Goal: Task Accomplishment & Management: Complete application form

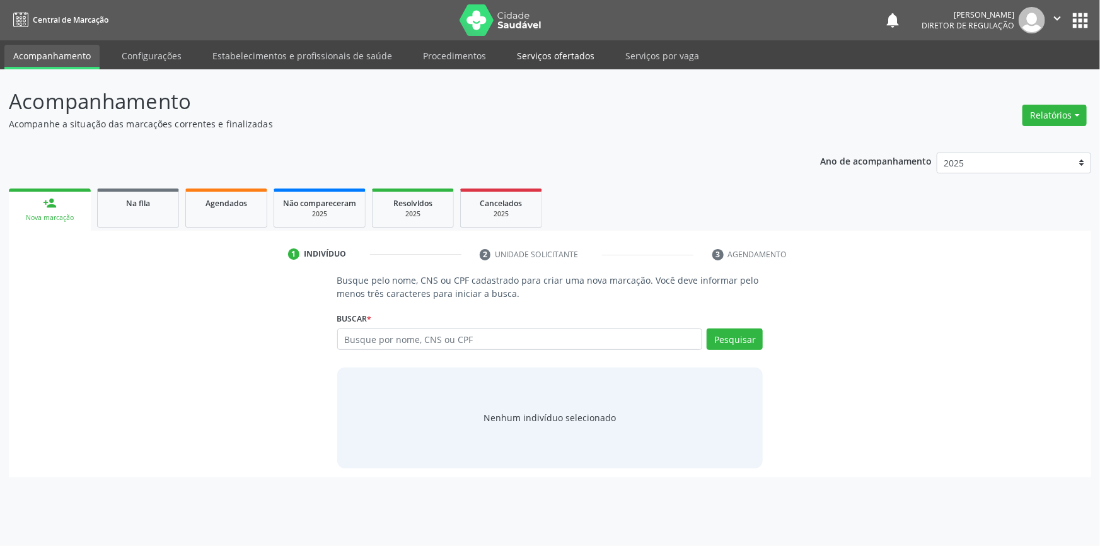
click at [544, 63] on link "Serviços ofertados" at bounding box center [555, 56] width 95 height 22
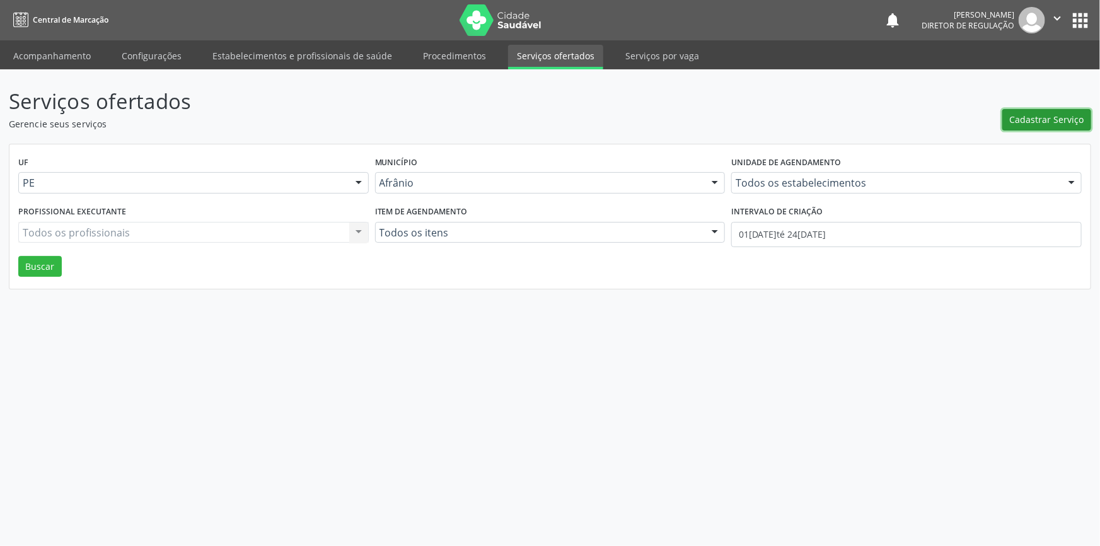
click at [1038, 124] on span "Cadastrar Serviço" at bounding box center [1047, 119] width 74 height 13
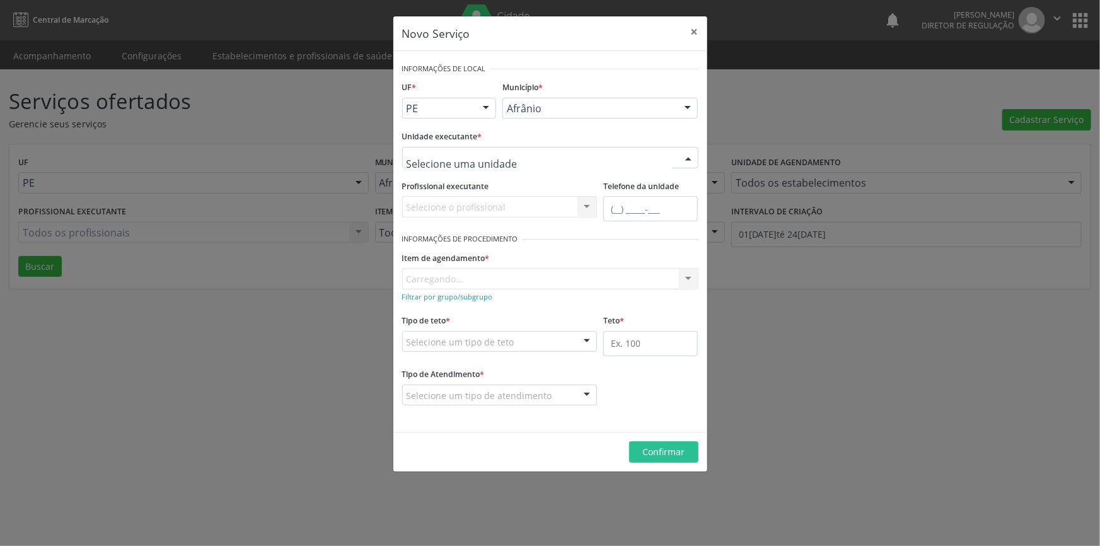
click at [583, 152] on div at bounding box center [550, 157] width 296 height 21
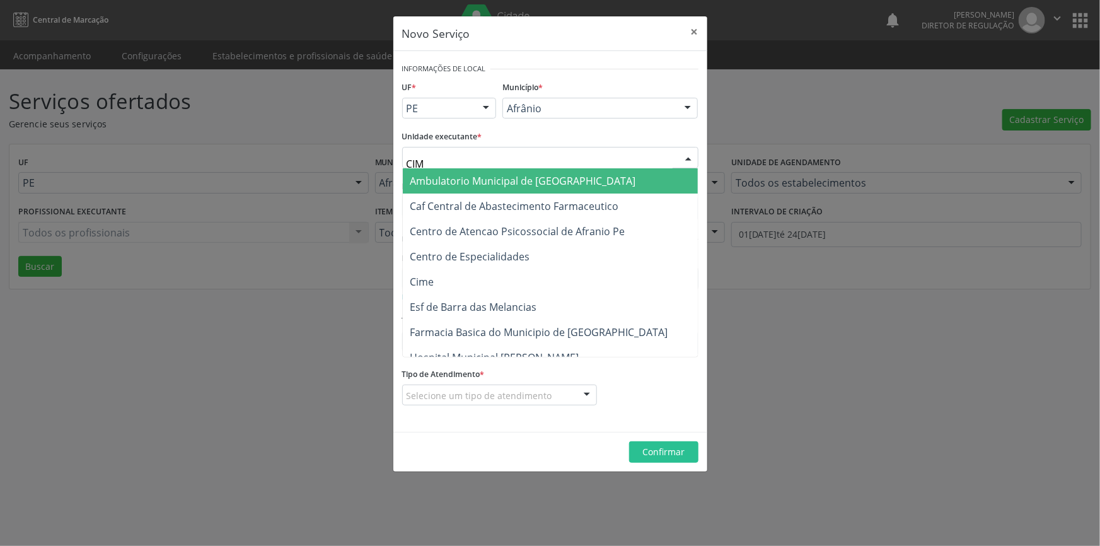
type input "CIME"
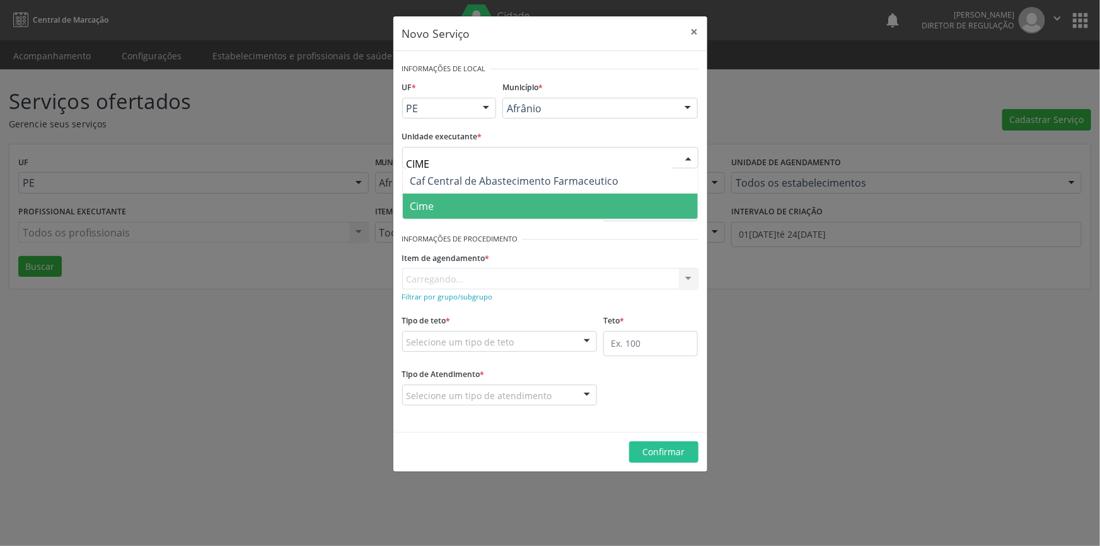
click at [461, 197] on span "Cime" at bounding box center [550, 206] width 295 height 25
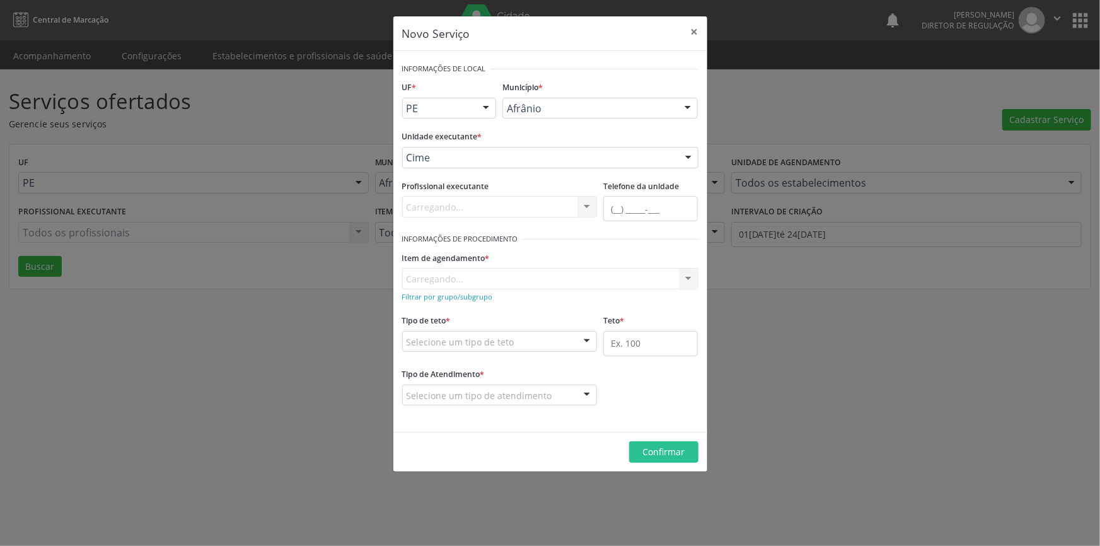
click at [450, 274] on div "Item de agendamento * Carregando... No elements found. Consider changing the se…" at bounding box center [550, 268] width 296 height 40
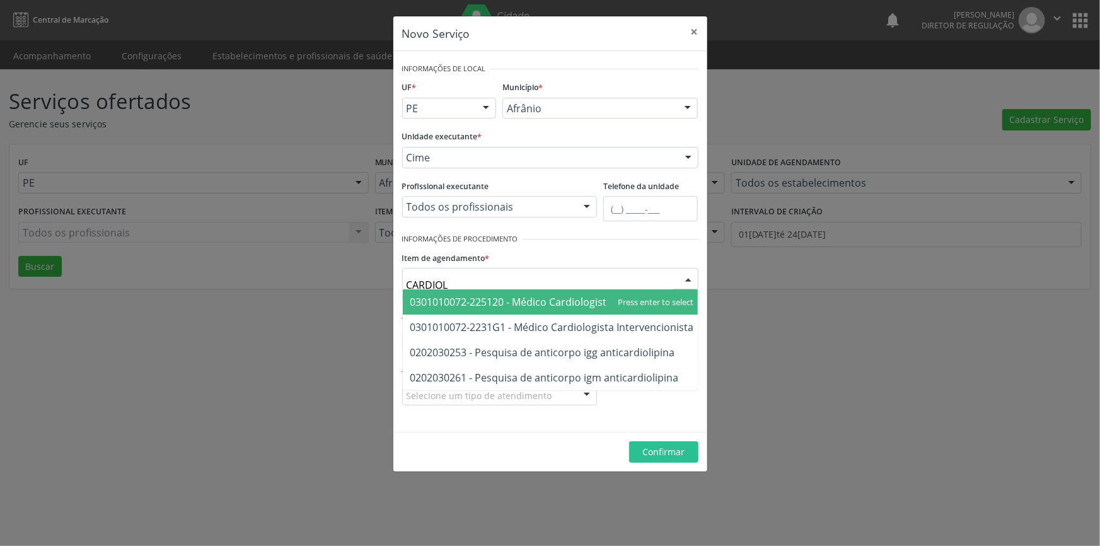
type input "CARDIOLO"
click at [494, 292] on span "0301010072-225120 - Médico Cardiologista" at bounding box center [552, 301] width 299 height 25
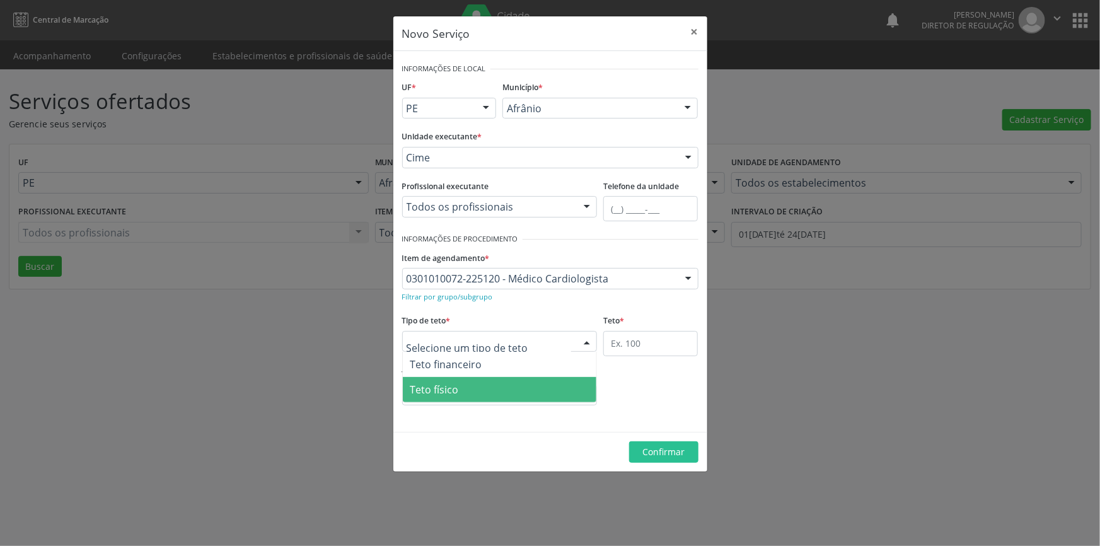
drag, startPoint x: 468, startPoint y: 385, endPoint x: 490, endPoint y: 385, distance: 21.4
click at [469, 386] on span "Teto físico" at bounding box center [500, 389] width 194 height 25
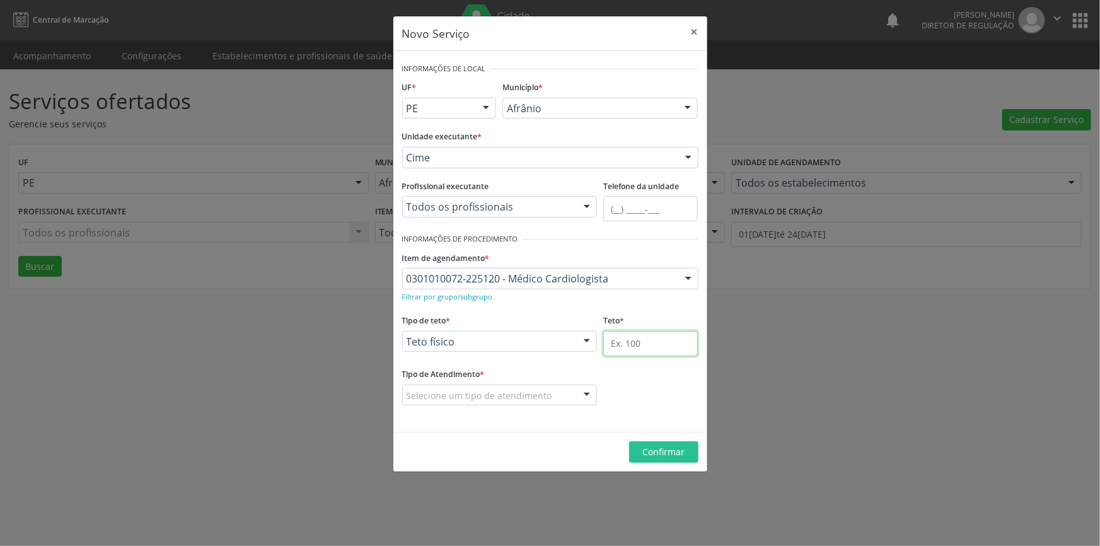
click at [642, 349] on input "text" at bounding box center [650, 343] width 95 height 25
type input "1"
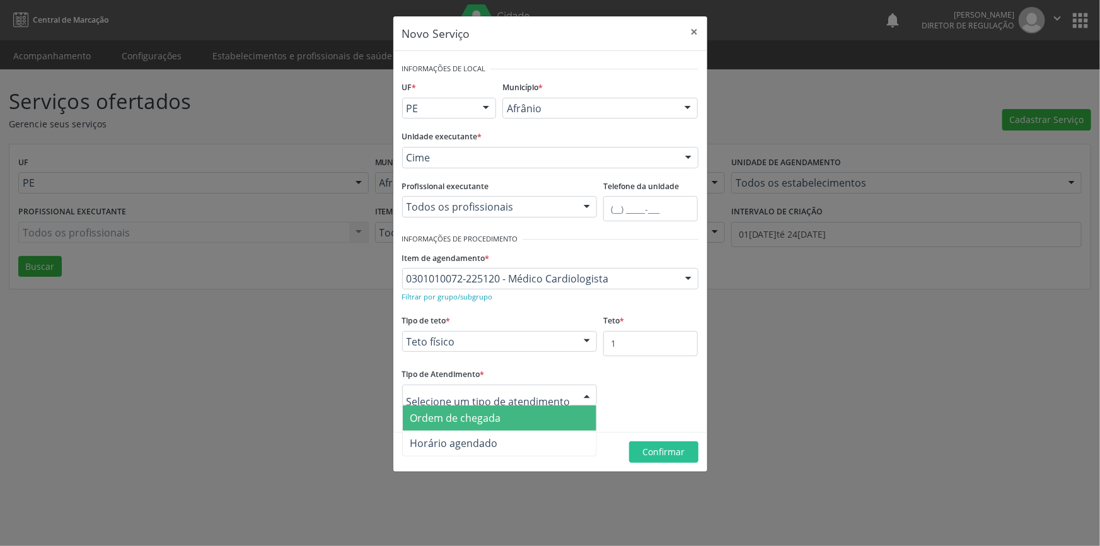
click at [511, 410] on span "Ordem de chegada" at bounding box center [500, 417] width 194 height 25
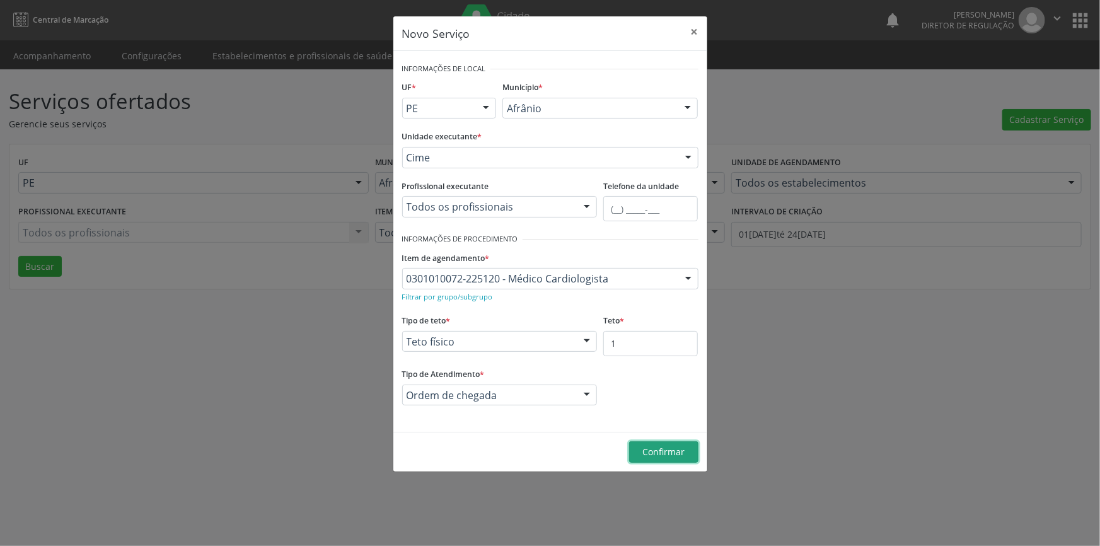
click at [658, 454] on span "Confirmar" at bounding box center [663, 452] width 42 height 12
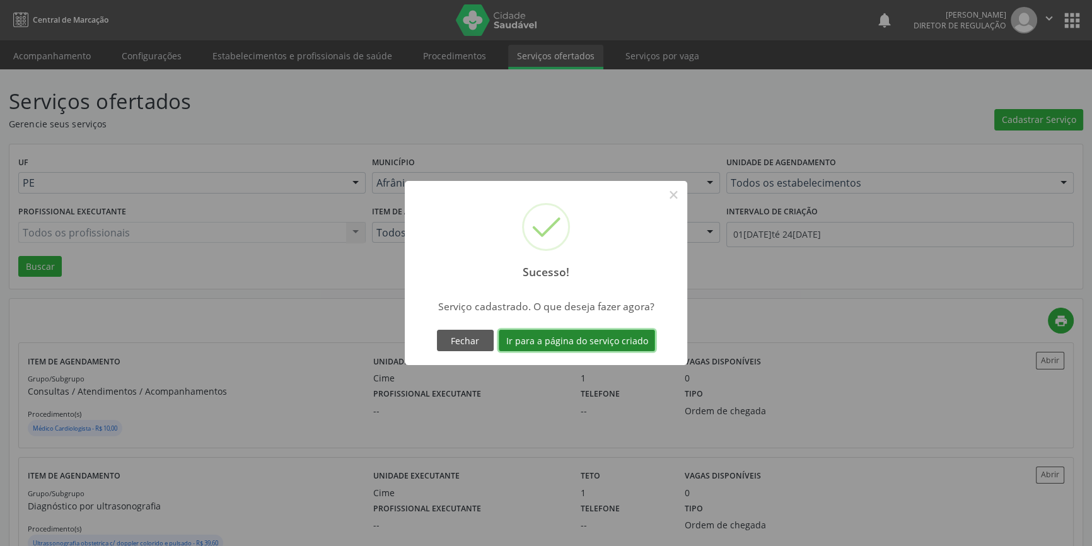
click at [618, 346] on button "Ir para a página do serviço criado" at bounding box center [577, 340] width 156 height 21
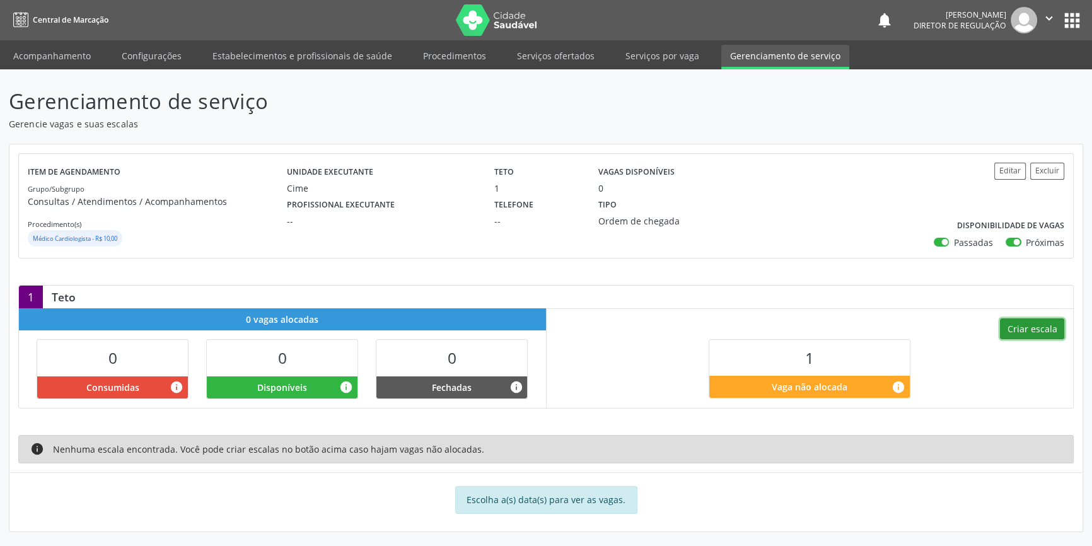
click at [1032, 323] on button "Criar escala" at bounding box center [1032, 328] width 64 height 21
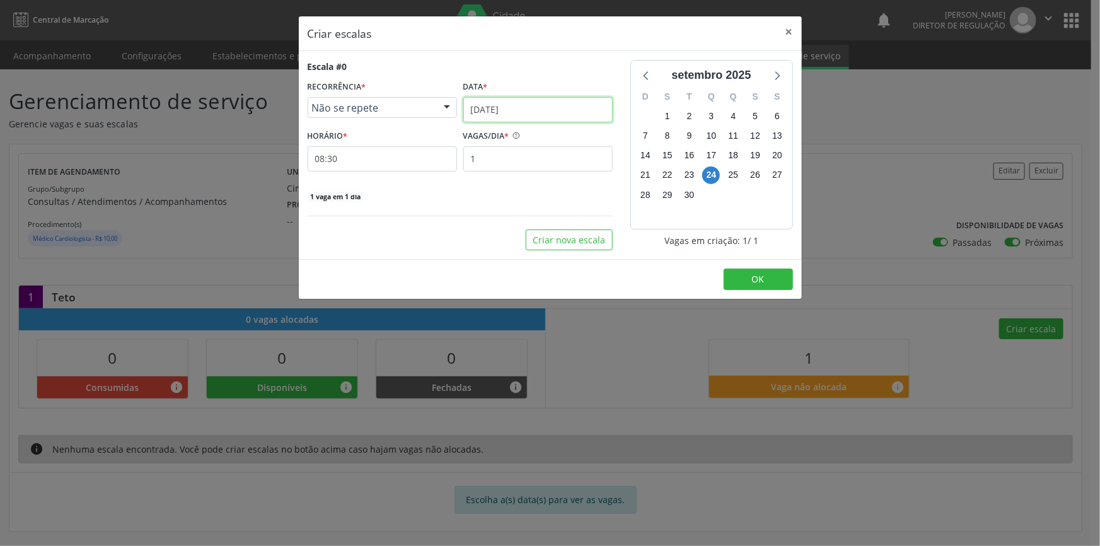
click at [541, 103] on input "[DATE]" at bounding box center [537, 109] width 149 height 25
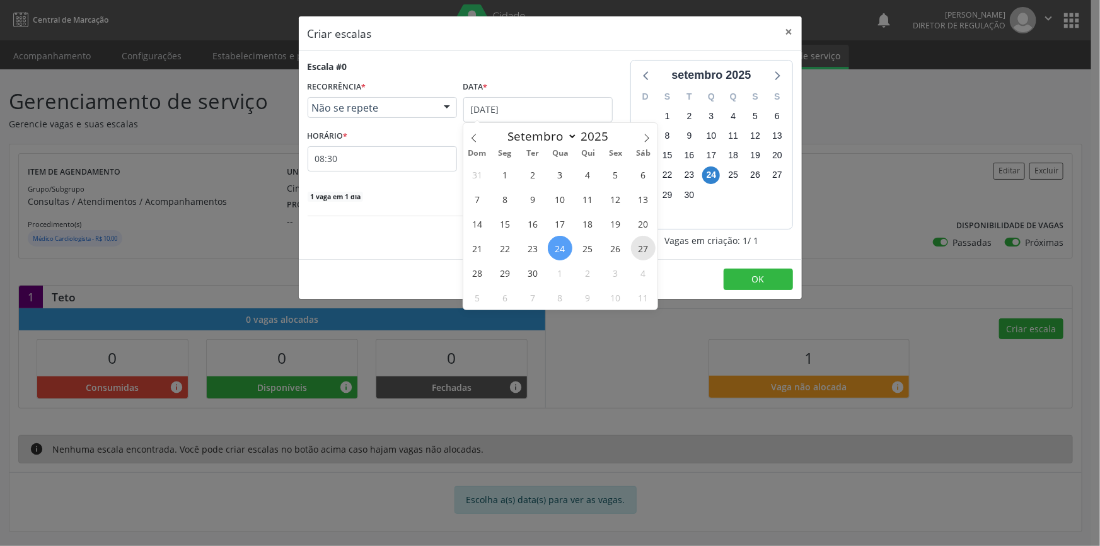
click at [653, 250] on span "27" at bounding box center [643, 248] width 25 height 25
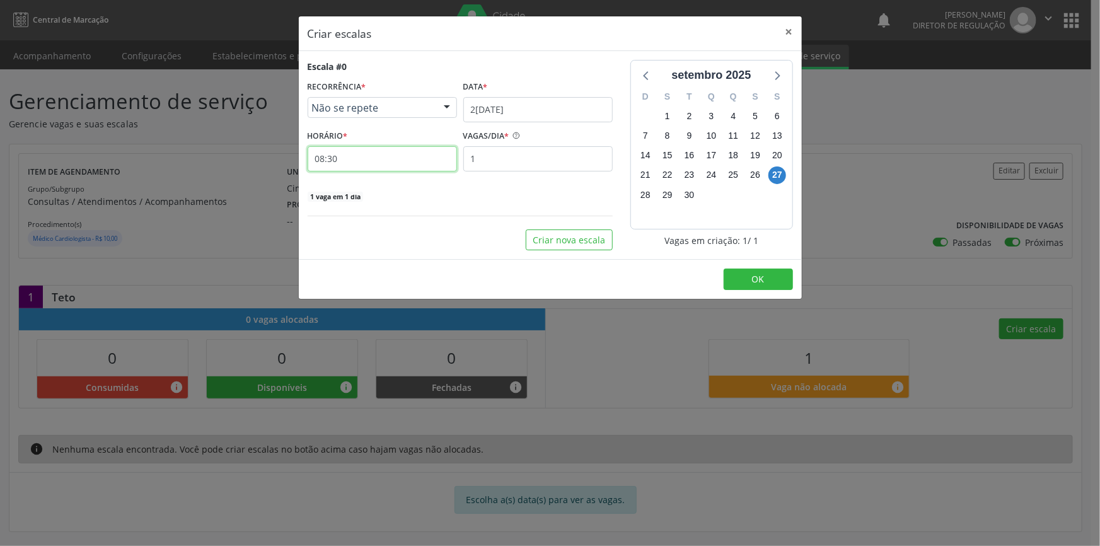
click at [388, 151] on input "08:30" at bounding box center [382, 158] width 149 height 25
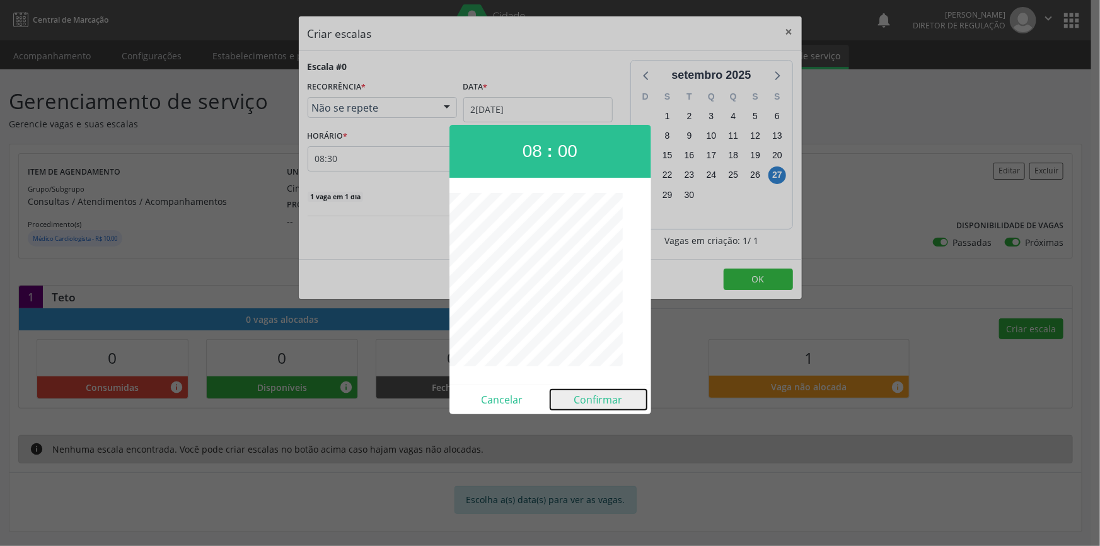
click at [586, 402] on button "Confirmar" at bounding box center [598, 400] width 96 height 20
type input "08:00"
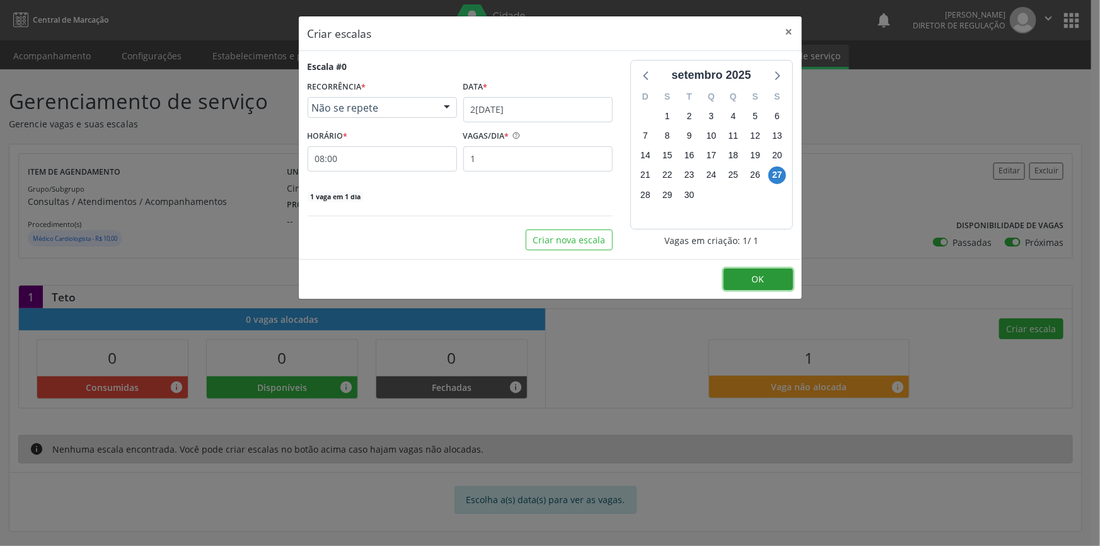
click at [747, 282] on button "OK" at bounding box center [758, 279] width 69 height 21
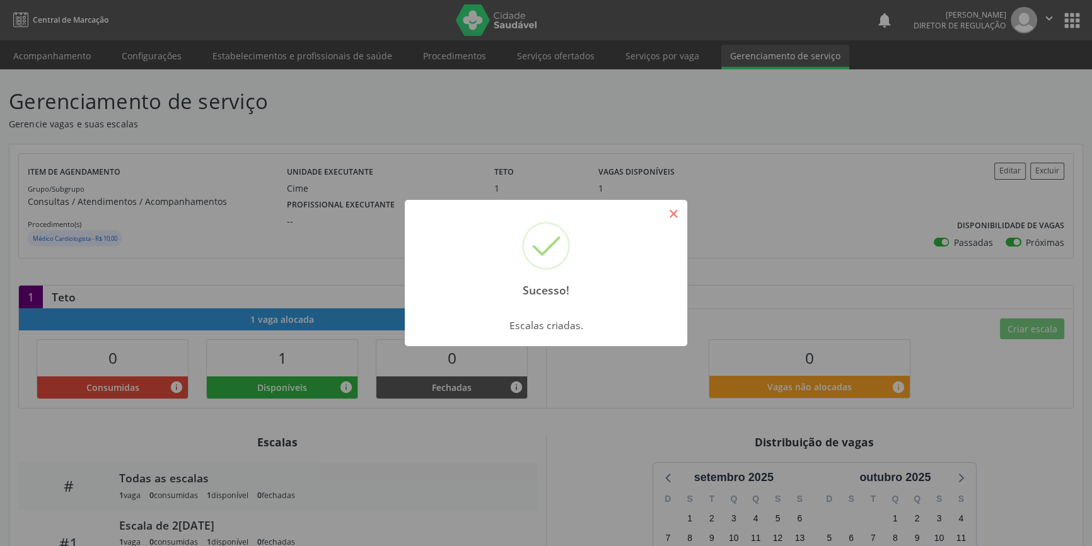
click at [672, 219] on button "×" at bounding box center [673, 213] width 21 height 21
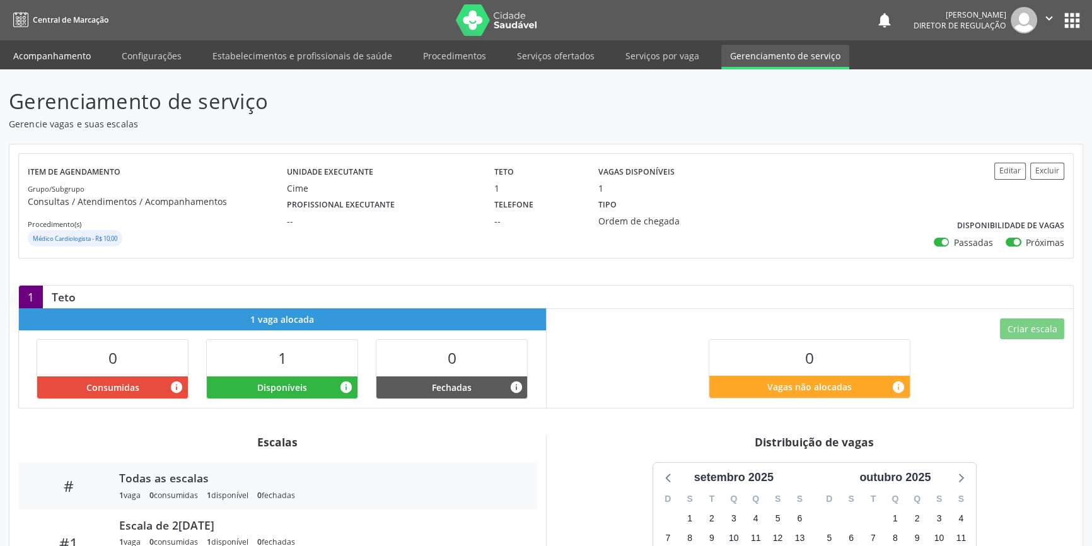
click at [37, 54] on link "Acompanhamento" at bounding box center [51, 56] width 95 height 22
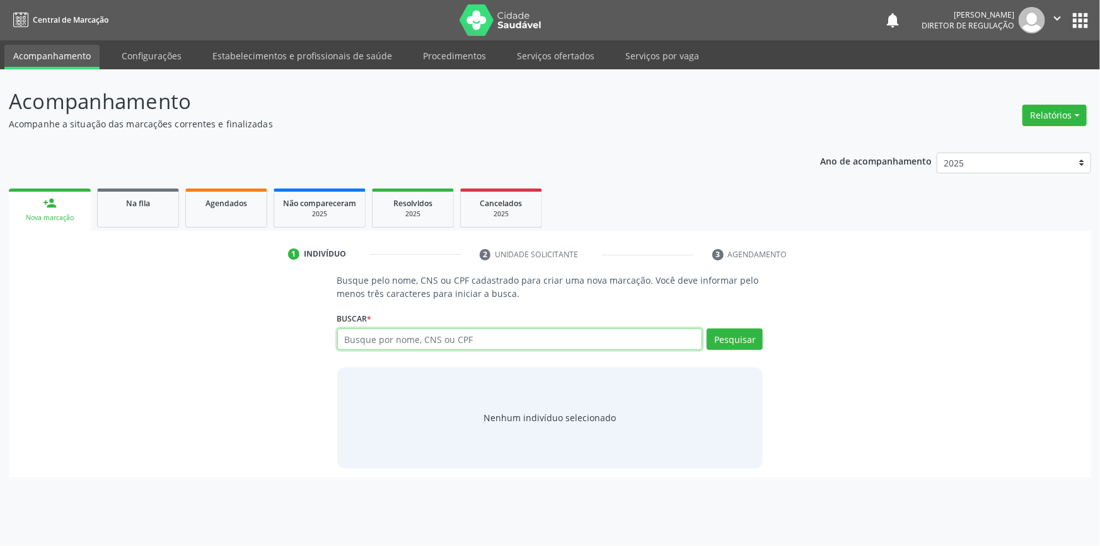
click at [442, 346] on input "text" at bounding box center [520, 339] width 366 height 21
type input "13993475437"
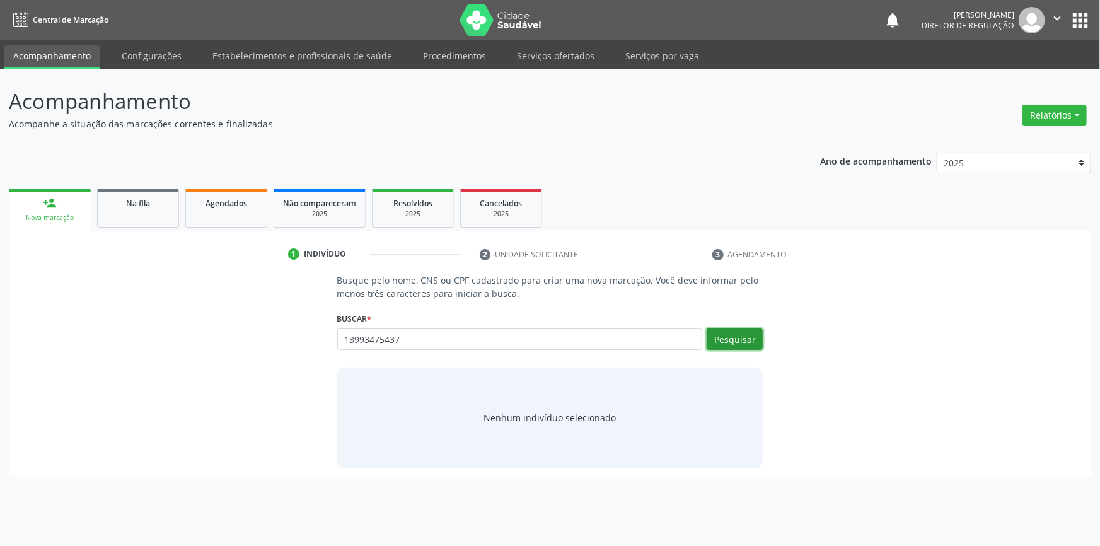
click at [746, 345] on button "Pesquisar" at bounding box center [735, 339] width 56 height 21
type input "13993475437"
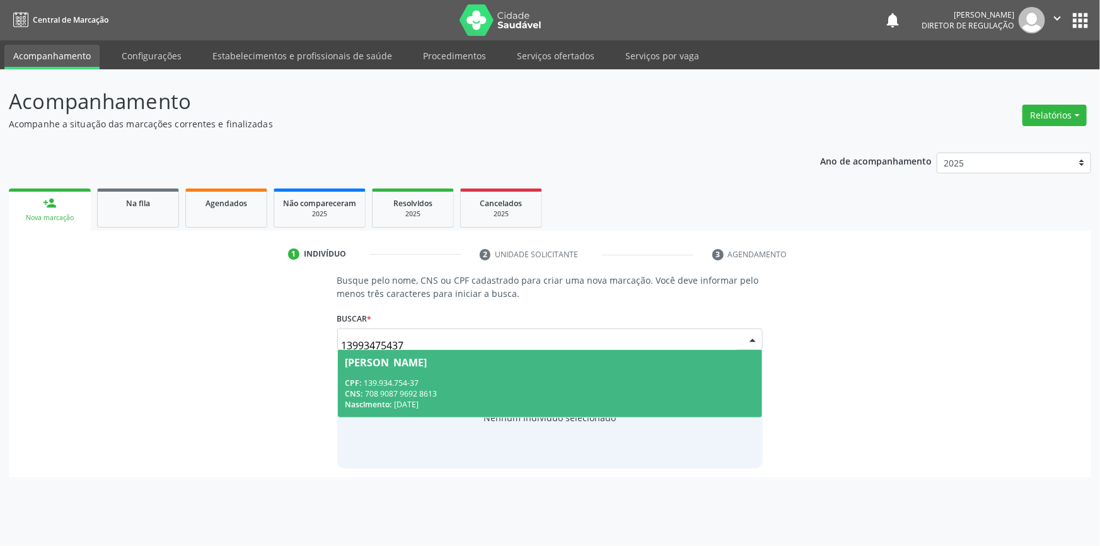
click at [456, 367] on span "[PERSON_NAME] CPF: 139.934.754-37 CNS: 708 9087 9692 8613 Nascimento: [DATE]" at bounding box center [550, 383] width 425 height 67
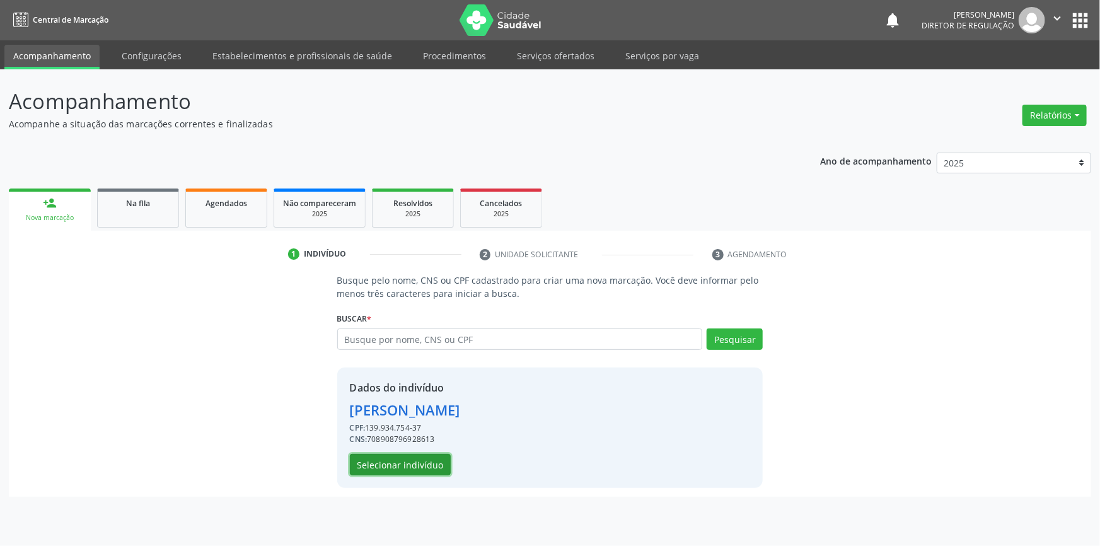
click at [415, 472] on button "Selecionar indivíduo" at bounding box center [400, 464] width 101 height 21
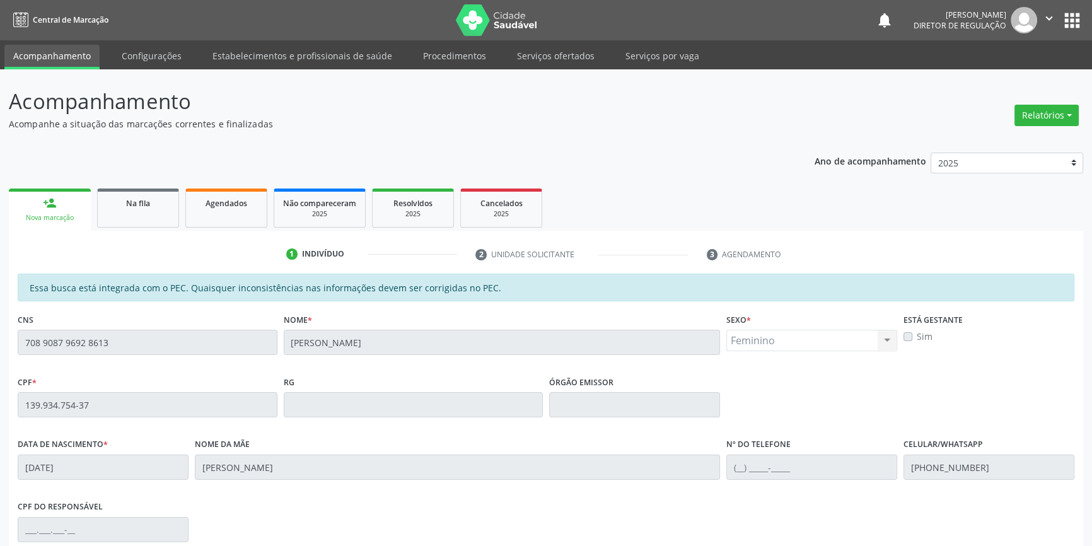
scroll to position [173, 0]
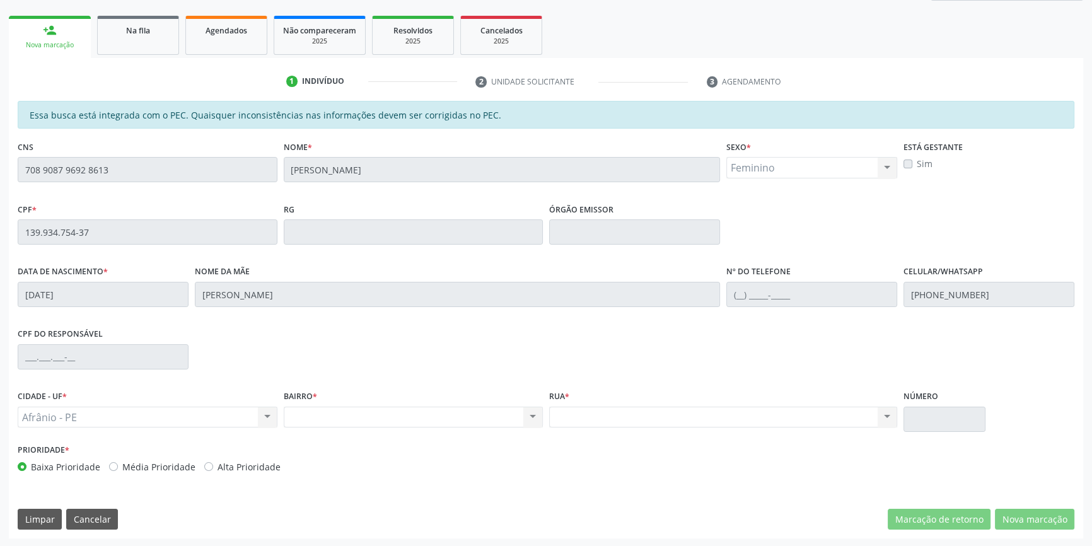
click at [0, 150] on div "Acompanhamento Acompanhe a situação das marcações correntes e finalizadas Relat…" at bounding box center [546, 222] width 1092 height 651
click at [265, 1] on div "Ano de acompanhamento 2025 2024 2023 2022 2021 2020 2019 2018 person_add Nova m…" at bounding box center [546, 255] width 1074 height 568
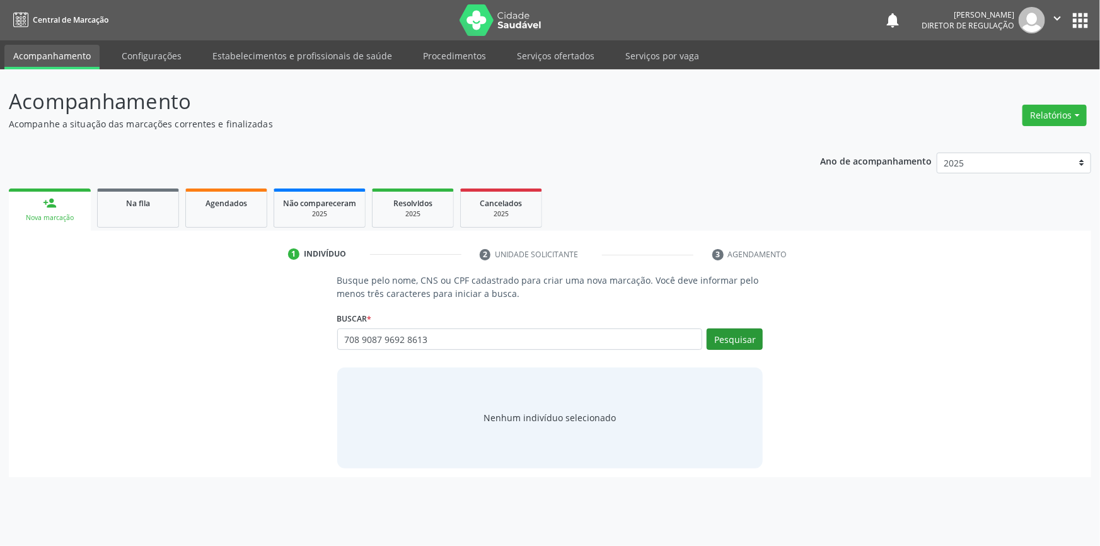
type input "708 9087 9692 8613"
click at [745, 342] on button "Pesquisar" at bounding box center [735, 339] width 56 height 21
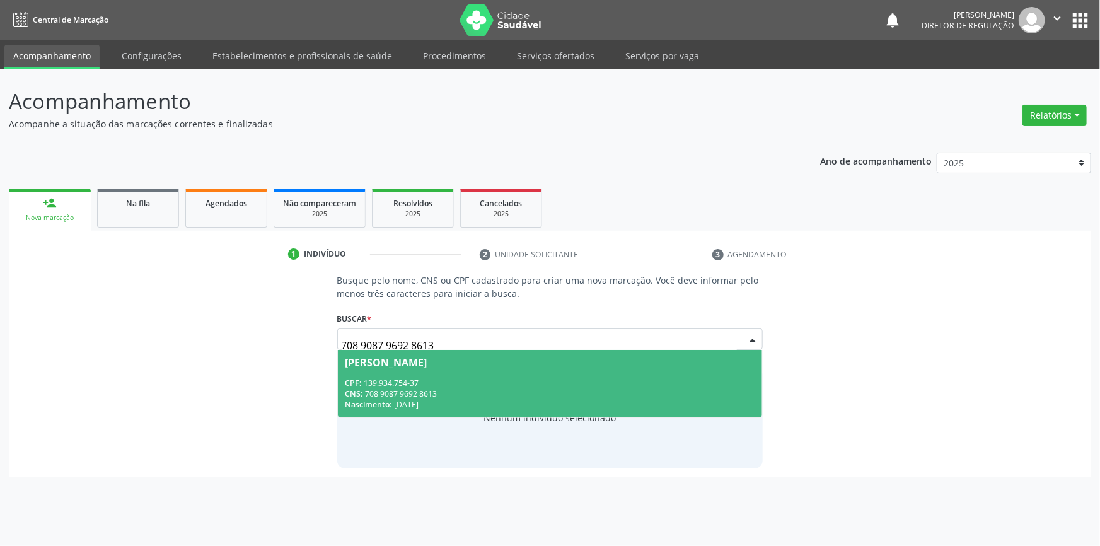
click at [427, 358] on div "[PERSON_NAME]" at bounding box center [387, 363] width 82 height 10
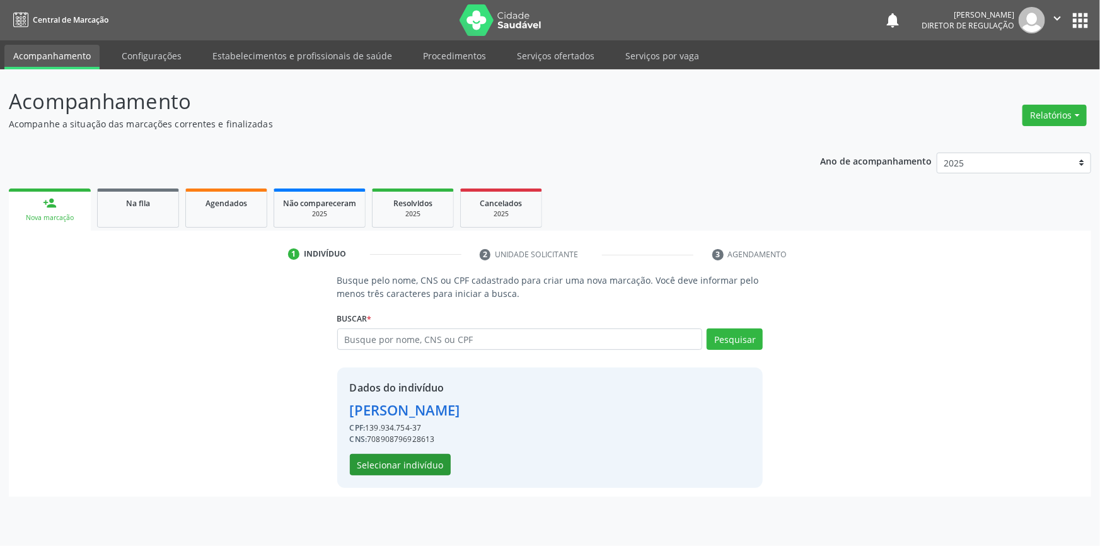
click at [411, 454] on div "Dados do indivíduo Layany da Silva Oliveira CPF: 139.934.754-37 CNS: 7089087969…" at bounding box center [405, 427] width 110 height 95
click at [409, 456] on button "Selecionar indivíduo" at bounding box center [400, 464] width 101 height 21
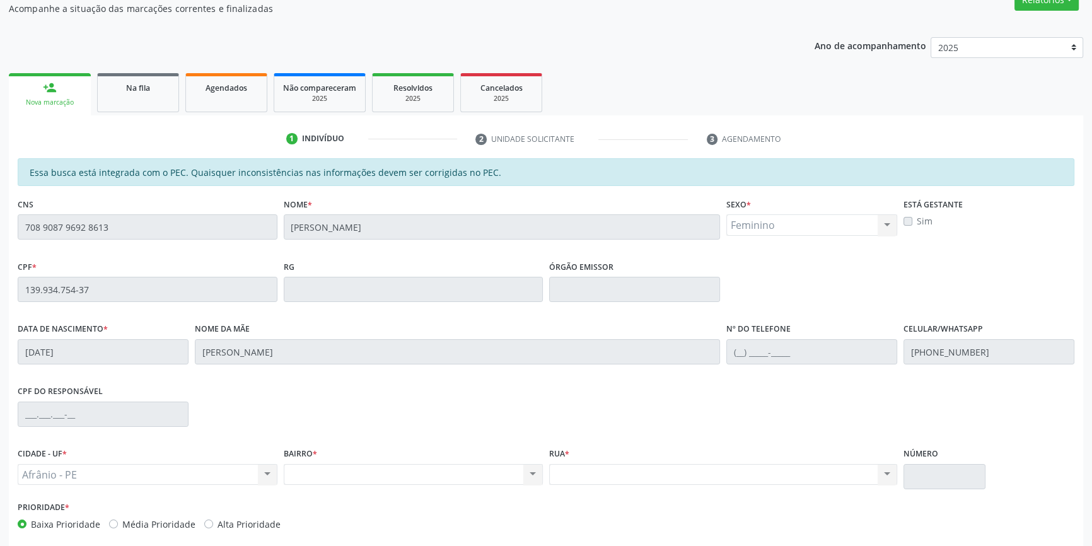
scroll to position [173, 0]
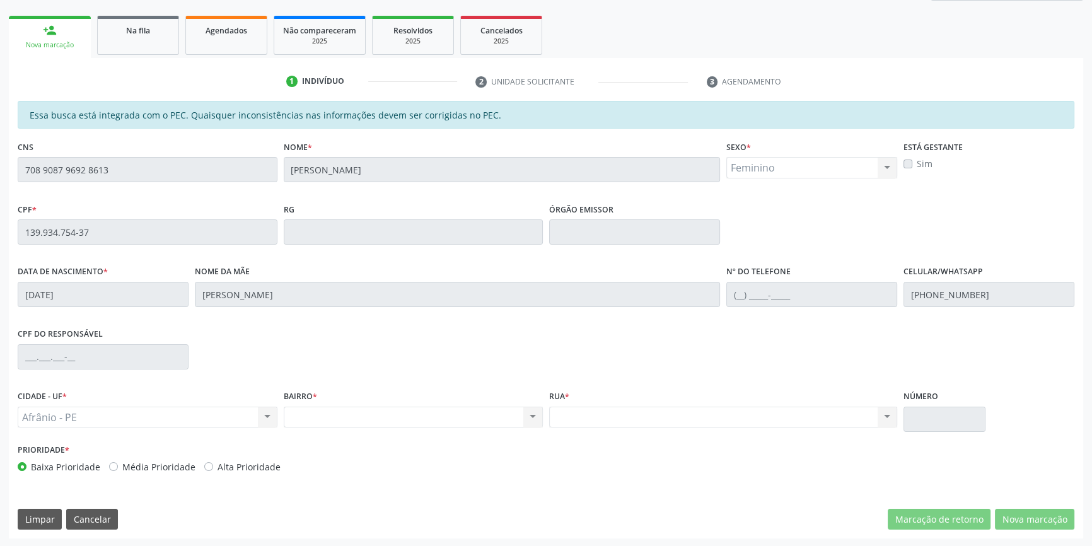
click at [68, 225] on div "CPF * 139.934.754-37" at bounding box center [148, 222] width 260 height 45
drag, startPoint x: 119, startPoint y: 216, endPoint x: 0, endPoint y: 206, distance: 119.6
click at [0, 206] on div "Acompanhamento Acompanhe a situação das marcações correntes e finalizadas Relat…" at bounding box center [546, 222] width 1092 height 651
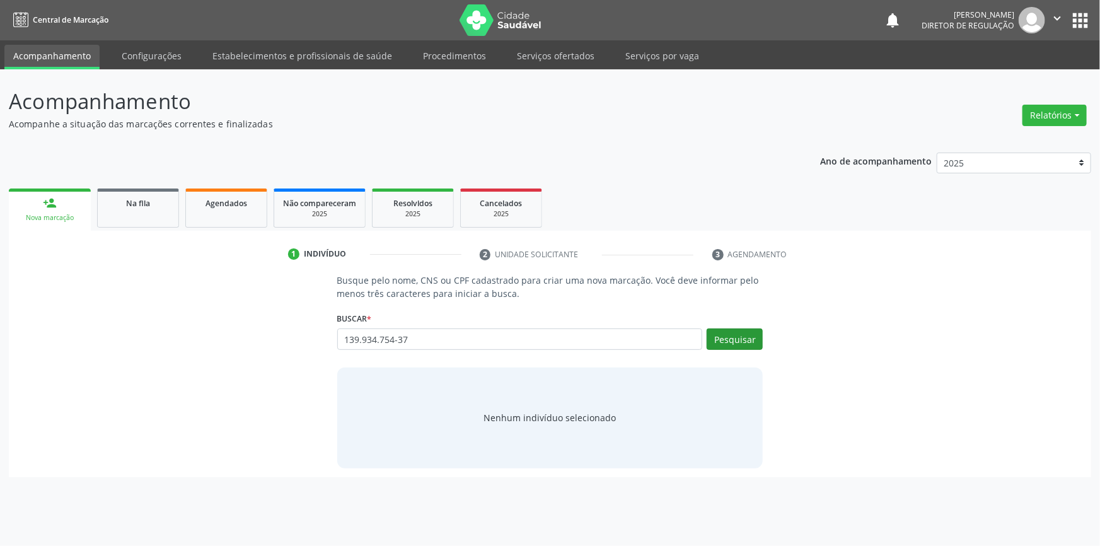
type input "139.934.754-37"
click at [735, 335] on button "Pesquisar" at bounding box center [735, 339] width 56 height 21
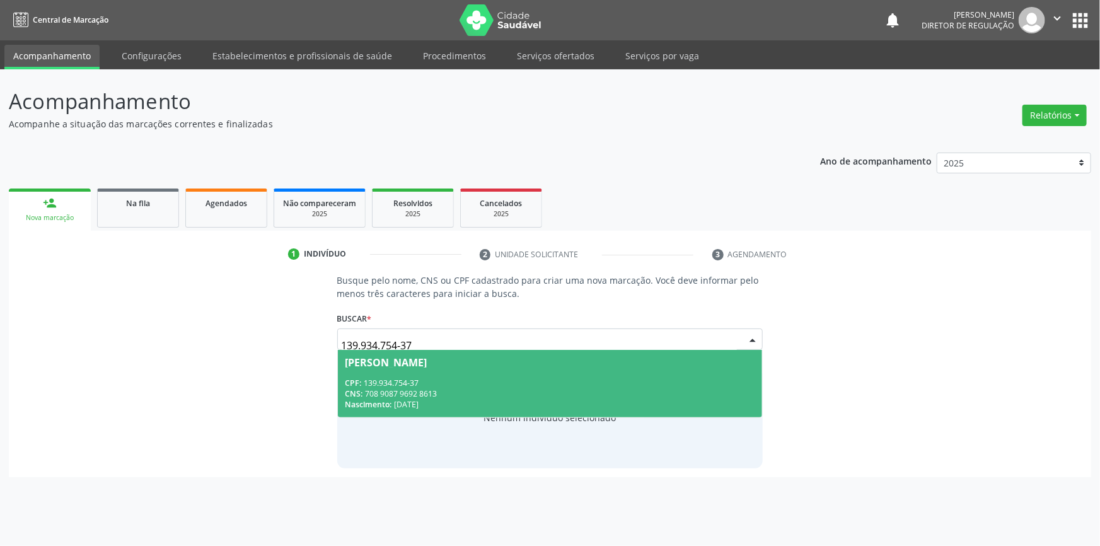
click at [386, 374] on span "[PERSON_NAME] CPF: 139.934.754-37 CNS: 708 9087 9692 8613 Nascimento: [DATE]" at bounding box center [550, 383] width 425 height 67
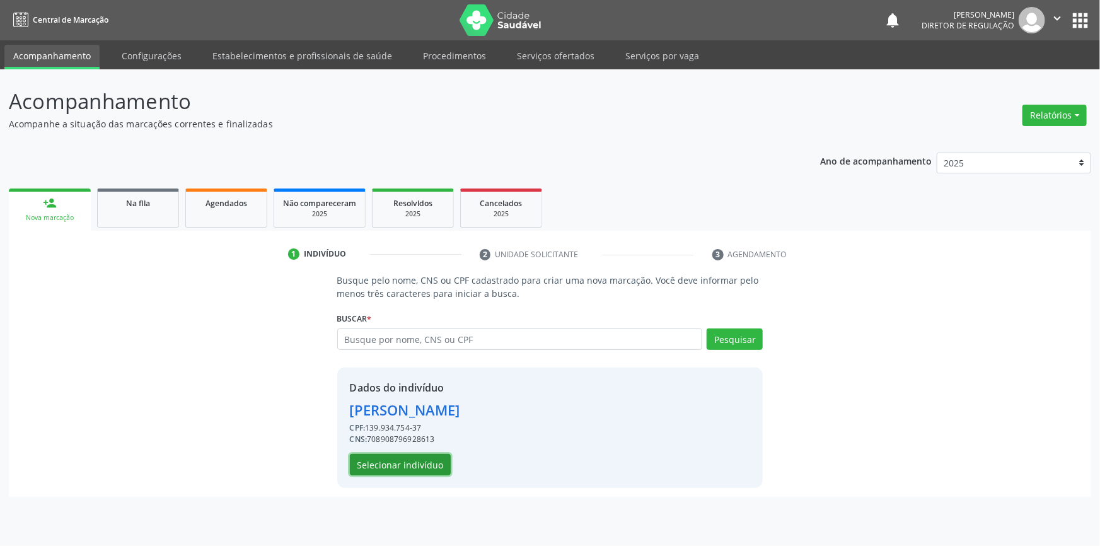
click at [416, 465] on button "Selecionar indivíduo" at bounding box center [400, 464] width 101 height 21
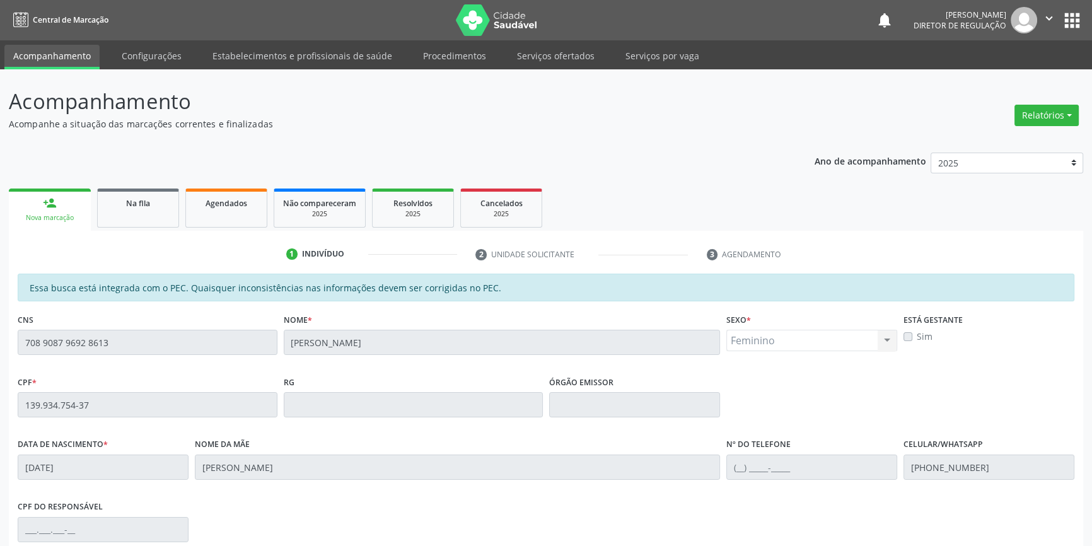
scroll to position [173, 0]
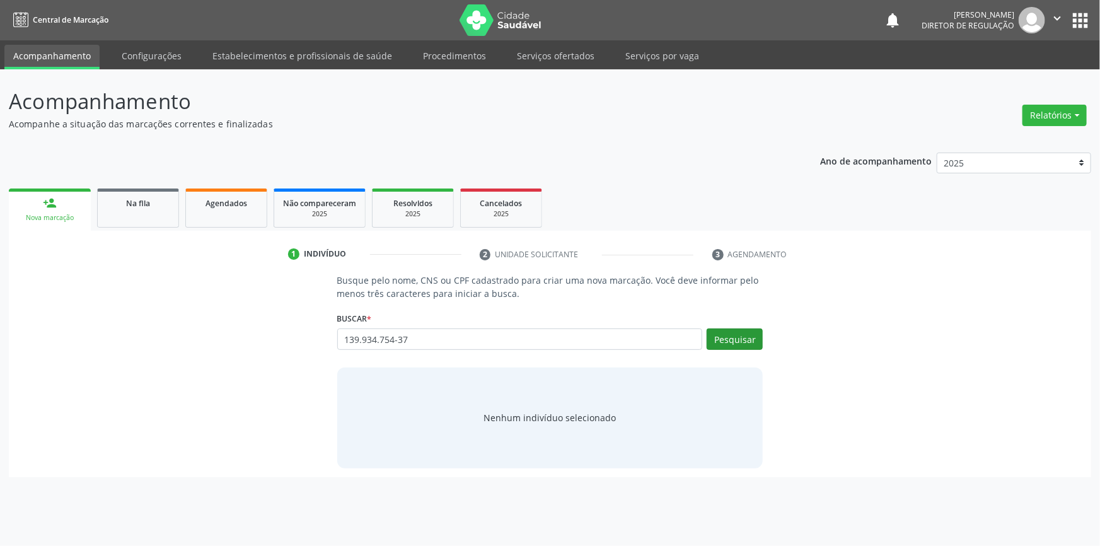
type input "139.934.754-37"
click at [748, 334] on button "Pesquisar" at bounding box center [735, 339] width 56 height 21
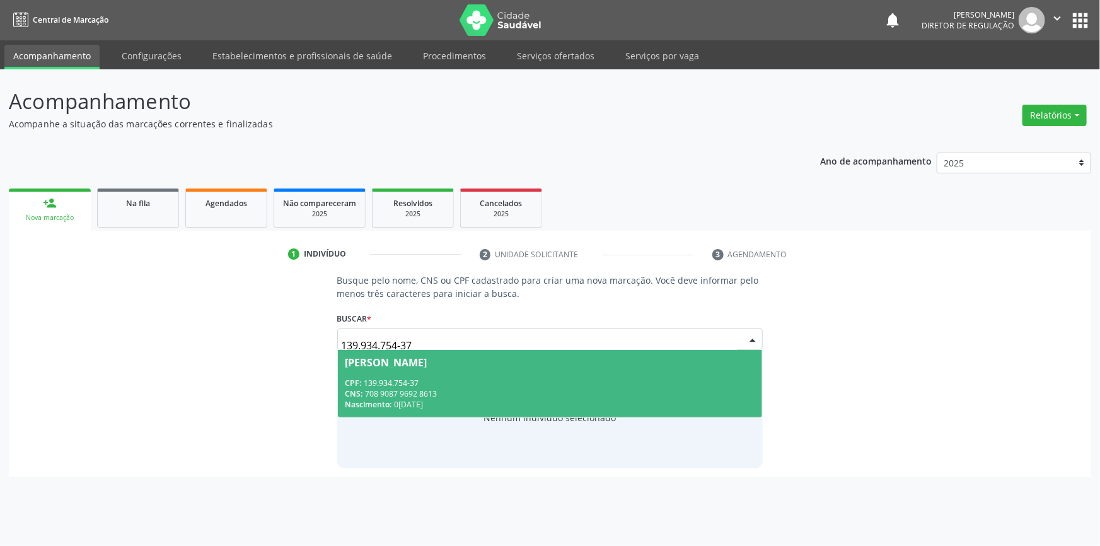
click at [398, 367] on span "[PERSON_NAME] CPF: 139.934.754-37 CNS: 708 9087 9692 8613 Nascimento: [DATE]" at bounding box center [550, 383] width 425 height 67
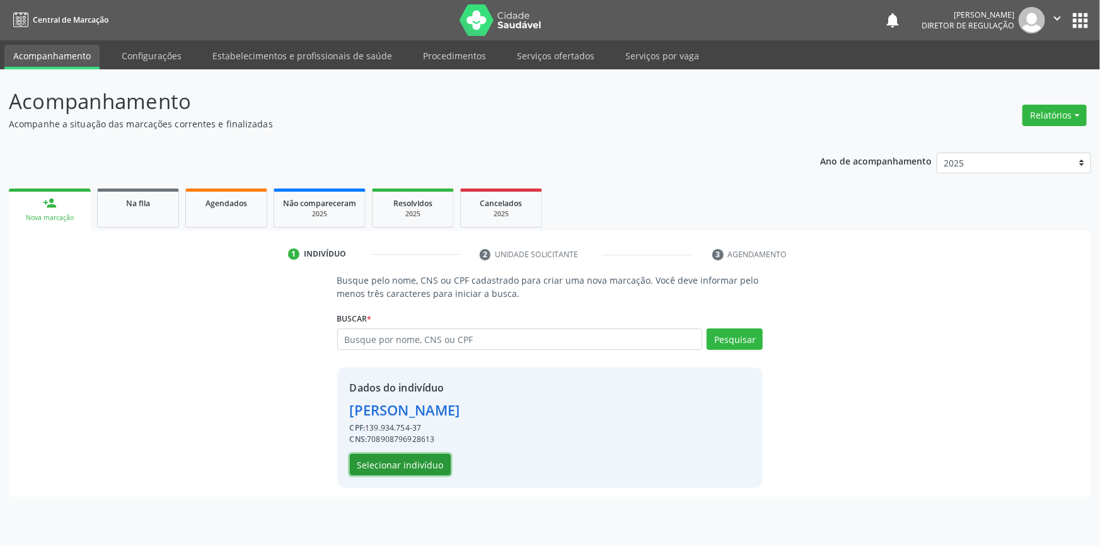
click at [422, 462] on button "Selecionar indivíduo" at bounding box center [400, 464] width 101 height 21
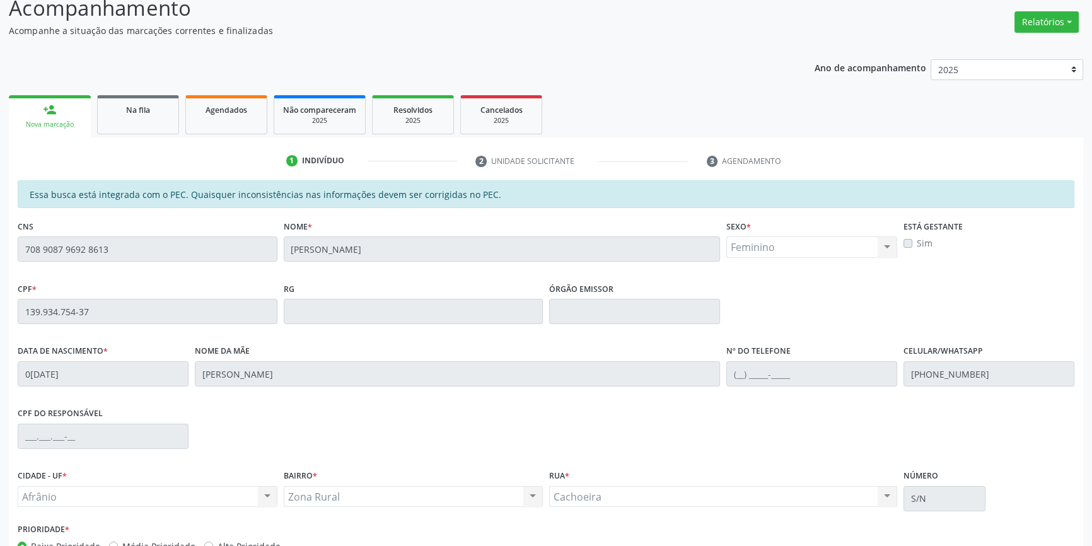
scroll to position [173, 0]
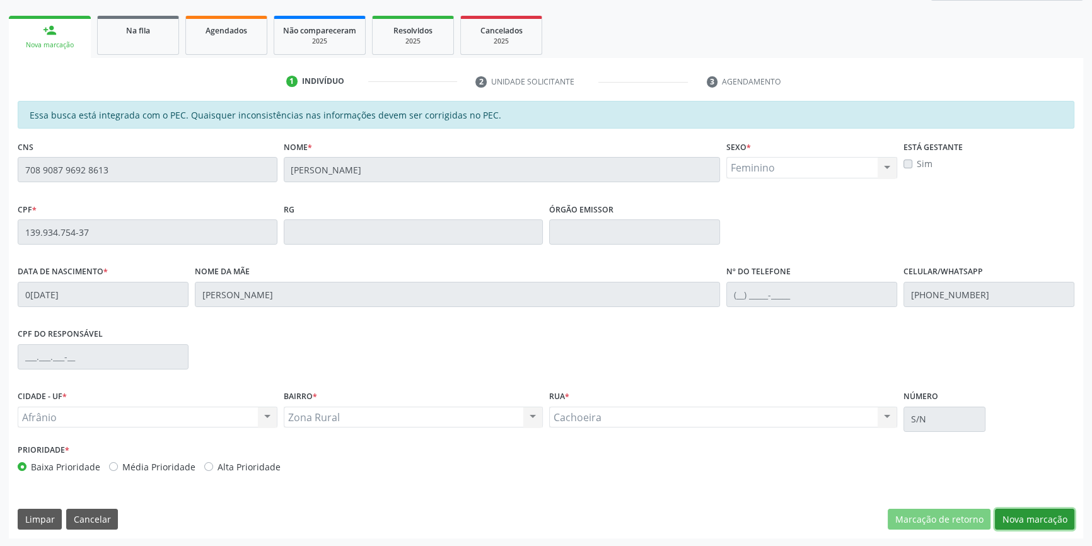
click at [1021, 521] on button "Nova marcação" at bounding box center [1034, 519] width 79 height 21
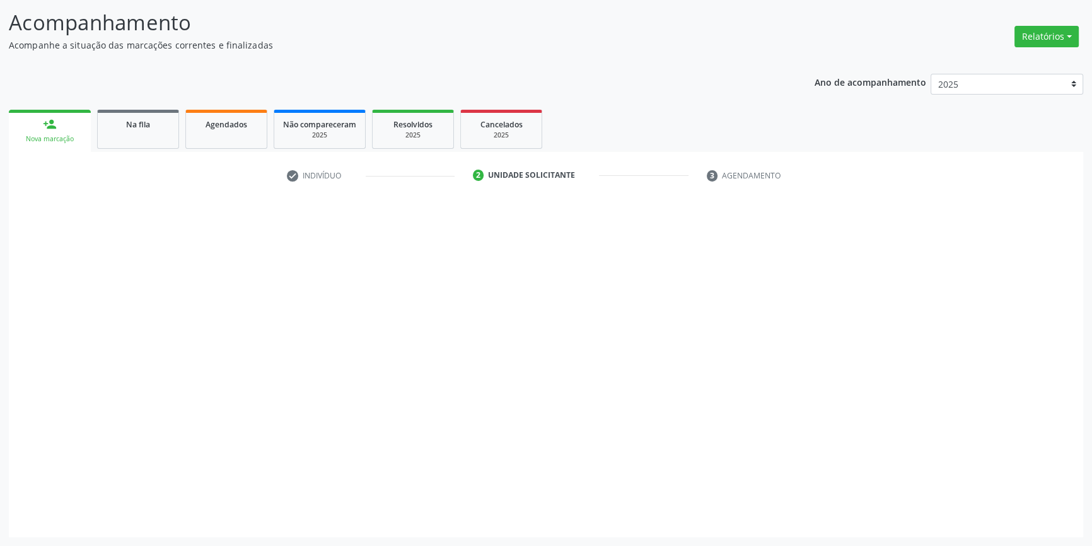
scroll to position [78, 0]
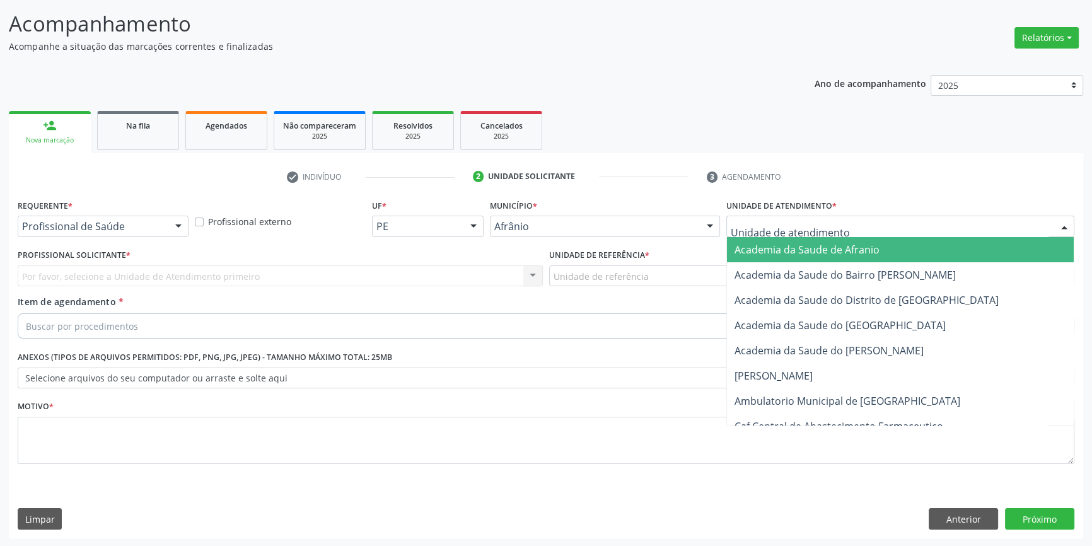
click at [788, 235] on div "Academia da Saude de Afranio Academia da Saude do Bairro [PERSON_NAME] Academia…" at bounding box center [900, 226] width 348 height 21
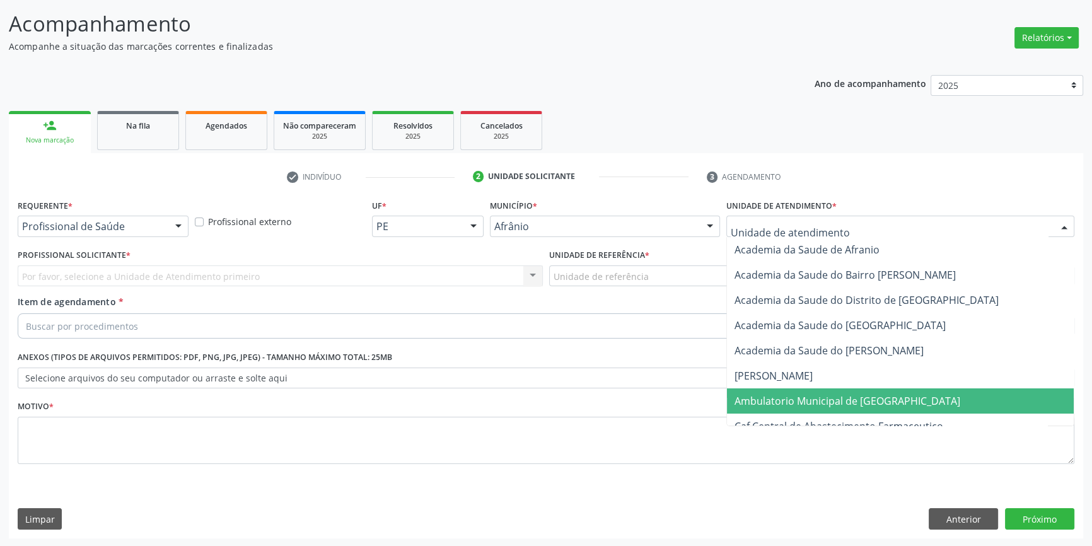
click at [791, 398] on span "Ambulatorio Municipal de [GEOGRAPHIC_DATA]" at bounding box center [848, 401] width 226 height 14
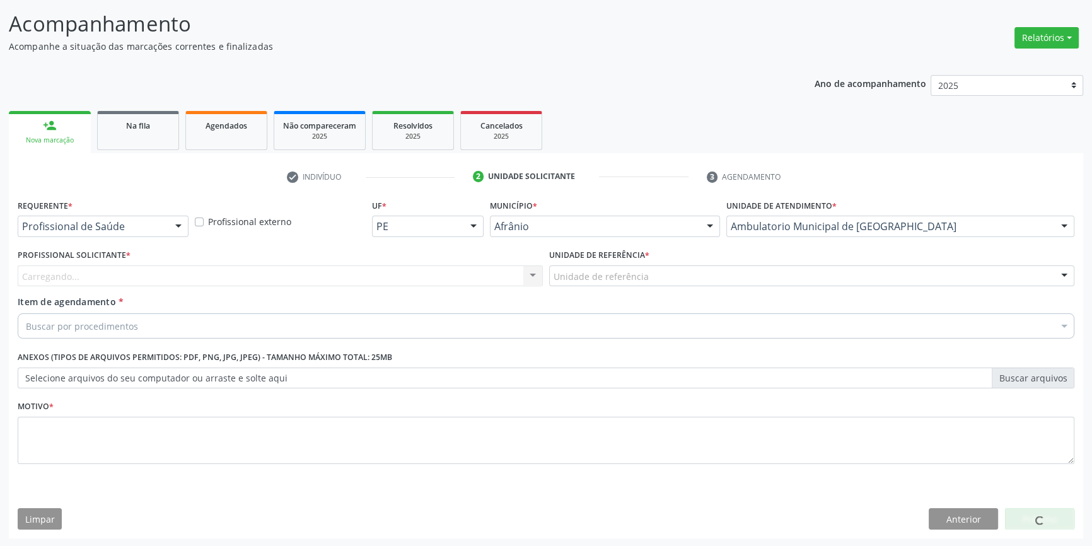
click at [681, 284] on div "Unidade de referência" at bounding box center [811, 275] width 525 height 21
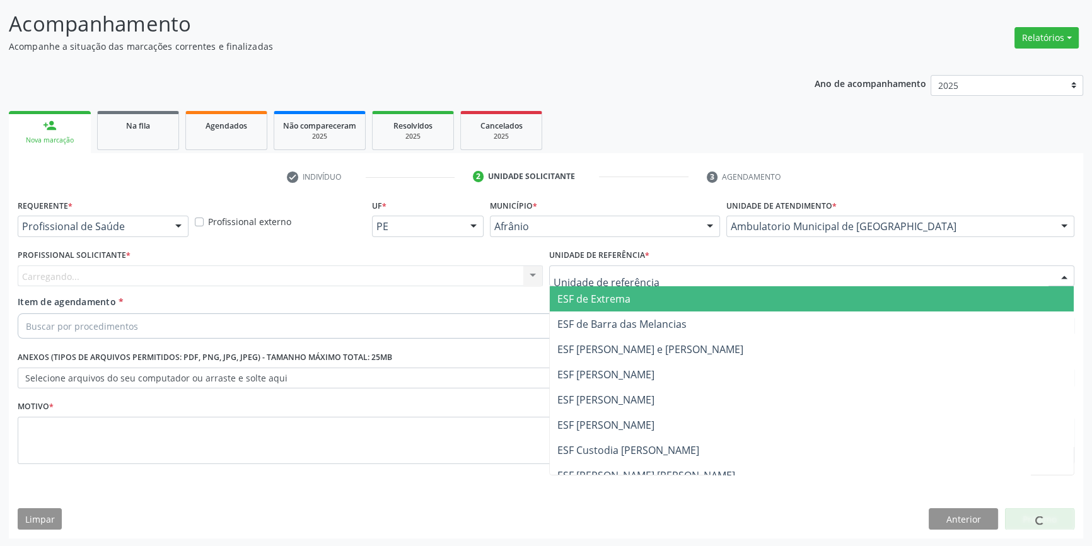
click at [675, 281] on input "text" at bounding box center [801, 282] width 495 height 25
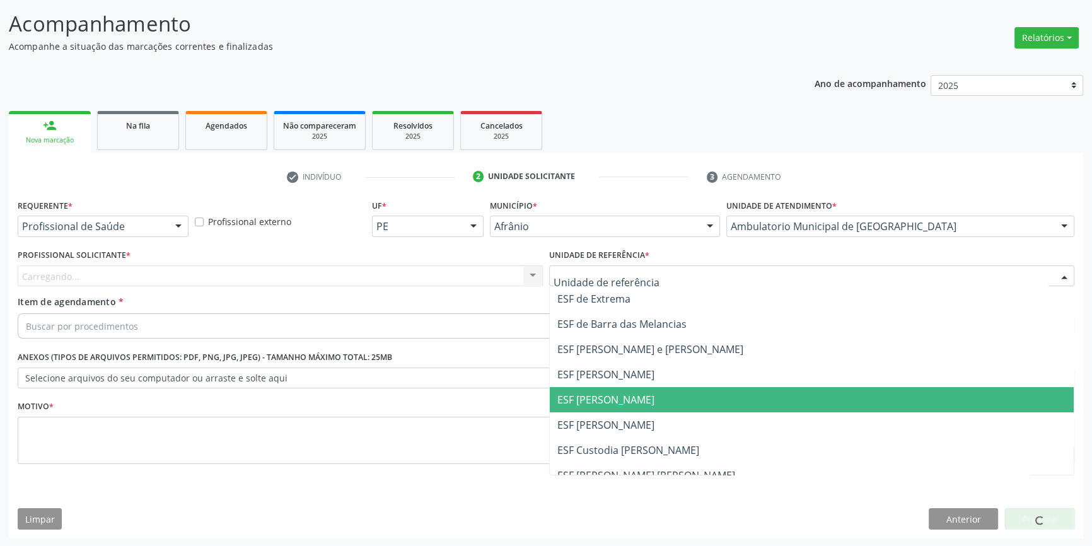
click at [608, 405] on span "ESF [PERSON_NAME]" at bounding box center [605, 400] width 97 height 14
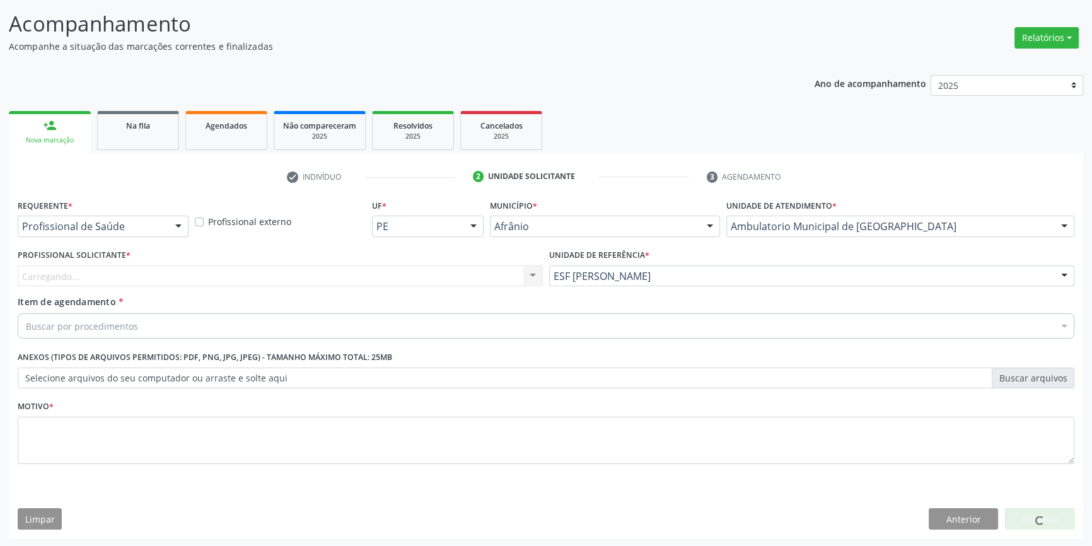
click at [390, 277] on div "Carregando... Nenhum resultado encontrado para: " " Não há nenhuma opção para s…" at bounding box center [280, 275] width 525 height 21
click at [385, 286] on div "Profissional Solicitante * Profissional solicitante Médico Anestesiologista - […" at bounding box center [281, 270] width 532 height 49
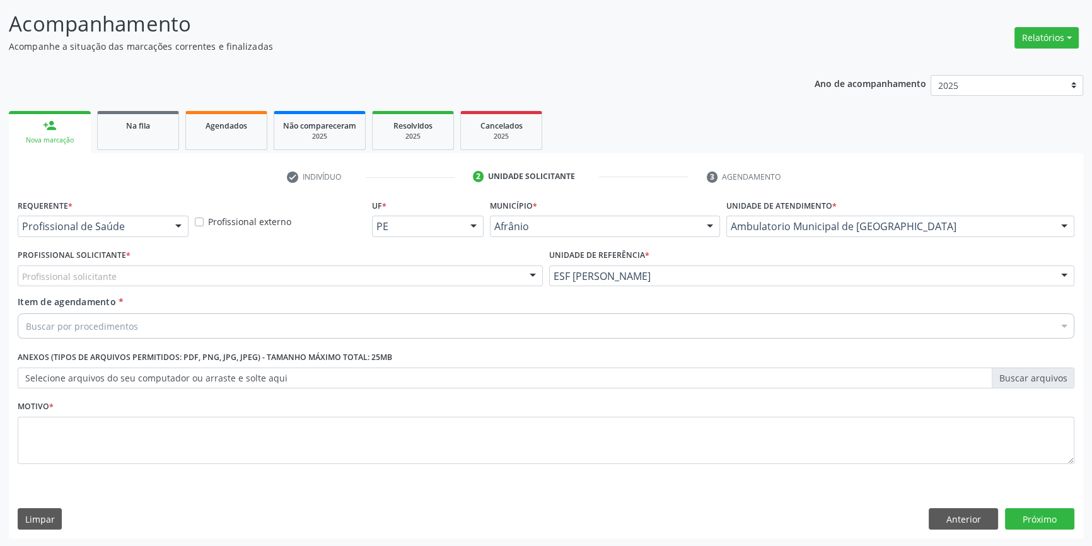
click at [385, 287] on div "Profissional Solicitante * Profissional solicitante Médico Anestesiologista - […" at bounding box center [281, 270] width 532 height 49
click at [390, 277] on div "Profissional solicitante" at bounding box center [280, 275] width 525 height 21
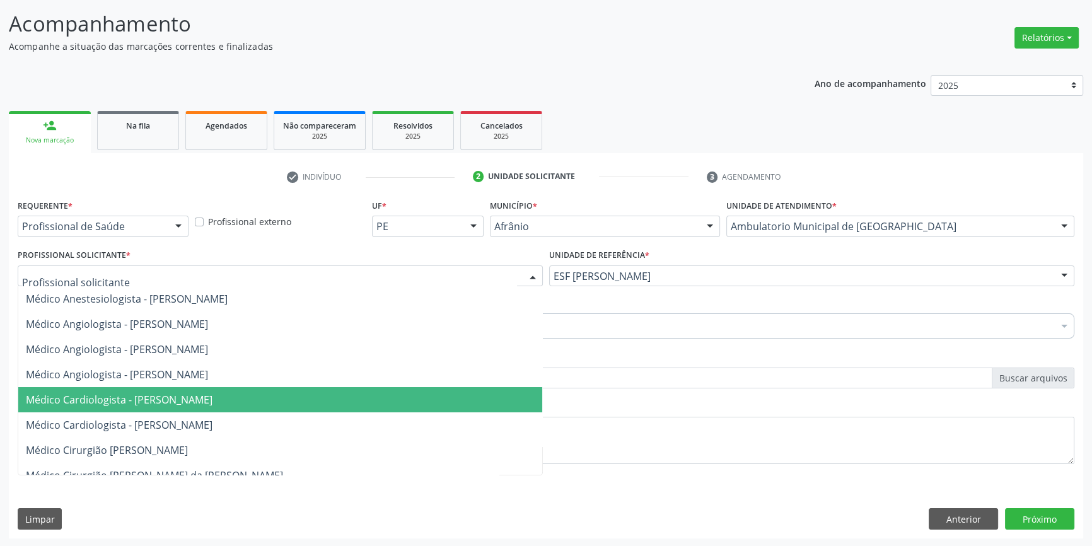
click at [212, 400] on span "Médico Cardiologista - [PERSON_NAME]" at bounding box center [119, 400] width 187 height 14
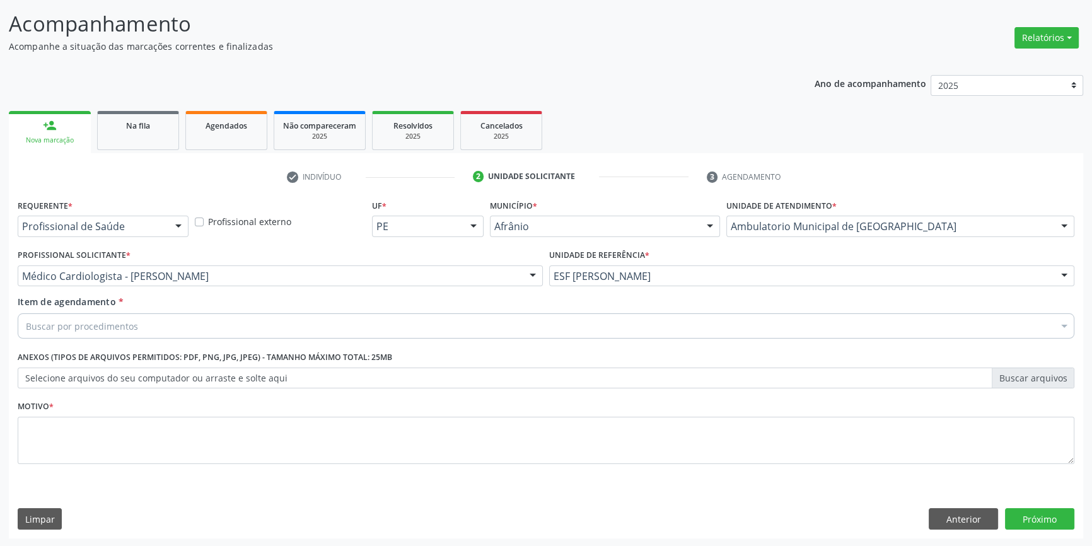
click at [214, 320] on div "Buscar por procedimentos" at bounding box center [546, 325] width 1057 height 25
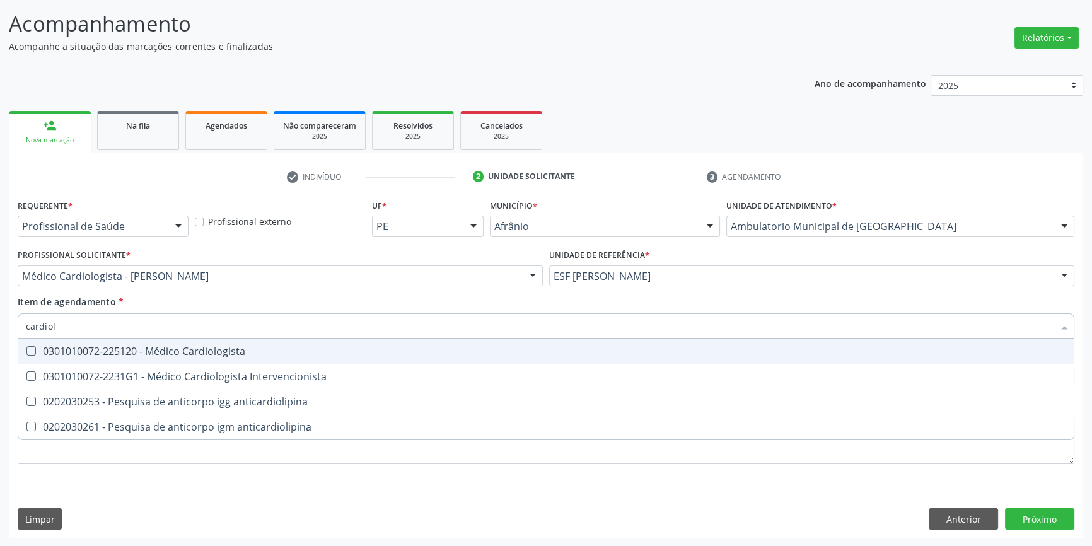
type input "cardiolo"
click at [209, 346] on div "0301010072-225120 - Médico Cardiologista" at bounding box center [546, 351] width 1040 height 10
checkbox Cardiologista "true"
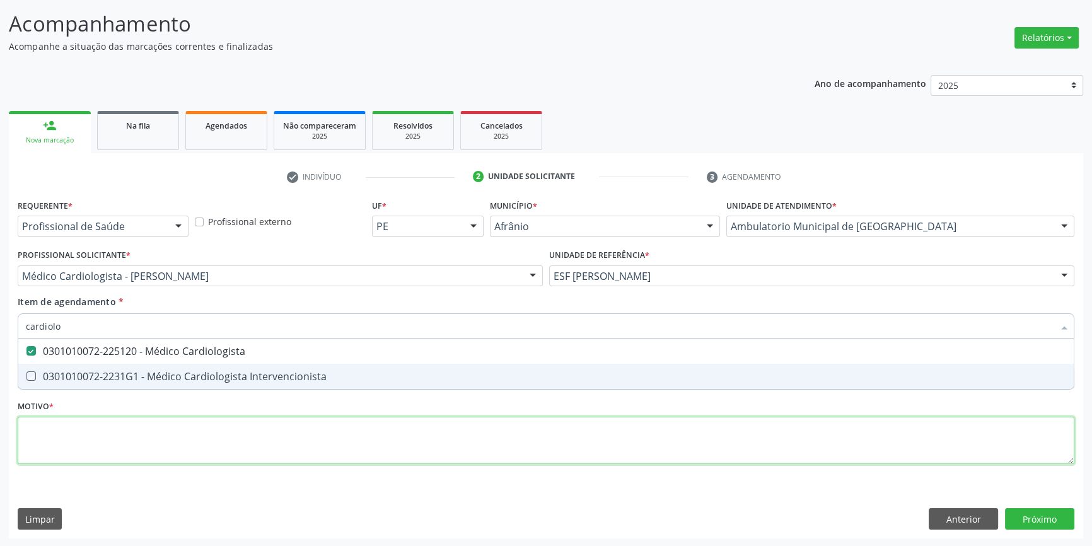
click at [129, 462] on div "Requerente * Profissional de Saúde Profissional de Saúde Paciente Nenhum result…" at bounding box center [546, 339] width 1057 height 286
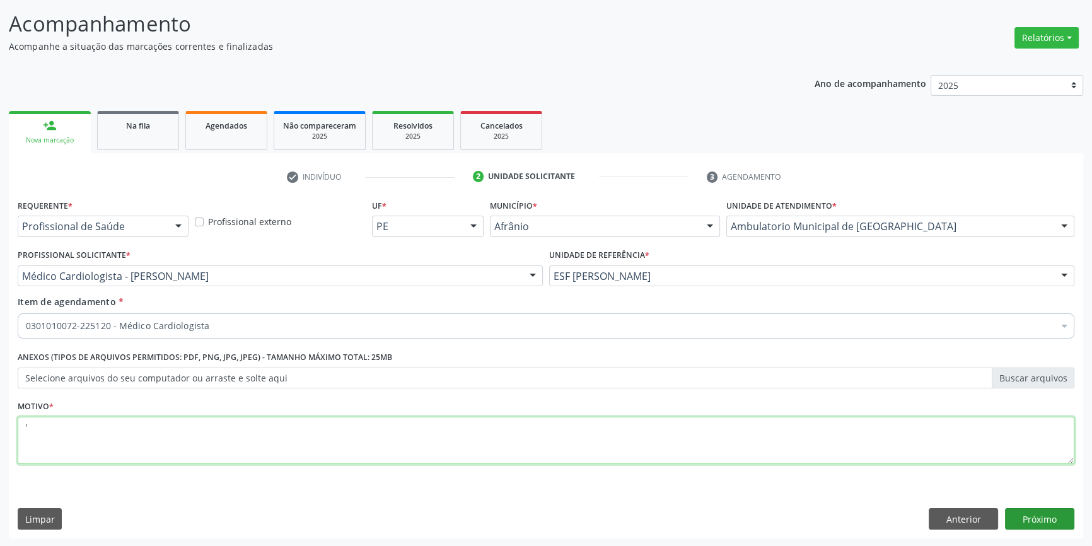
type textarea "'"
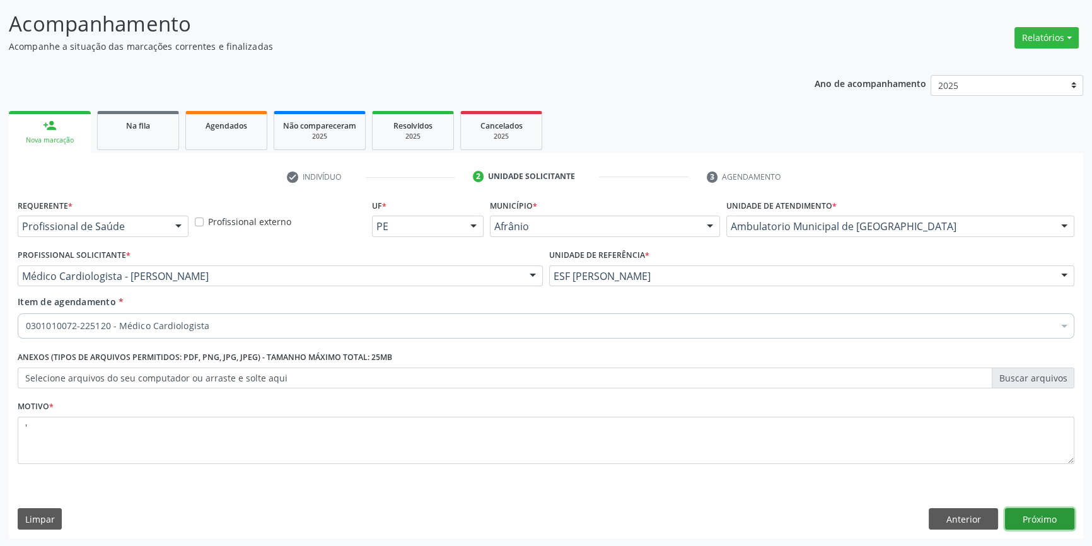
click at [1043, 514] on button "Próximo" at bounding box center [1039, 518] width 69 height 21
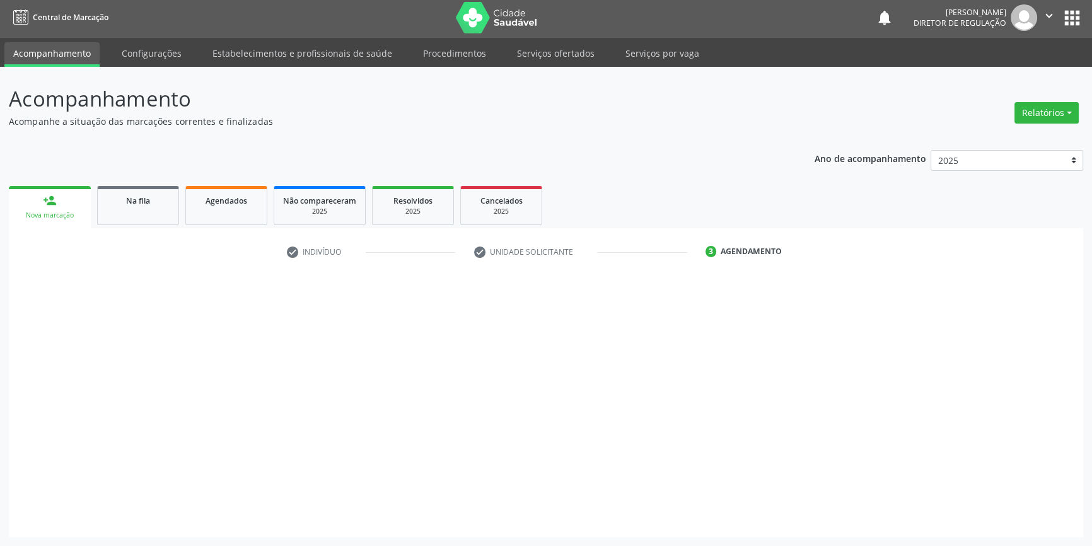
scroll to position [1, 0]
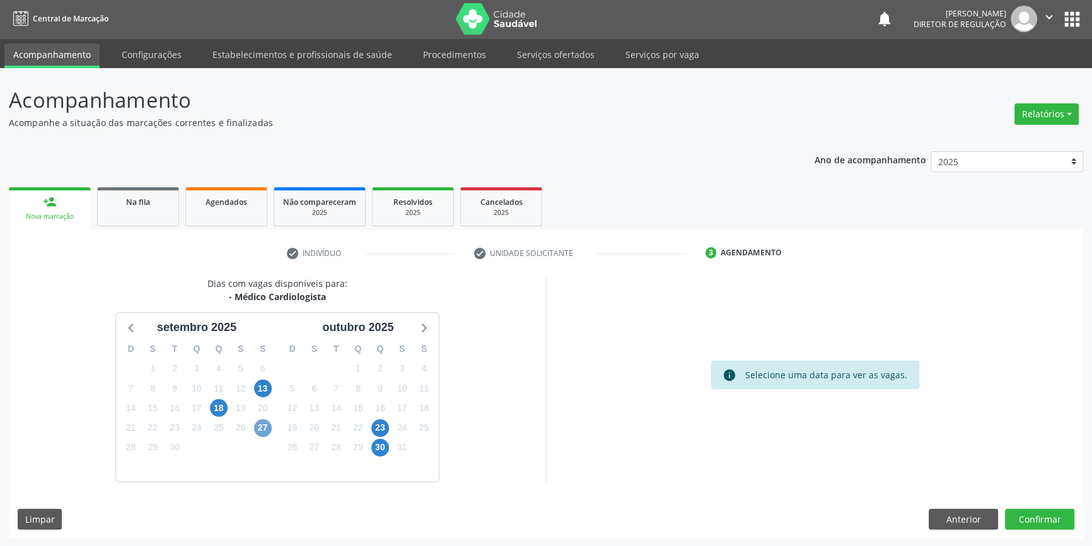
click at [255, 425] on span "27" at bounding box center [263, 428] width 18 height 18
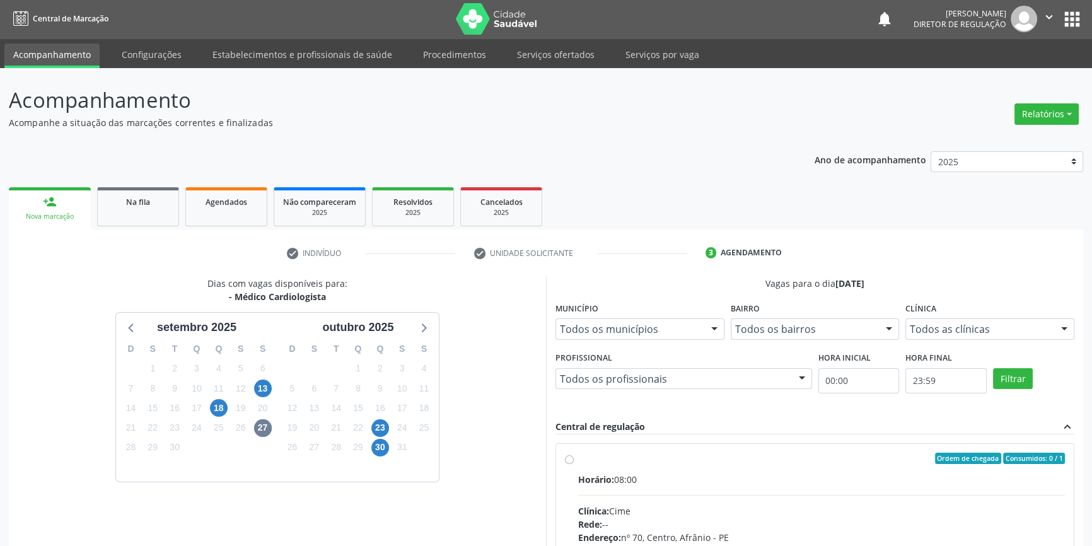
click at [634, 484] on div "Horário: 08:00" at bounding box center [821, 479] width 487 height 13
click at [574, 464] on input "Ordem de chegada Consumidos: 0 / 1 Horário: 08:00 Clínica: Cime Rede: -- Endere…" at bounding box center [569, 458] width 9 height 11
radio input "true"
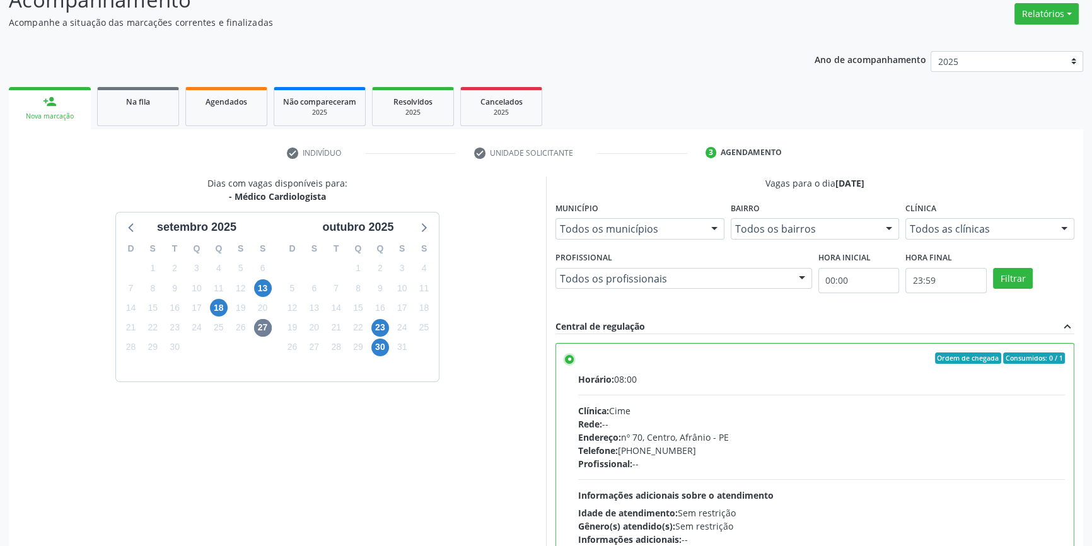
scroll to position [206, 0]
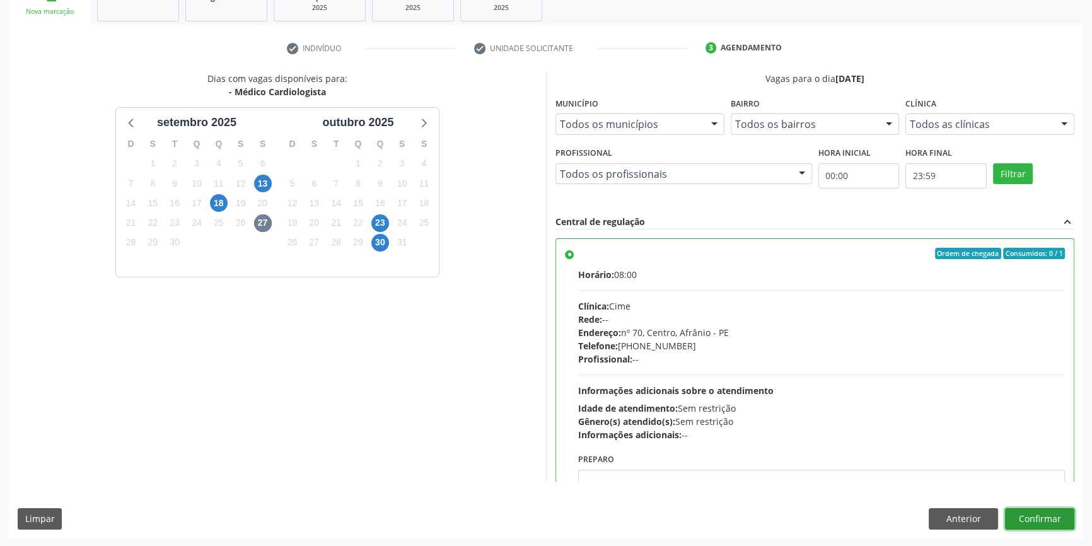
click at [1034, 518] on button "Confirmar" at bounding box center [1039, 518] width 69 height 21
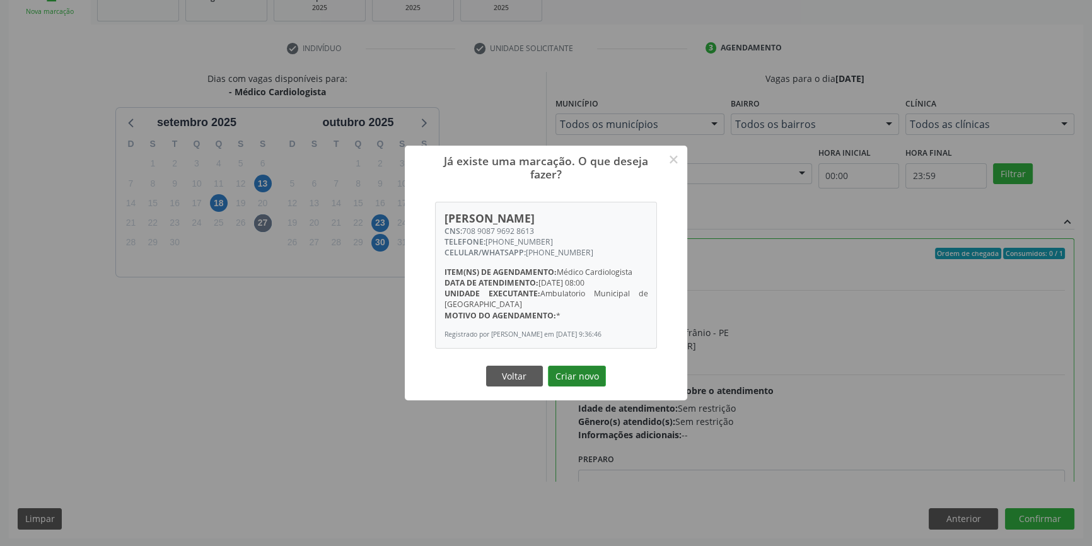
click at [596, 372] on button "Criar novo" at bounding box center [577, 376] width 58 height 21
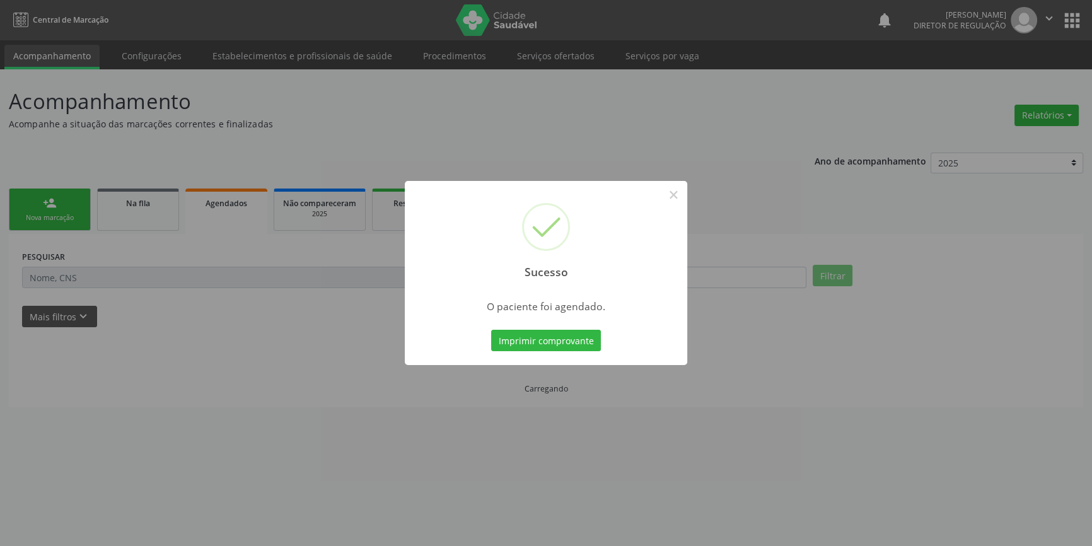
scroll to position [0, 0]
click at [564, 334] on button "Imprimir comprovante" at bounding box center [551, 340] width 110 height 21
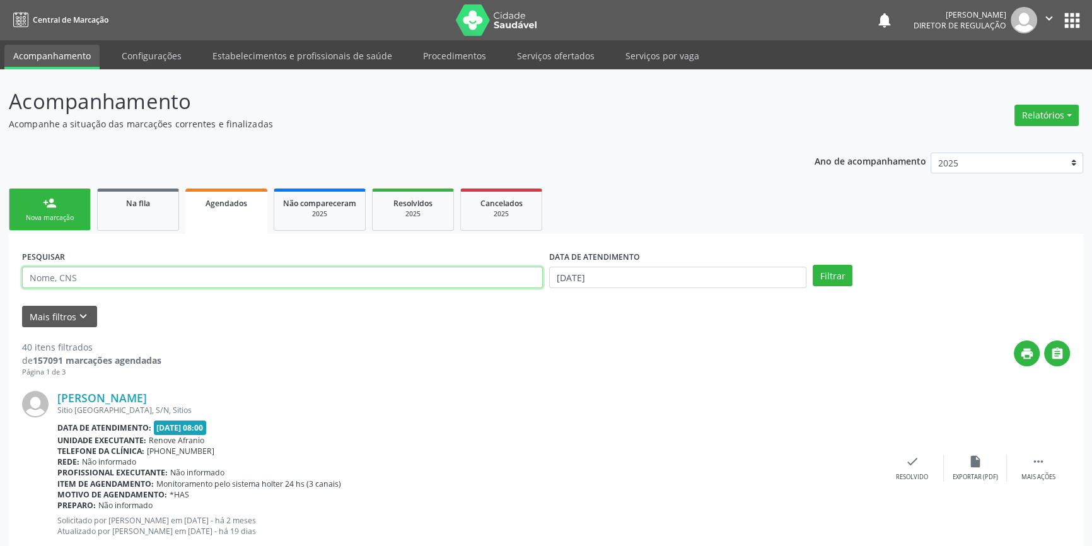
click at [131, 277] on input "text" at bounding box center [282, 277] width 521 height 21
type input "706908173435532"
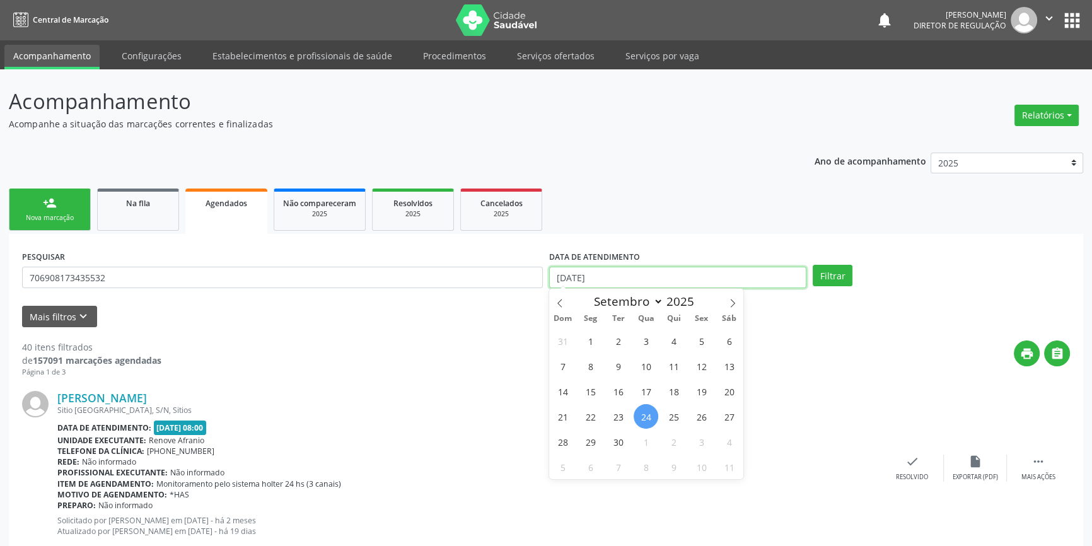
click at [667, 276] on input "[DATE]" at bounding box center [677, 277] width 257 height 21
click at [690, 416] on span "26" at bounding box center [701, 416] width 25 height 25
type input "[DATE]"
click at [691, 415] on span "26" at bounding box center [701, 416] width 25 height 25
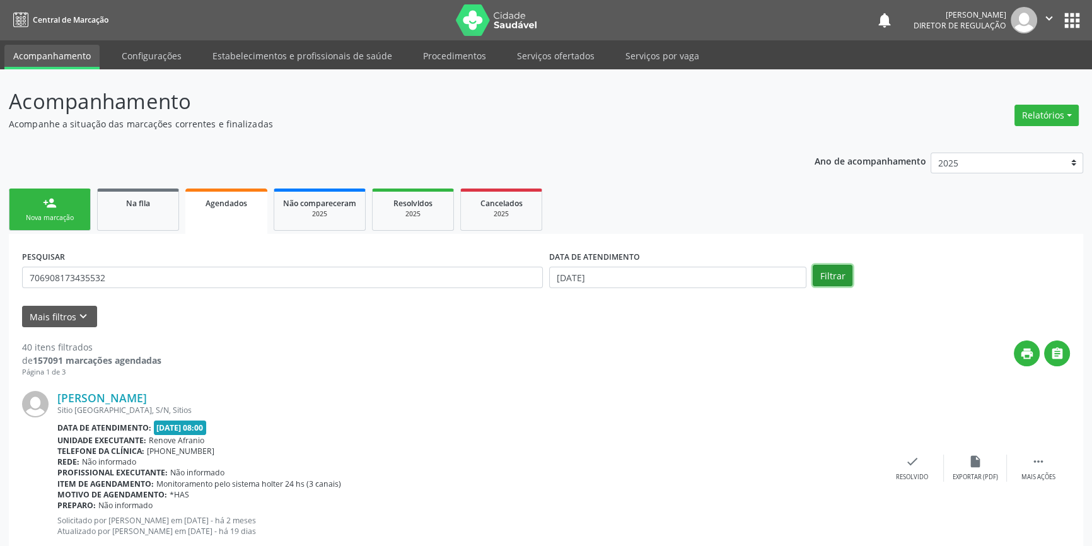
click at [813, 272] on button "Filtrar" at bounding box center [833, 275] width 40 height 21
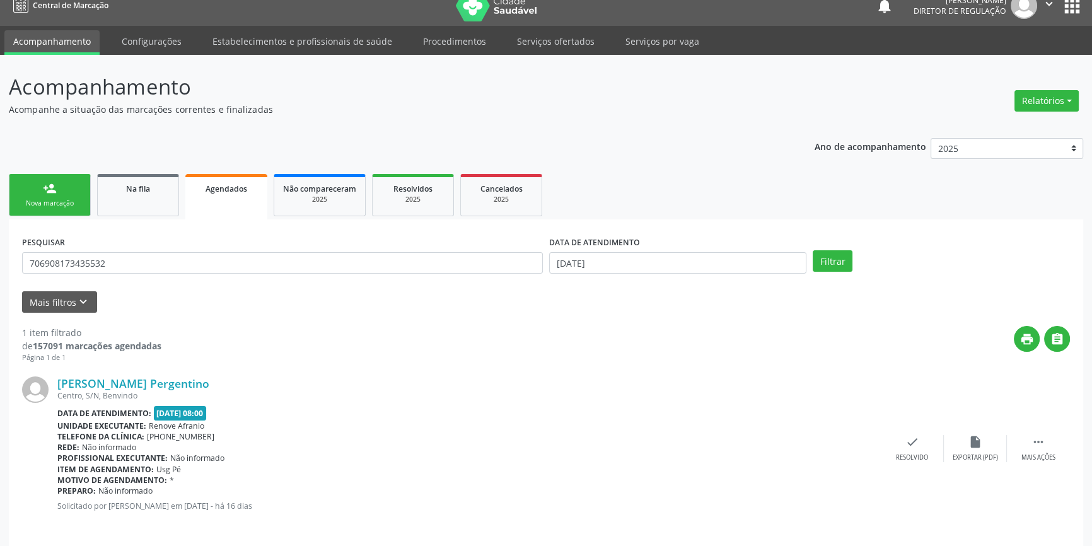
scroll to position [23, 0]
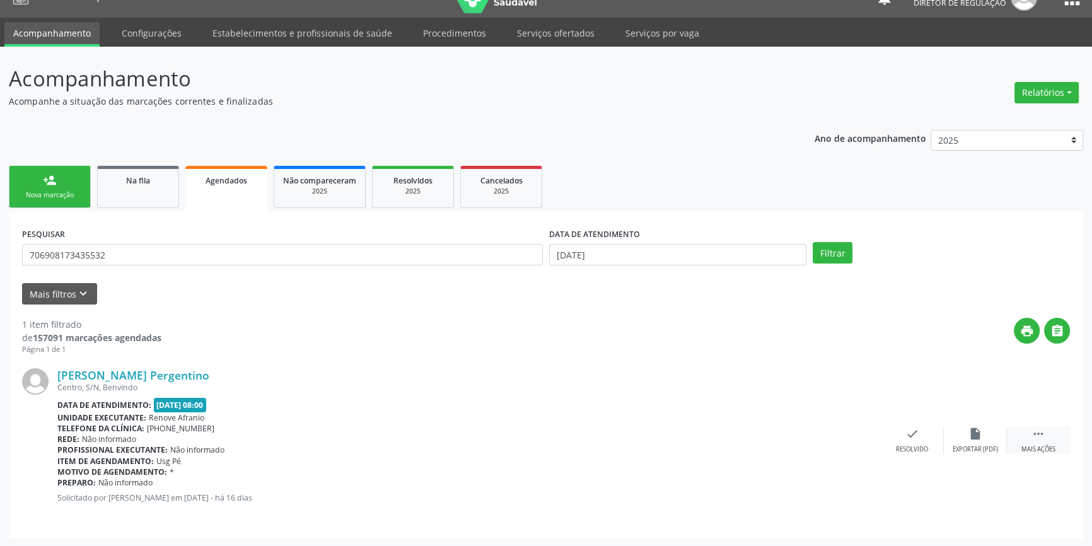
click at [1032, 447] on div "Mais ações" at bounding box center [1038, 449] width 34 height 9
click at [804, 441] on div "print Imprimir" at bounding box center [786, 440] width 63 height 27
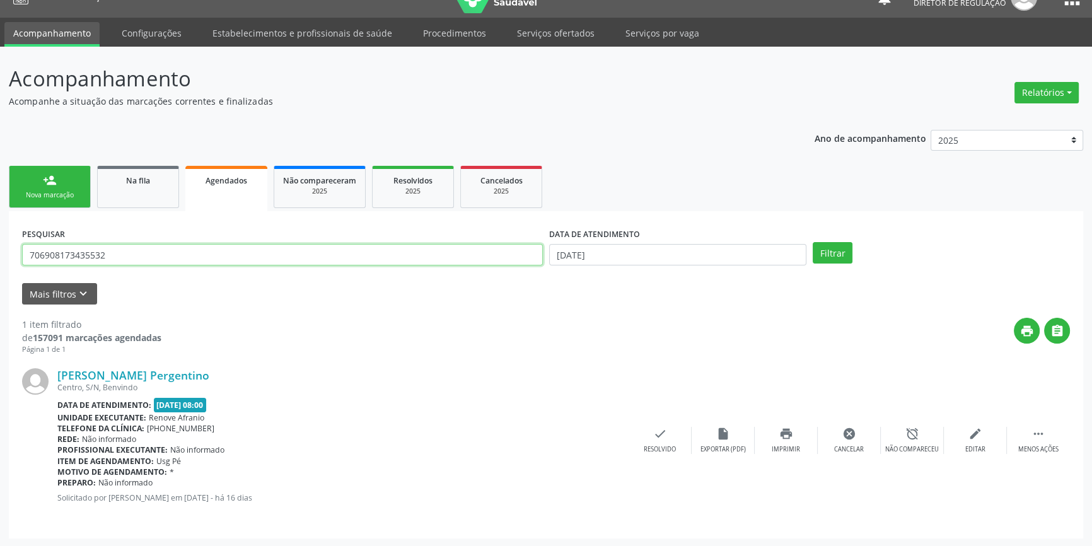
drag, startPoint x: 142, startPoint y: 253, endPoint x: 0, endPoint y: 235, distance: 143.0
click at [0, 235] on div "Acompanhamento Acompanhe a situação das marcações correntes e finalizadas Relat…" at bounding box center [546, 297] width 1092 height 501
click at [214, 201] on link "Agendados" at bounding box center [226, 188] width 82 height 45
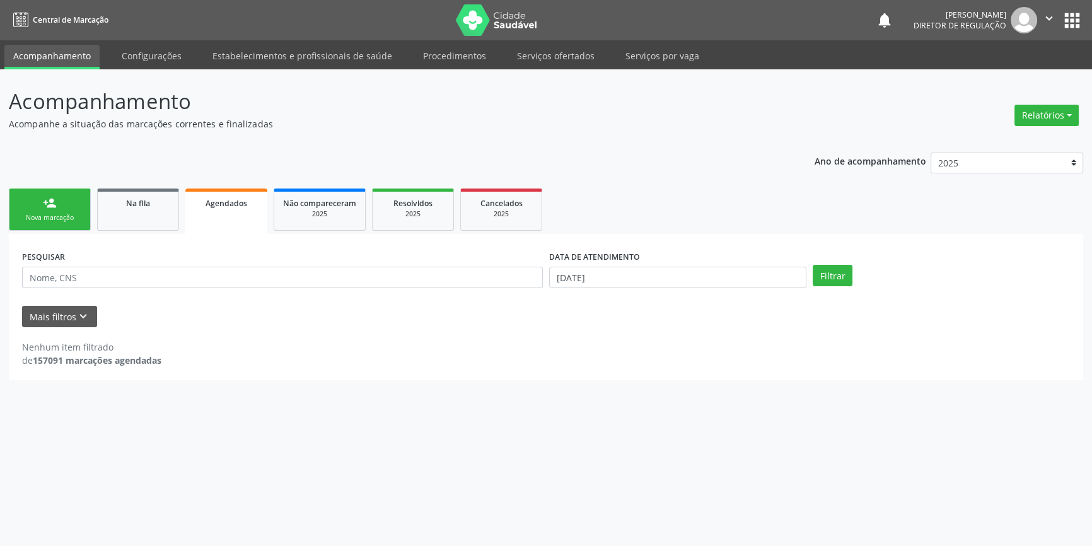
scroll to position [0, 0]
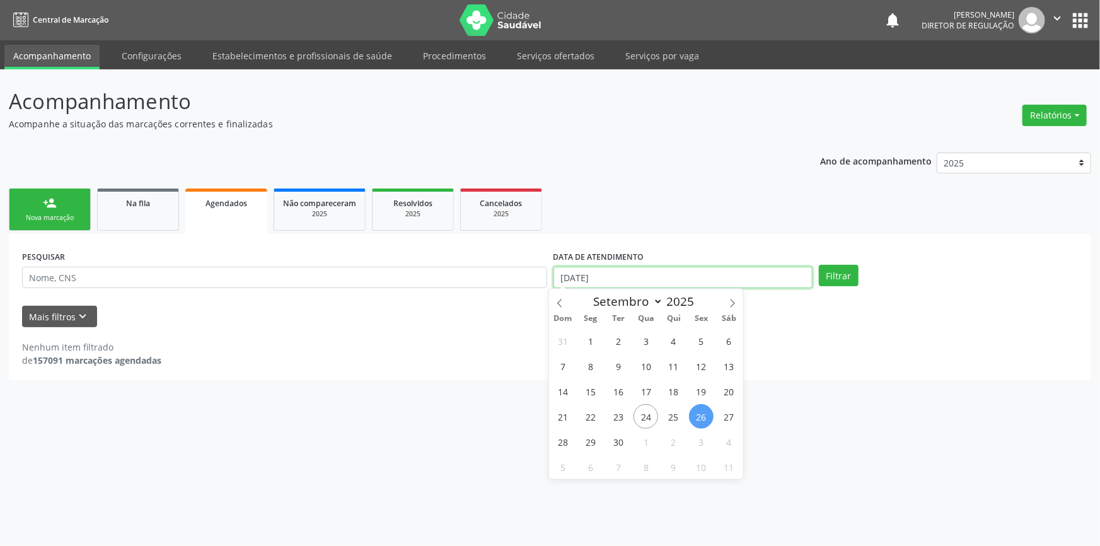
click at [620, 268] on input "[DATE]" at bounding box center [683, 277] width 259 height 21
click at [569, 434] on span "28" at bounding box center [562, 441] width 25 height 25
type input "[DATE]"
click at [607, 438] on span "30" at bounding box center [618, 441] width 25 height 25
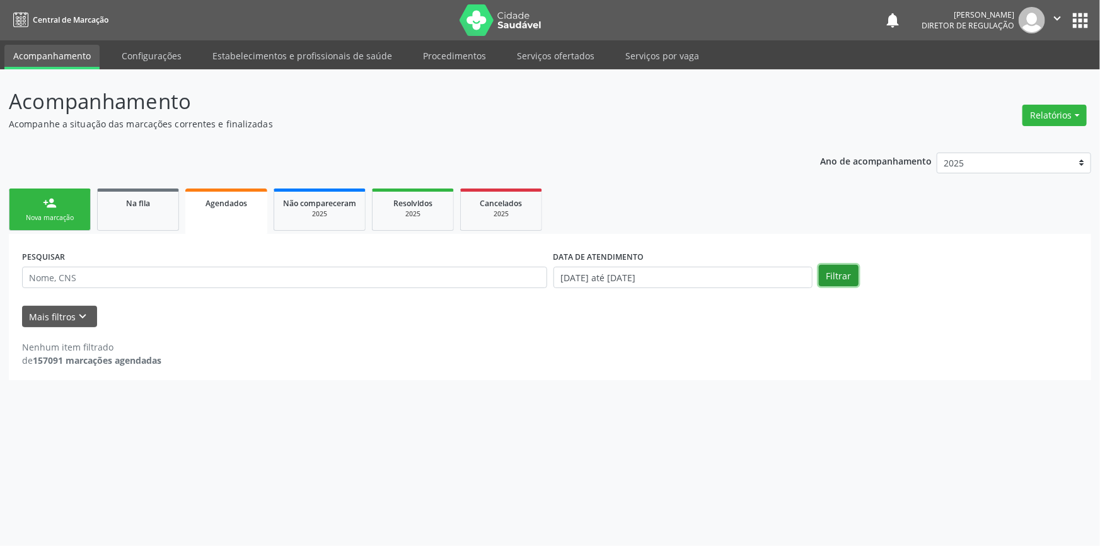
click at [830, 265] on button "Filtrar" at bounding box center [839, 275] width 40 height 21
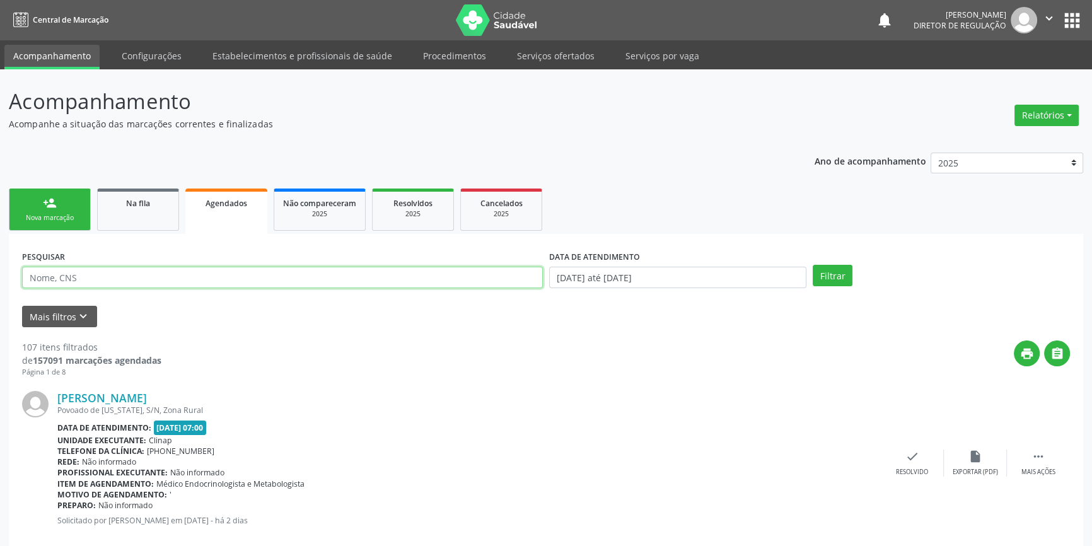
click at [119, 270] on input "text" at bounding box center [282, 277] width 521 height 21
type input "[PERSON_NAME]"
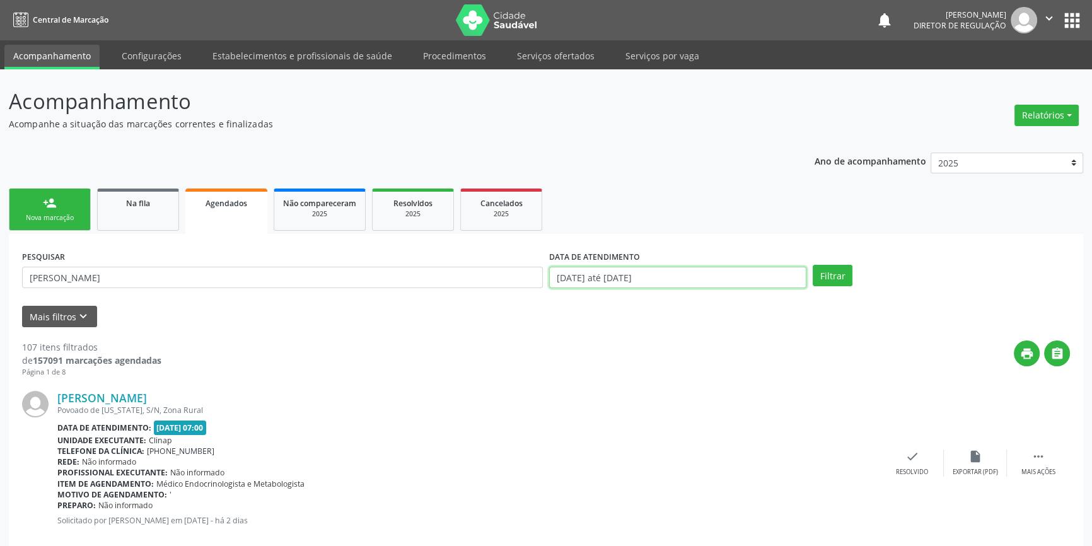
click at [566, 268] on input "[DATE] até [DATE]" at bounding box center [677, 277] width 257 height 21
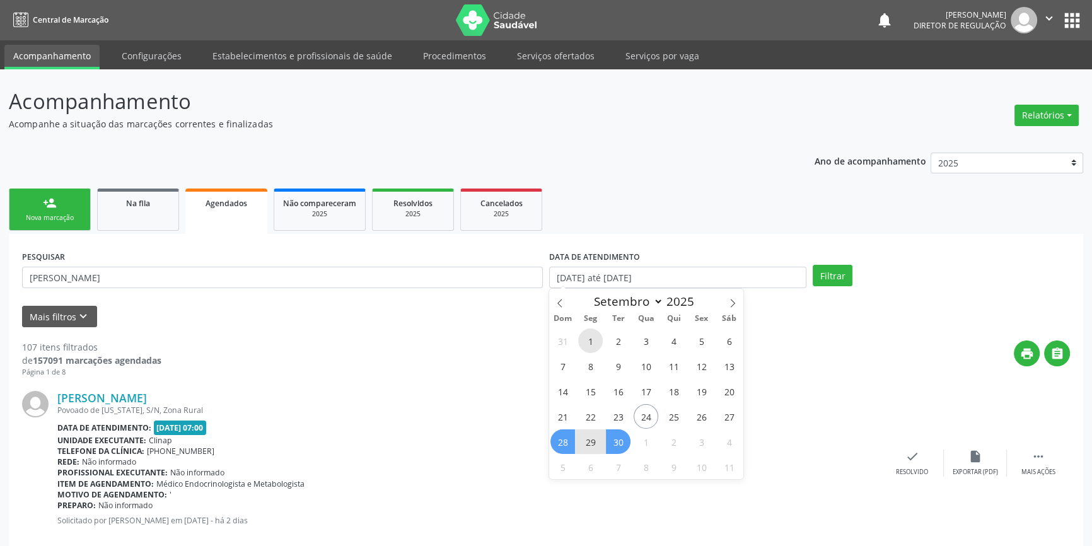
click at [591, 339] on span "1" at bounding box center [590, 341] width 25 height 25
type input "[DATE]"
click at [730, 301] on icon at bounding box center [732, 303] width 9 height 9
select select "9"
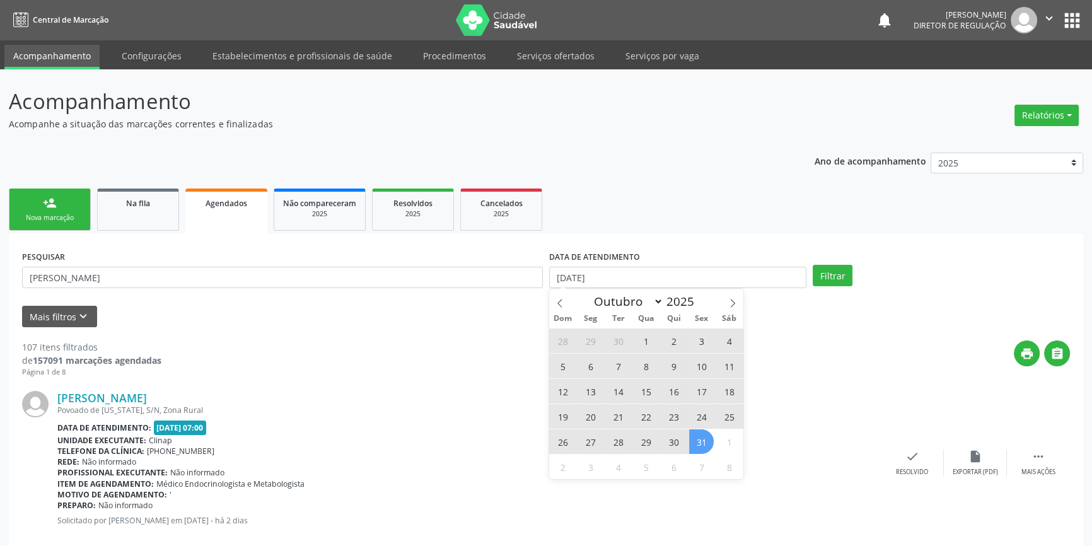
click at [705, 445] on span "31" at bounding box center [701, 441] width 25 height 25
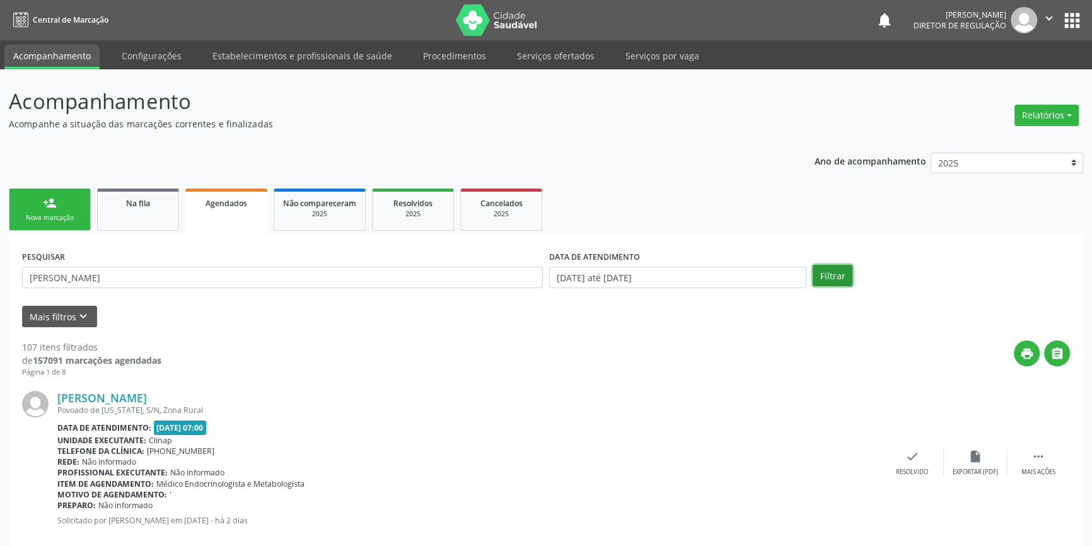
click at [831, 279] on button "Filtrar" at bounding box center [833, 275] width 40 height 21
click at [519, 58] on link "Serviços ofertados" at bounding box center [555, 56] width 95 height 22
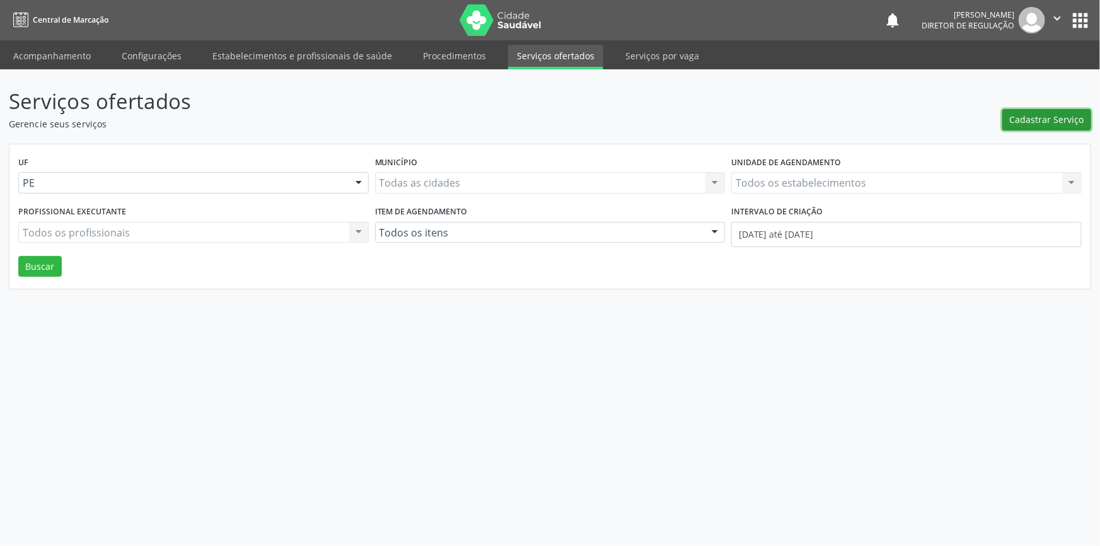
click at [1041, 117] on span "Cadastrar Serviço" at bounding box center [1047, 119] width 74 height 13
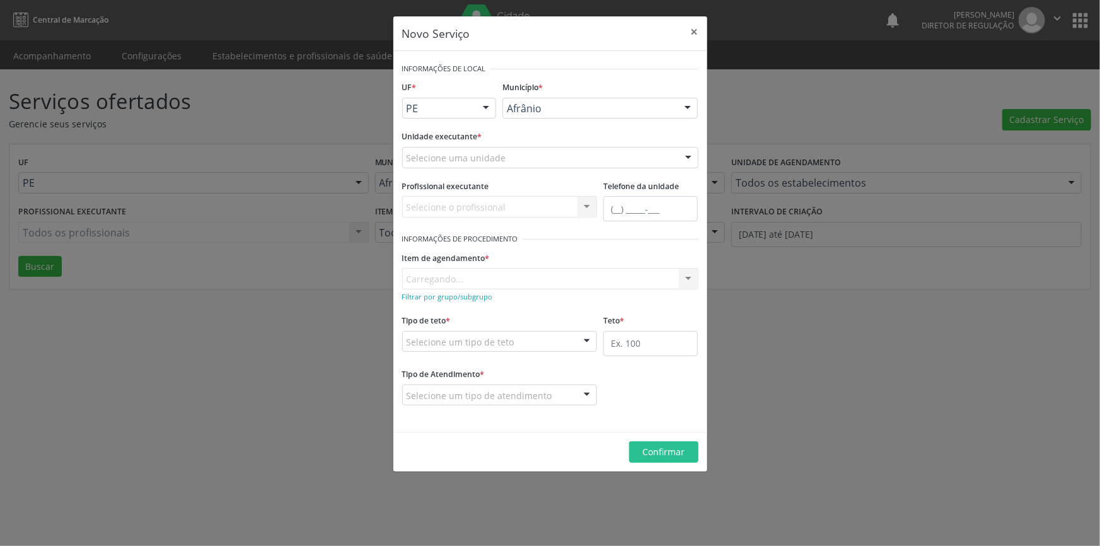
click at [576, 161] on div "Selecione uma unidade" at bounding box center [550, 157] width 296 height 21
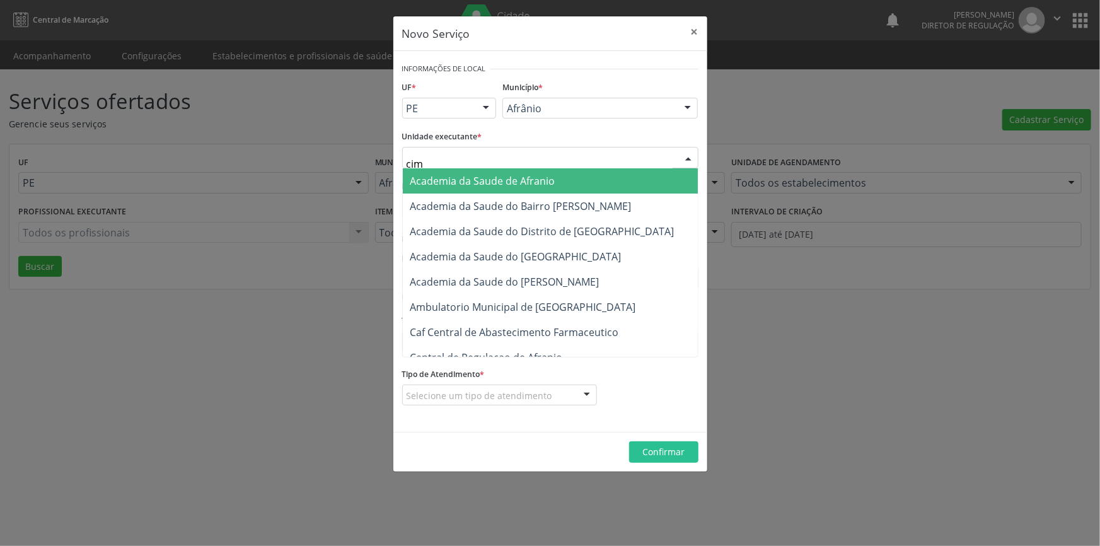
type input "cime"
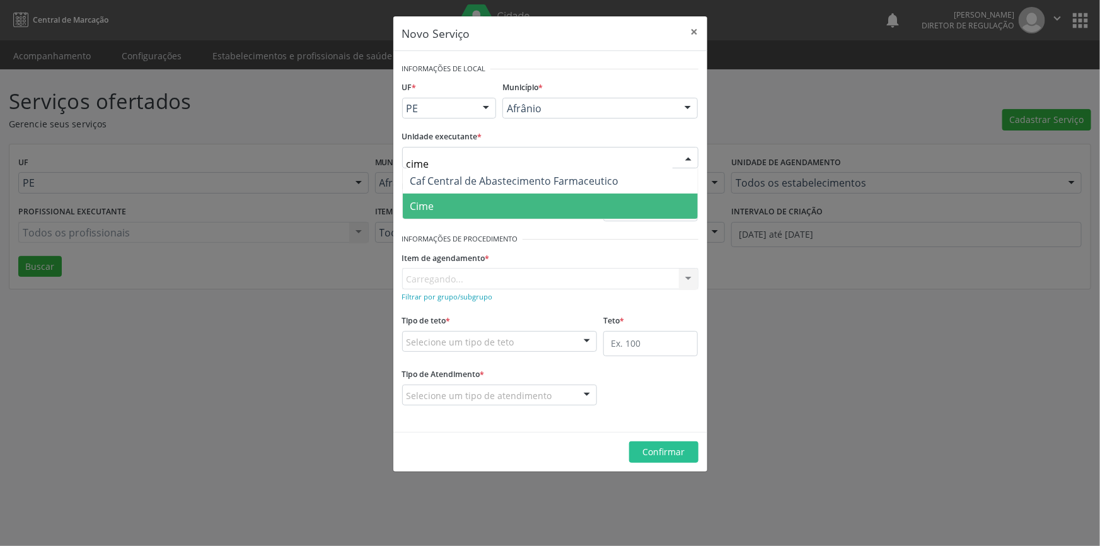
click at [513, 204] on span "Cime" at bounding box center [550, 206] width 295 height 25
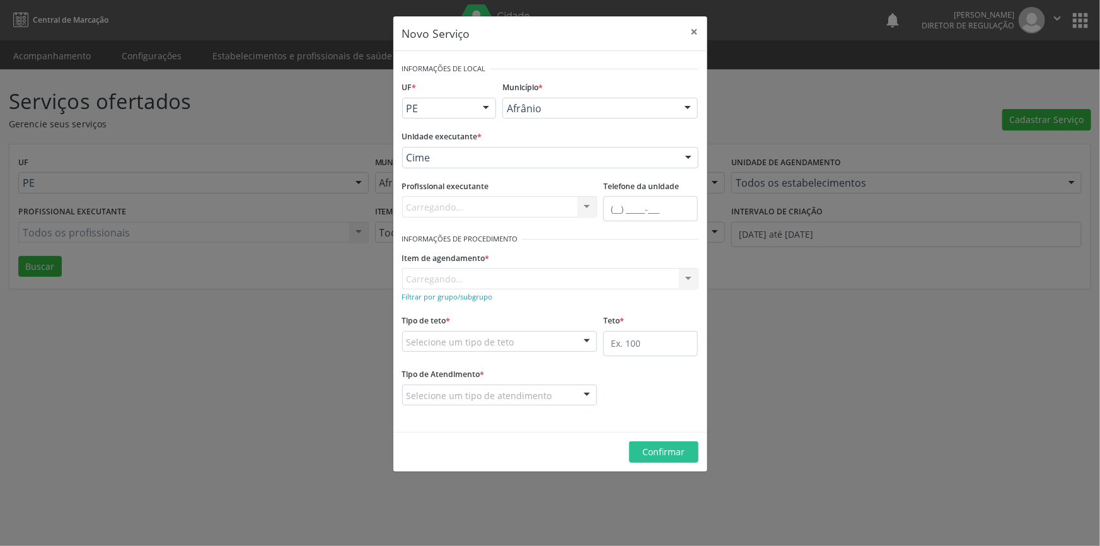
click at [482, 277] on span "Academia da Saude do [PERSON_NAME]" at bounding box center [504, 282] width 189 height 14
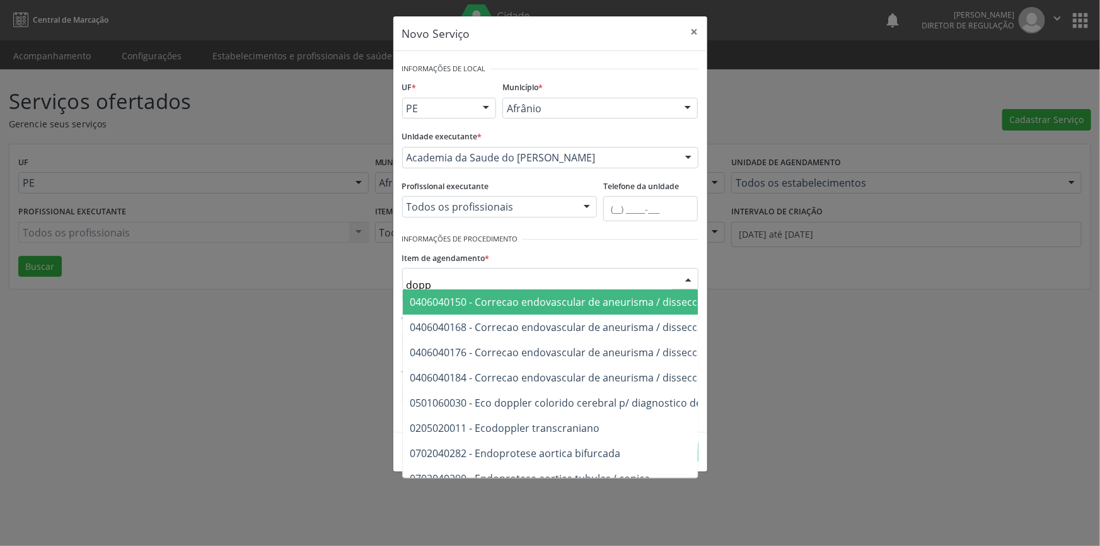
type input "doppl"
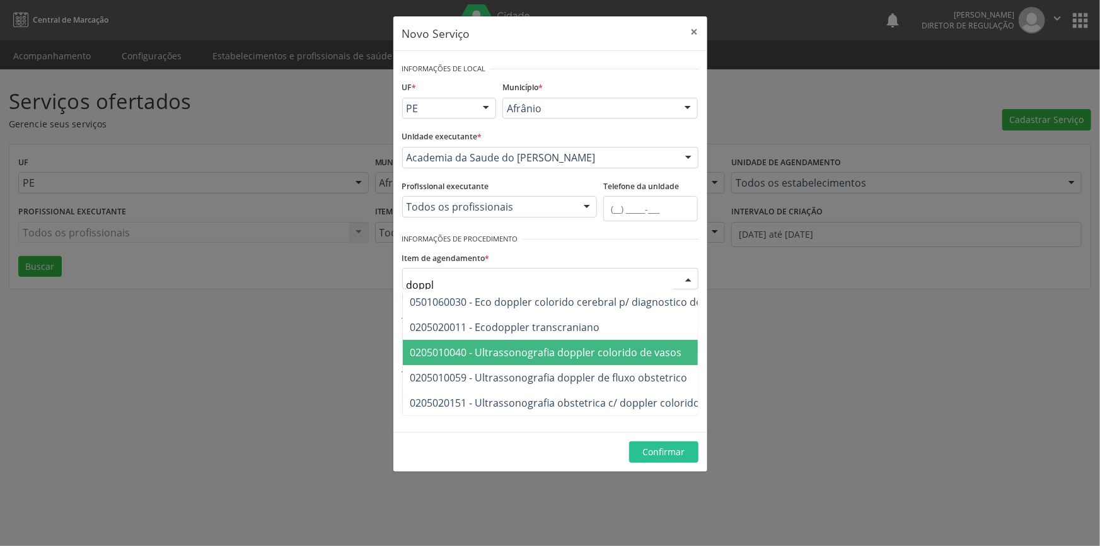
click at [671, 355] on span "0205010040 - Ultrassonografia doppler colorido de vasos" at bounding box center [546, 353] width 272 height 14
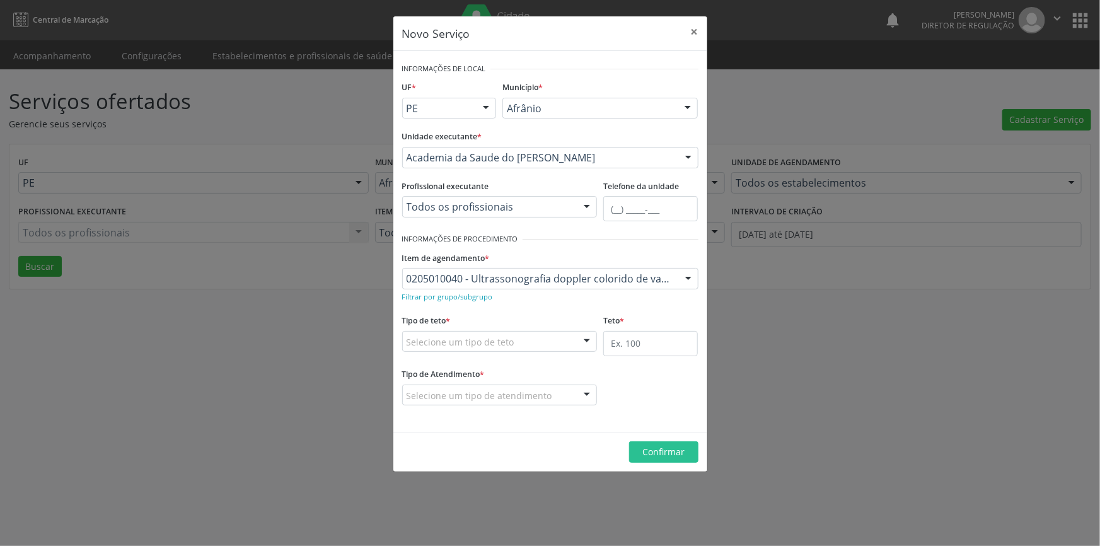
click at [523, 342] on div "Selecione um tipo de teto" at bounding box center [499, 341] width 195 height 21
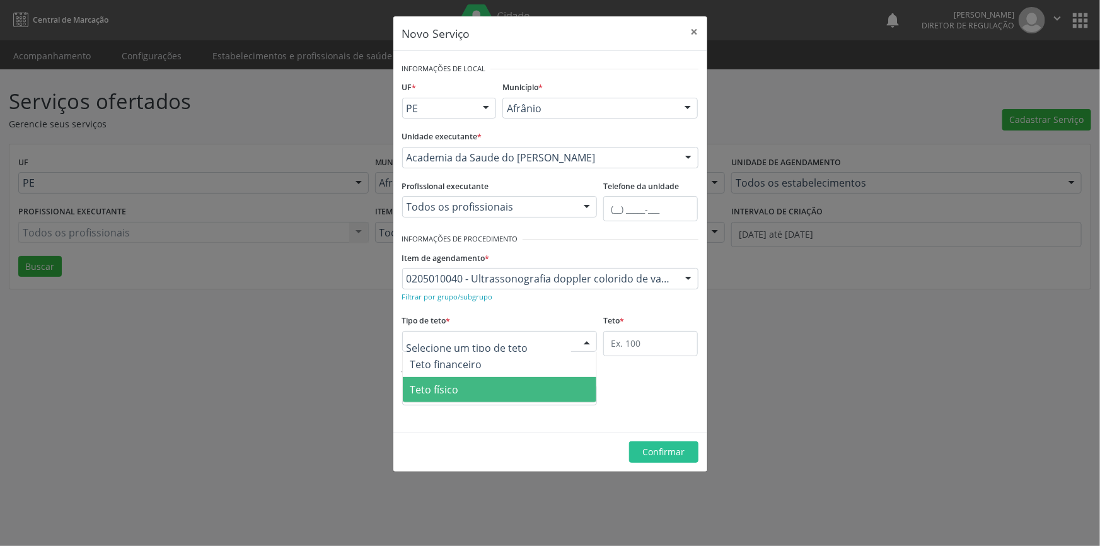
click at [470, 397] on span "Teto físico" at bounding box center [500, 389] width 194 height 25
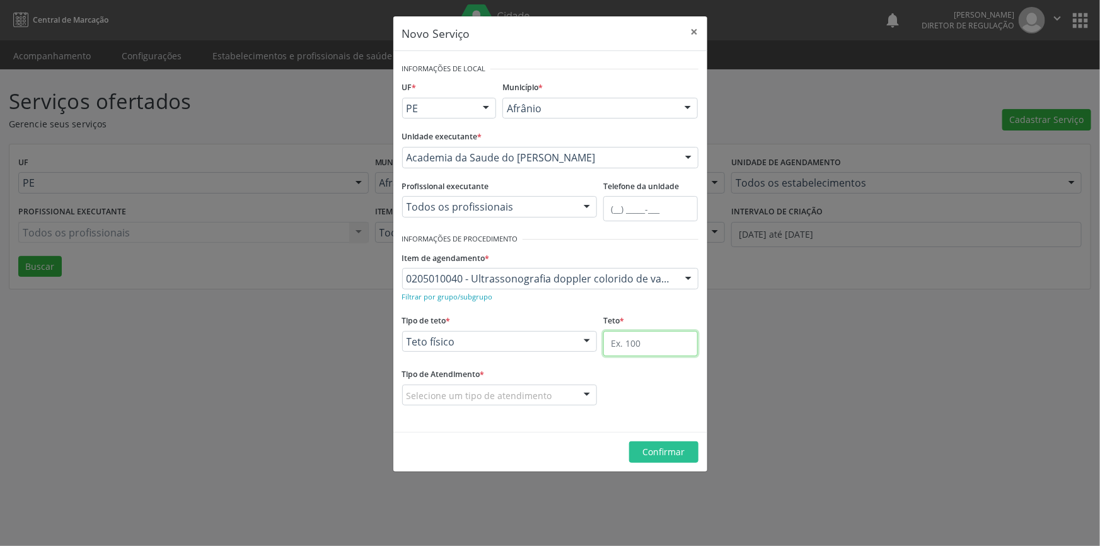
click at [625, 344] on input "text" at bounding box center [650, 343] width 95 height 25
type input "1"
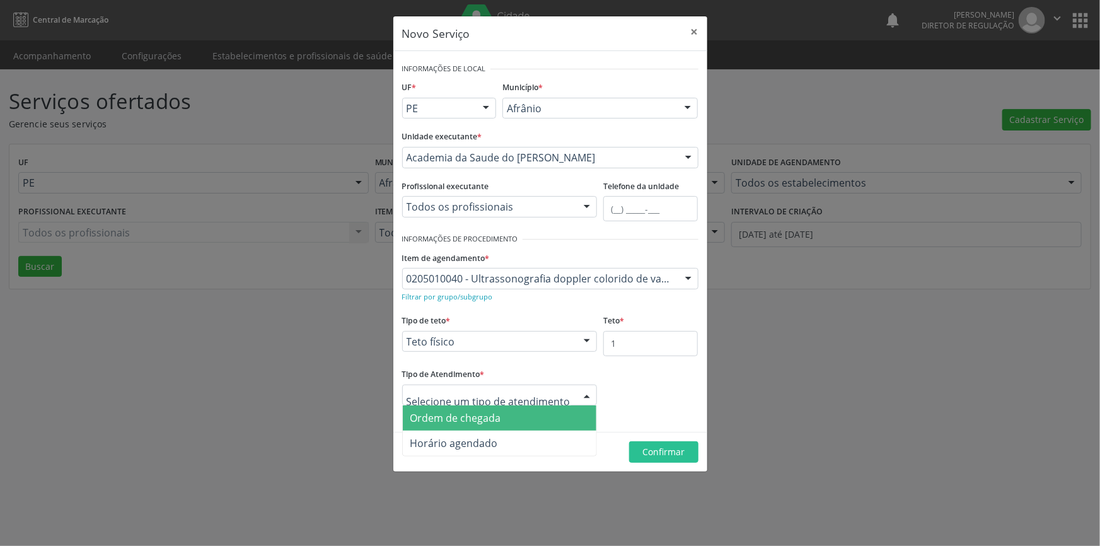
click at [467, 411] on span "Ordem de chegada" at bounding box center [455, 418] width 91 height 14
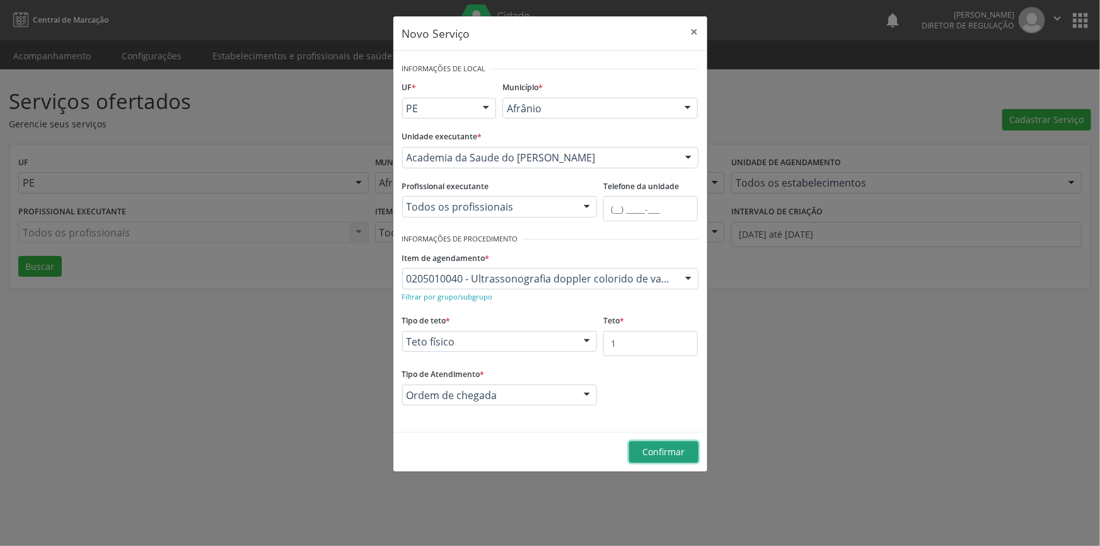
click at [665, 446] on span "Confirmar" at bounding box center [663, 452] width 42 height 12
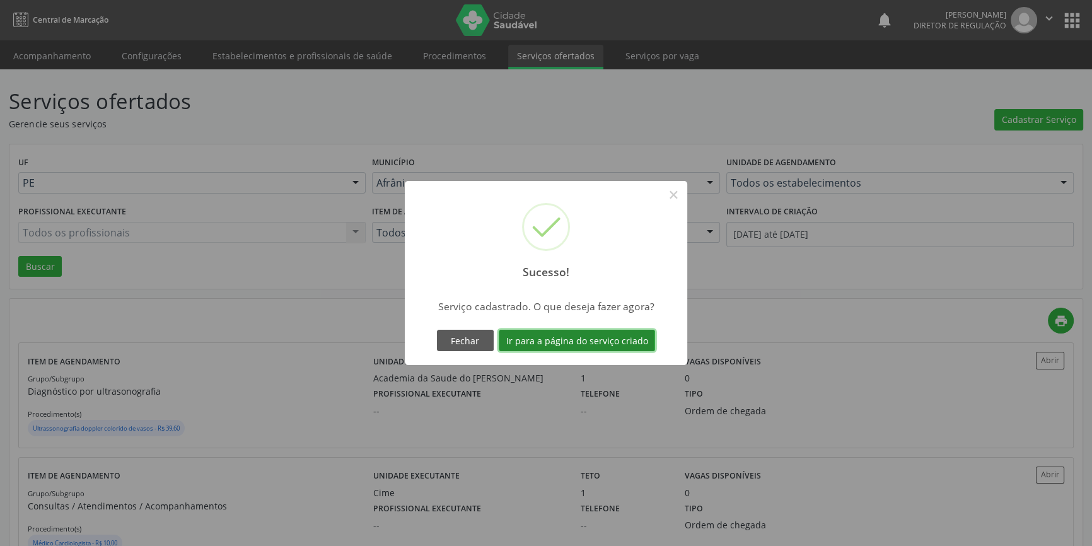
click at [574, 344] on button "Ir para a página do serviço criado" at bounding box center [577, 340] width 156 height 21
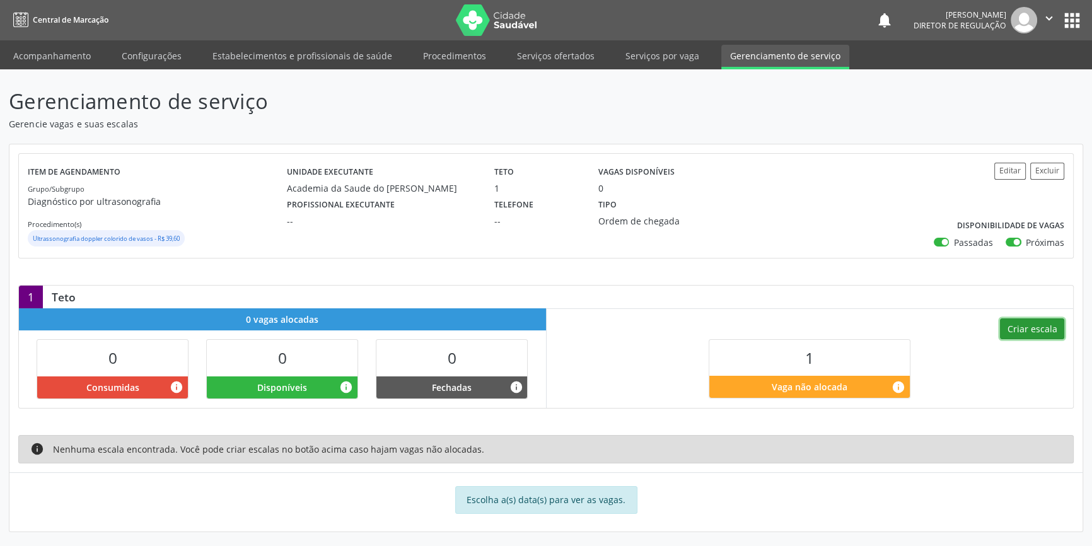
click at [1035, 330] on button "Criar escala" at bounding box center [1032, 328] width 64 height 21
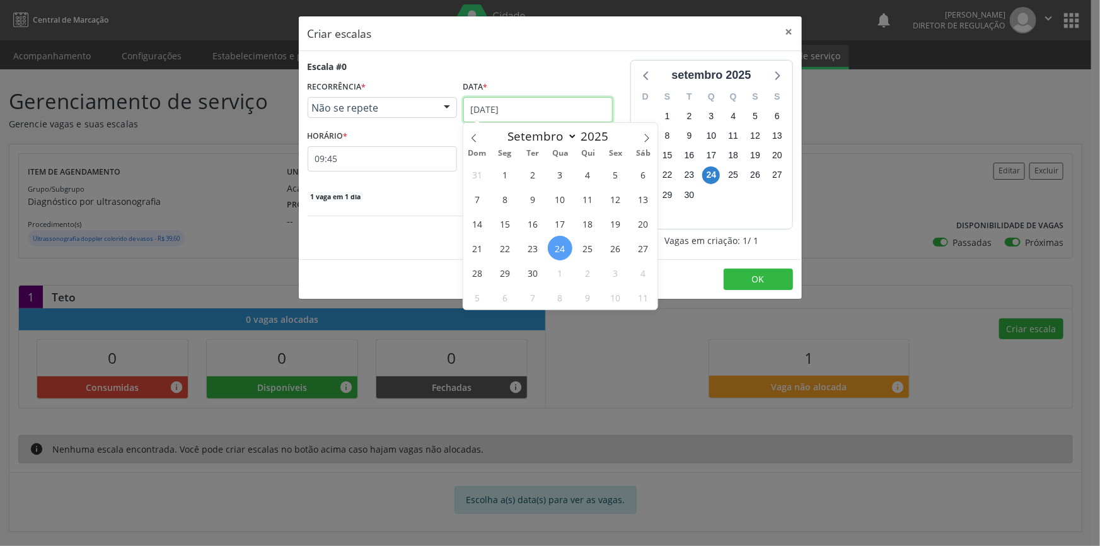
click at [513, 111] on input "[DATE]" at bounding box center [537, 109] width 149 height 25
click at [635, 241] on span "27" at bounding box center [643, 248] width 25 height 25
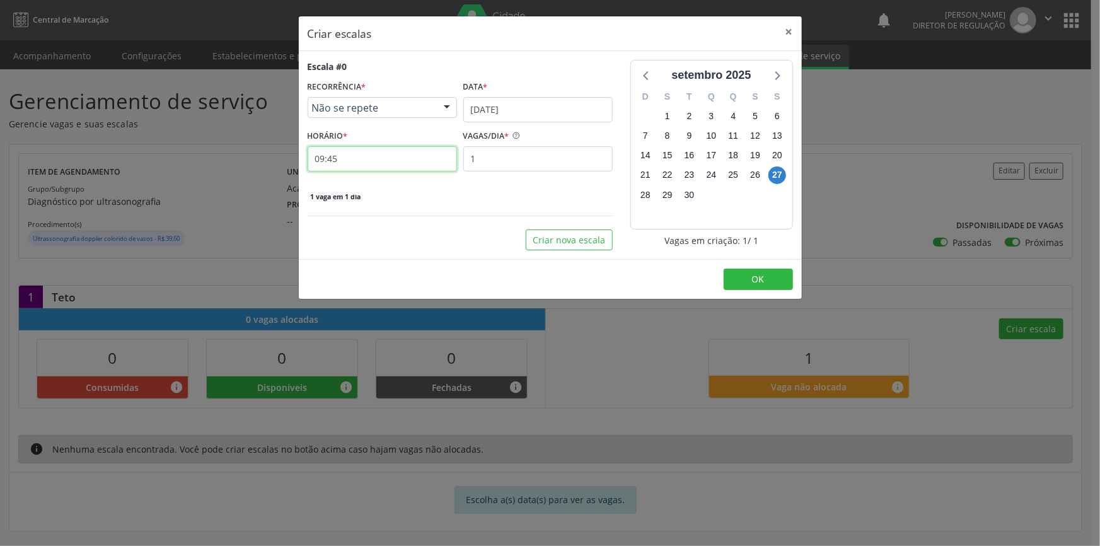
click at [361, 161] on input "09:45" at bounding box center [382, 158] width 149 height 25
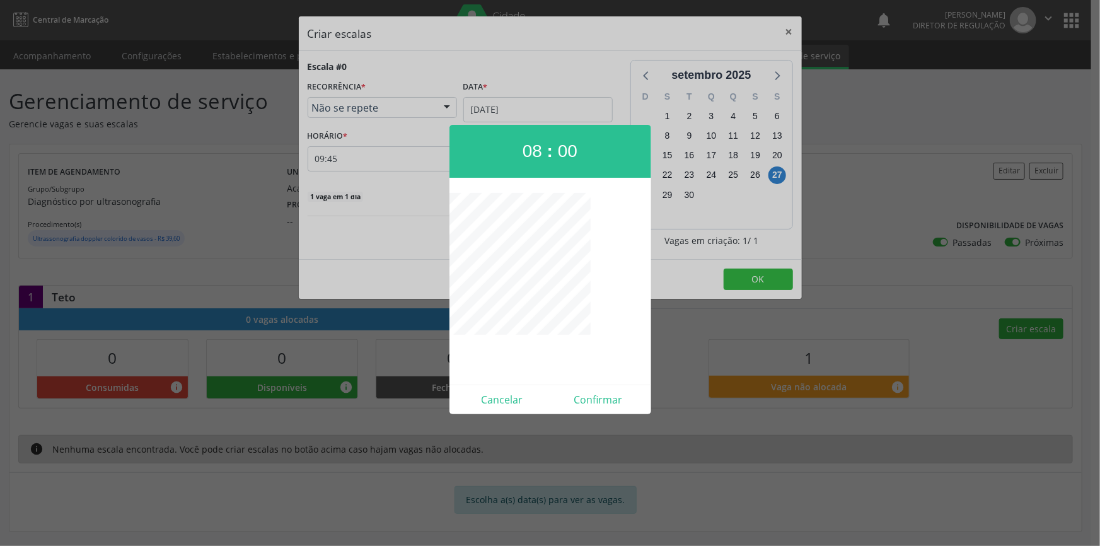
click at [613, 419] on div at bounding box center [550, 273] width 1100 height 546
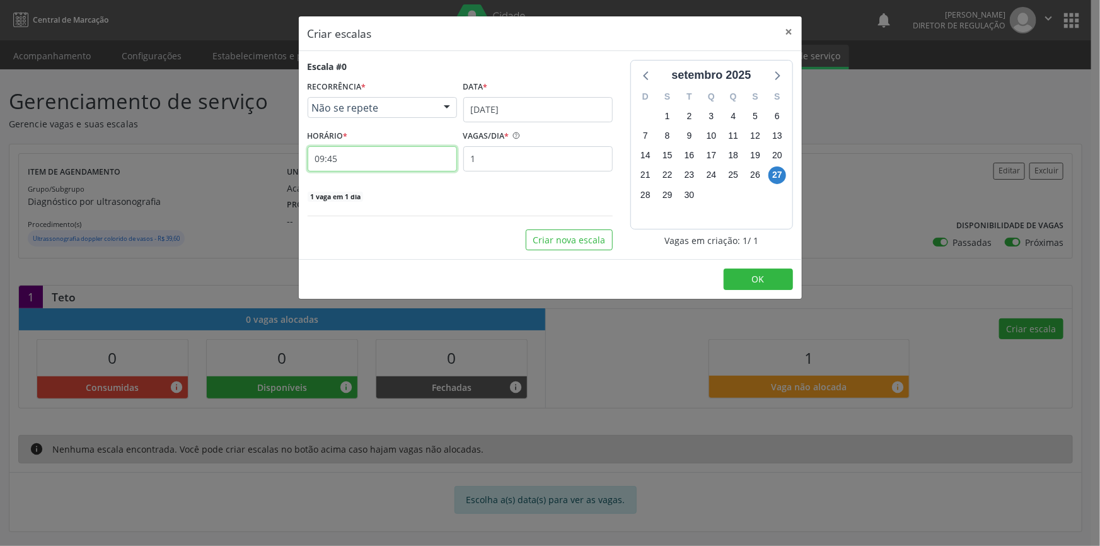
click at [367, 161] on input "09:45" at bounding box center [382, 158] width 149 height 25
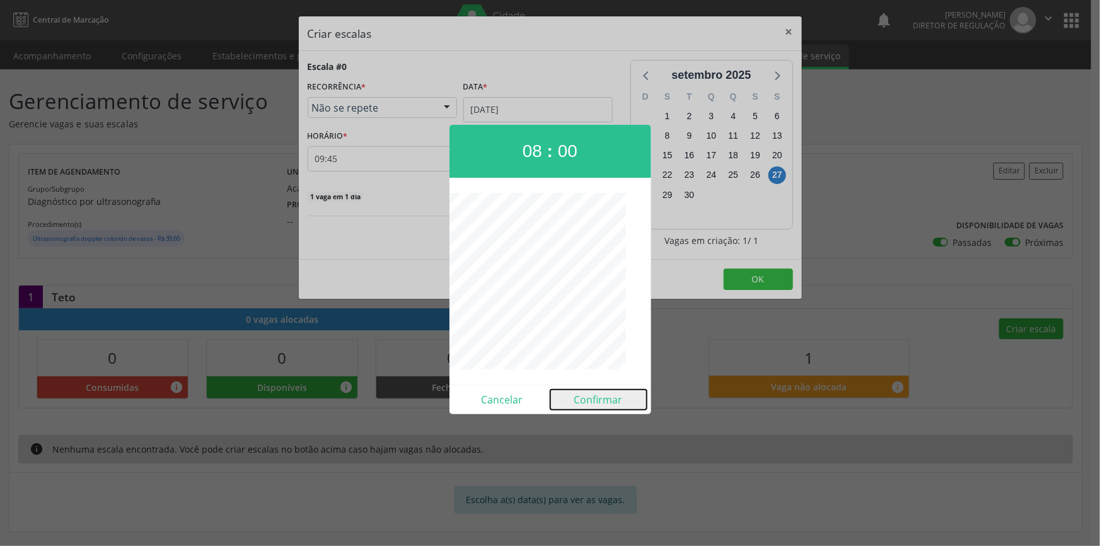
drag, startPoint x: 593, startPoint y: 397, endPoint x: 710, endPoint y: 323, distance: 138.4
click at [594, 397] on button "Confirmar" at bounding box center [598, 400] width 96 height 20
type input "08:00"
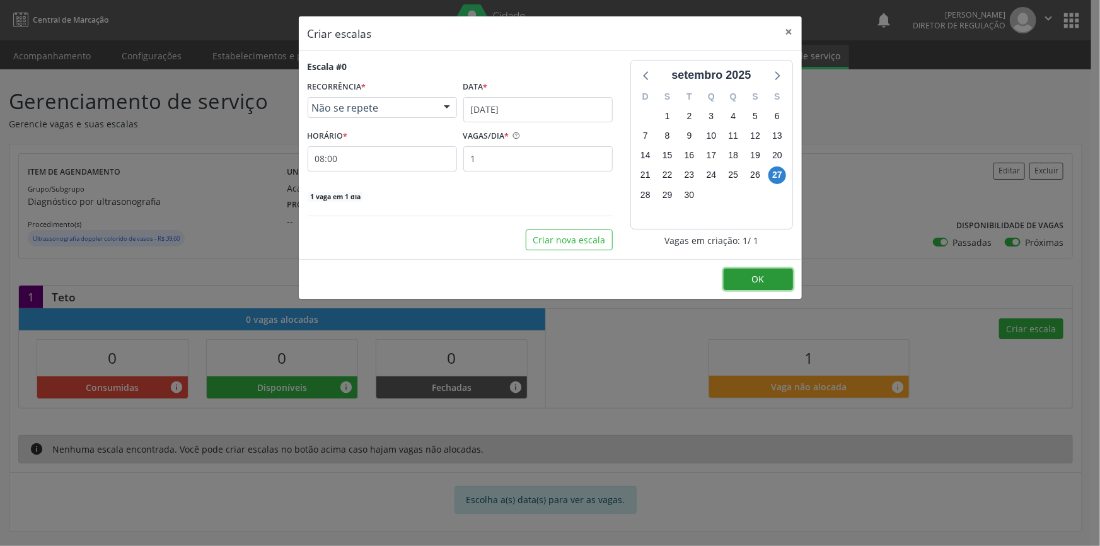
click at [752, 277] on span "OK" at bounding box center [758, 279] width 13 height 12
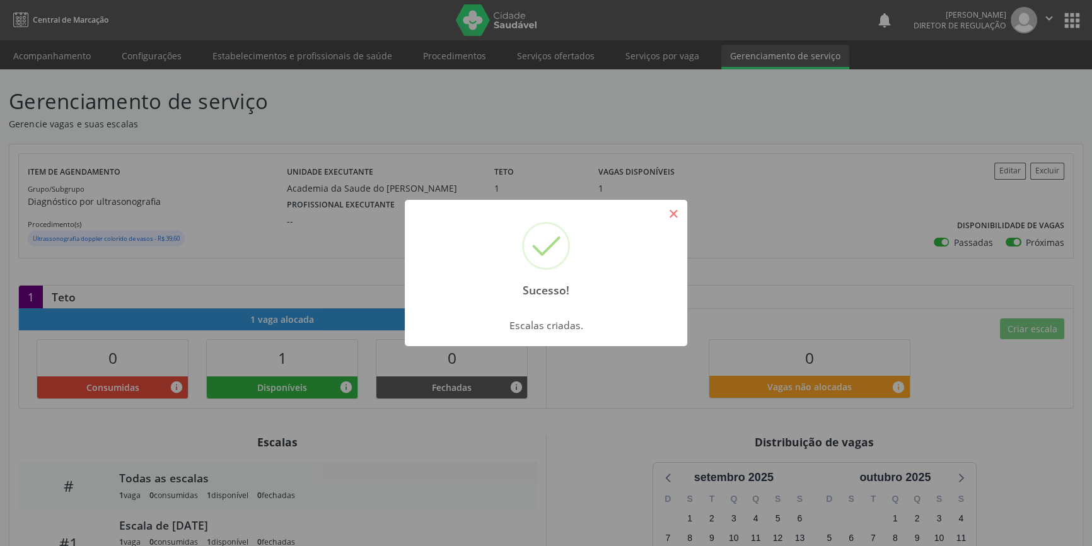
click at [665, 208] on button "×" at bounding box center [673, 213] width 21 height 21
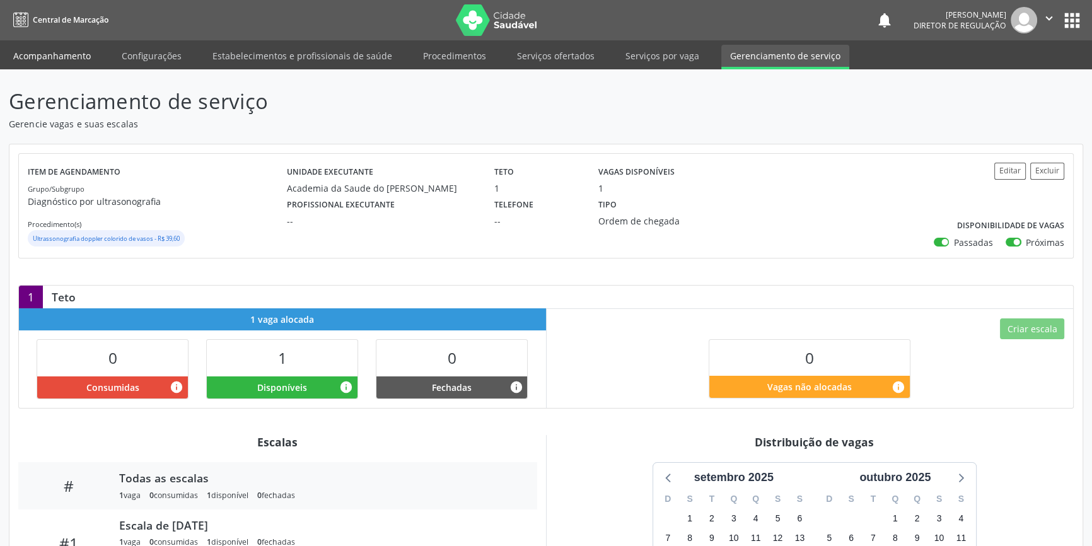
click at [41, 57] on link "Acompanhamento" at bounding box center [51, 56] width 95 height 22
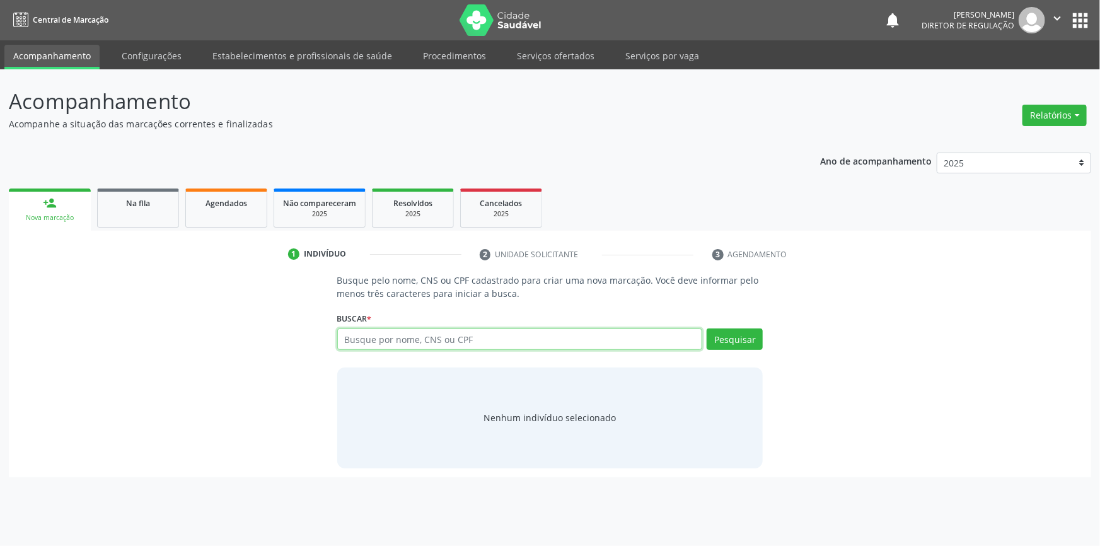
click at [368, 330] on input "text" at bounding box center [520, 339] width 366 height 21
type input "11761157400"
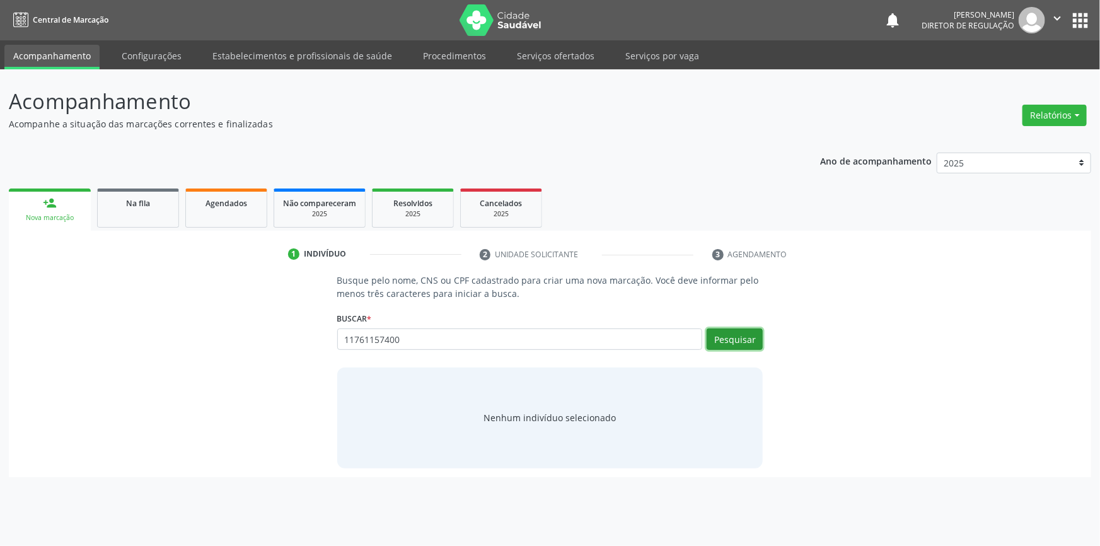
click at [734, 337] on button "Pesquisar" at bounding box center [735, 339] width 56 height 21
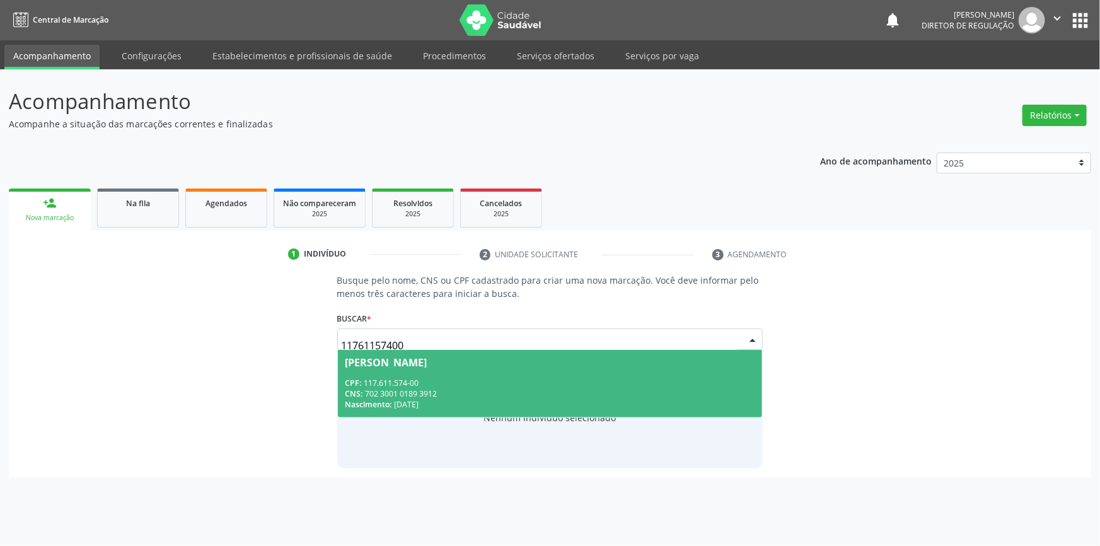
click at [427, 359] on div "[PERSON_NAME]" at bounding box center [387, 363] width 82 height 10
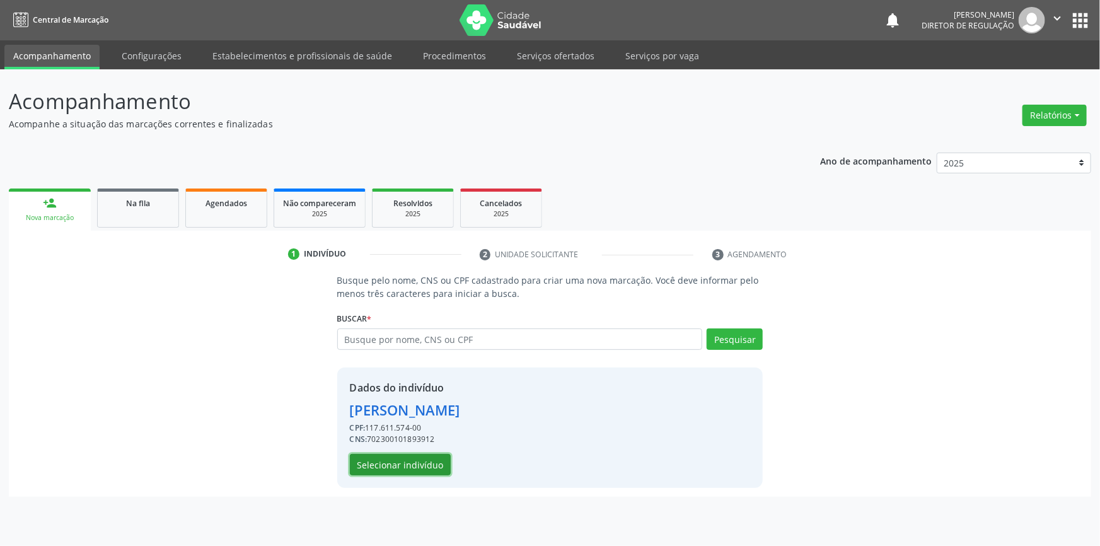
click at [401, 465] on button "Selecionar indivíduo" at bounding box center [400, 464] width 101 height 21
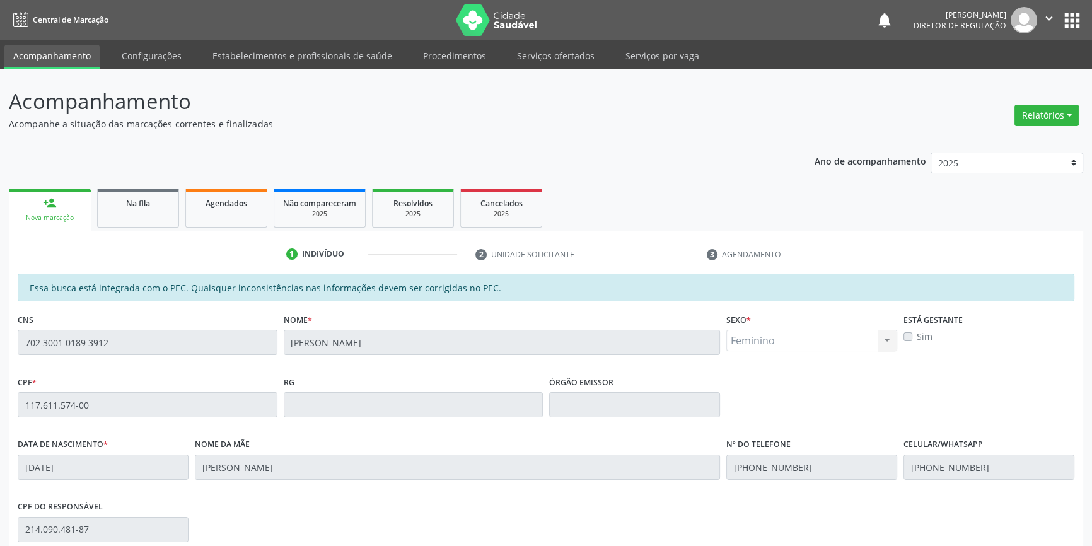
click at [0, 335] on div "Acompanhamento Acompanhe a situação das marcações correntes e finalizadas Relat…" at bounding box center [546, 394] width 1092 height 651
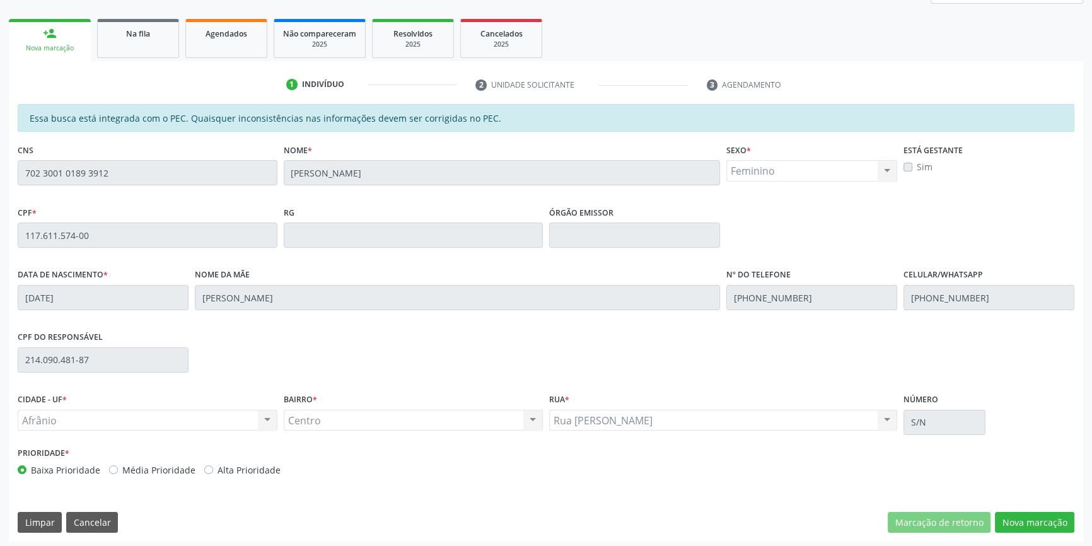
scroll to position [173, 0]
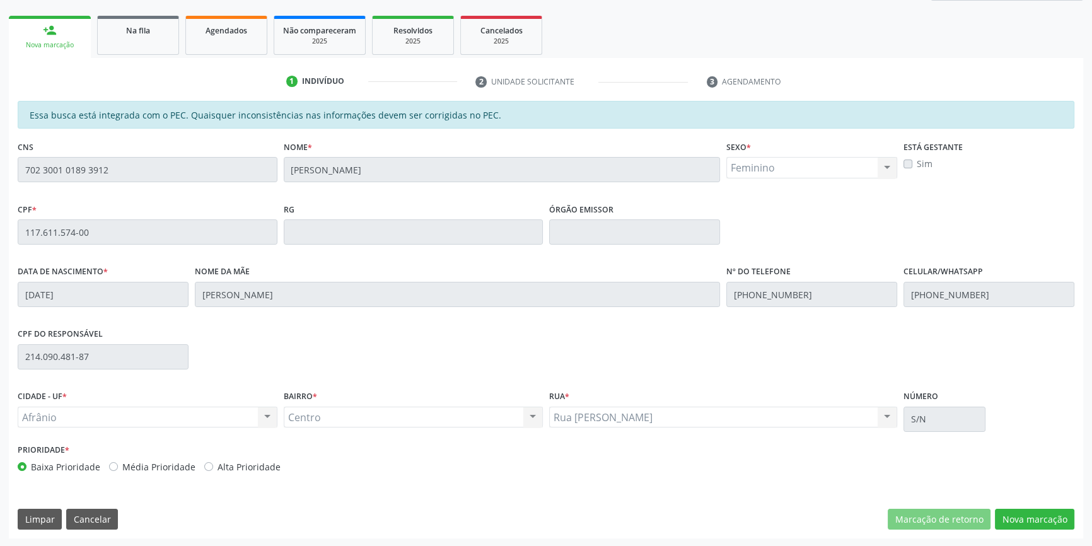
click at [1014, 506] on div "Essa busca está integrada com o PEC. Quaisquer inconsistências nas informações …" at bounding box center [546, 320] width 1074 height 438
click at [1021, 517] on button "Nova marcação" at bounding box center [1034, 519] width 79 height 21
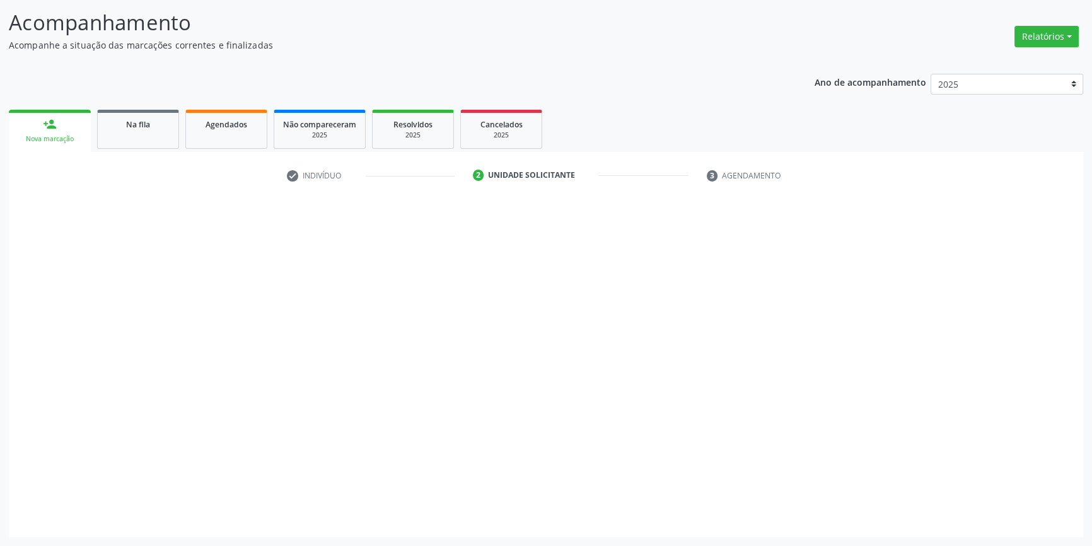
scroll to position [78, 0]
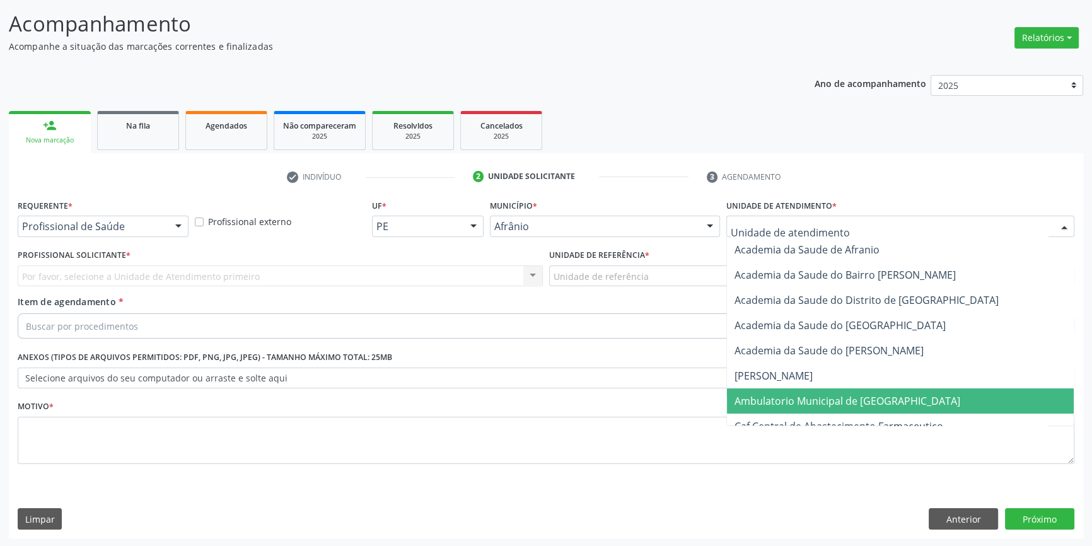
click at [825, 410] on span "Ambulatorio Municipal de [GEOGRAPHIC_DATA]" at bounding box center [900, 400] width 347 height 25
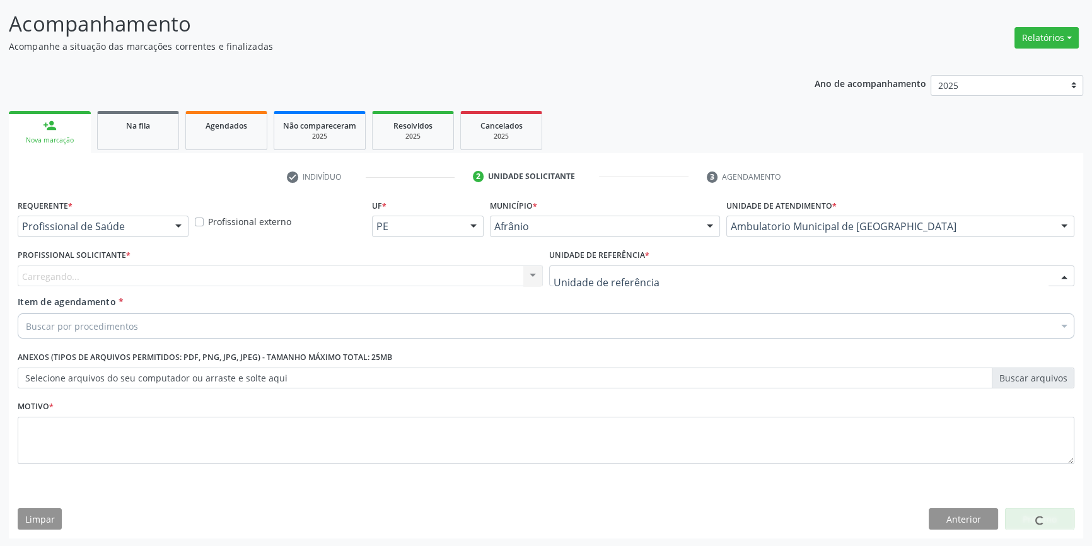
click at [648, 283] on div at bounding box center [811, 275] width 525 height 21
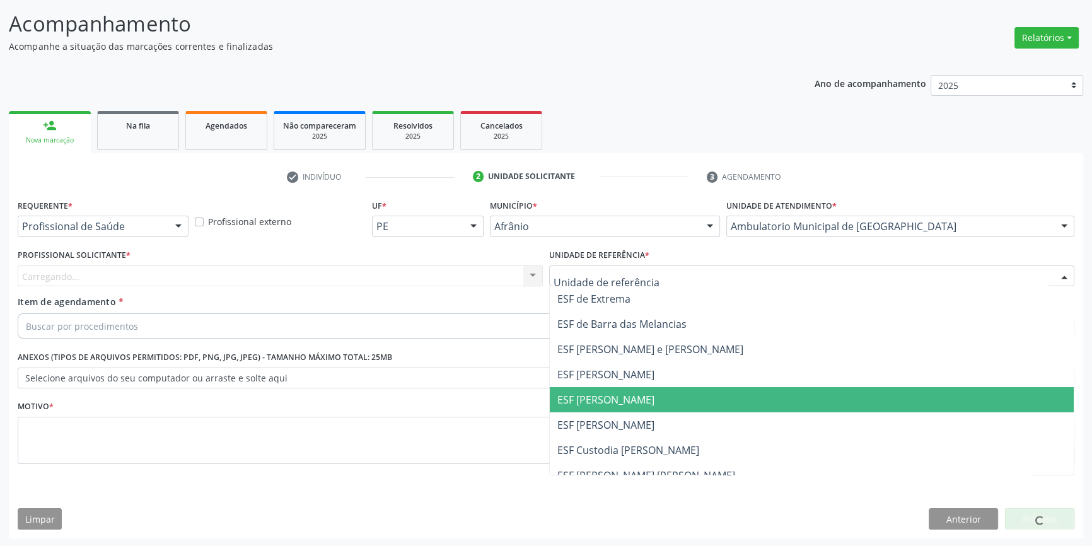
click at [641, 392] on span "ESF [PERSON_NAME]" at bounding box center [812, 399] width 524 height 25
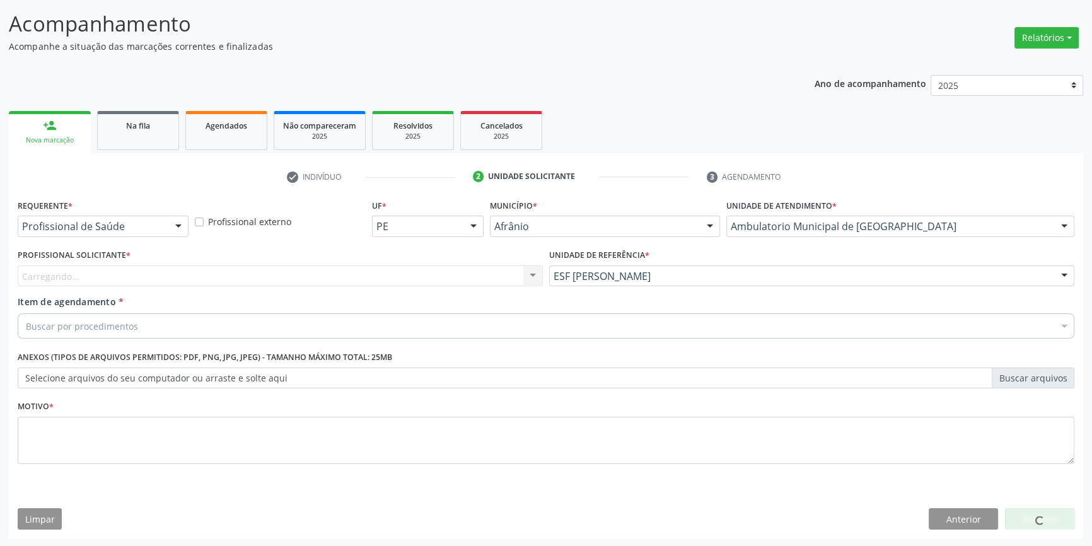
click at [375, 272] on div "Carregando... Nenhum resultado encontrado para: " " Não há nenhuma opção para s…" at bounding box center [280, 275] width 525 height 21
click at [373, 275] on div "Carregando... Nenhum resultado encontrado para: " " Não há nenhuma opção para s…" at bounding box center [280, 275] width 525 height 21
click at [192, 324] on div "Buscar por procedimentos" at bounding box center [546, 325] width 1057 height 25
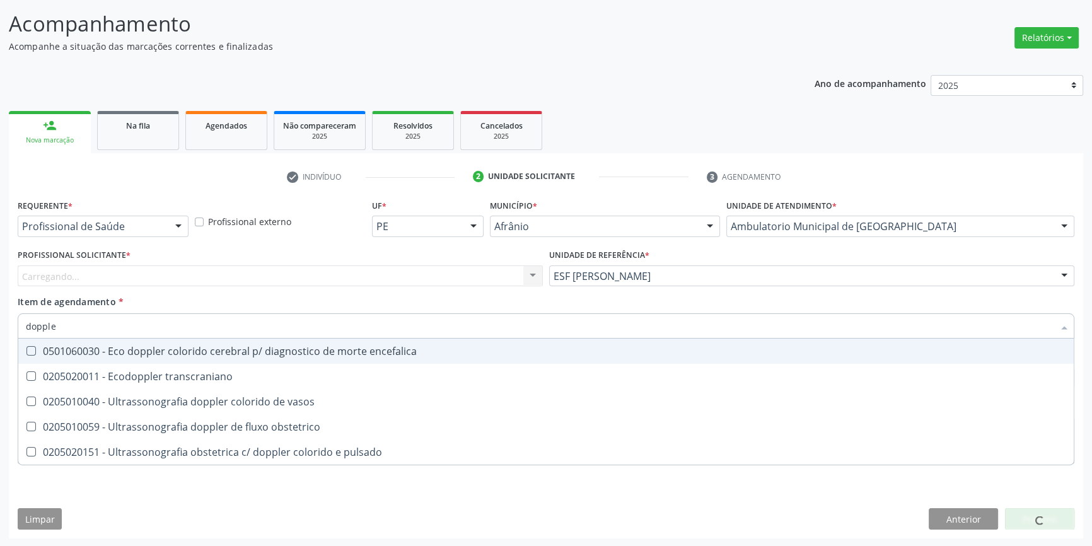
type input "doppler"
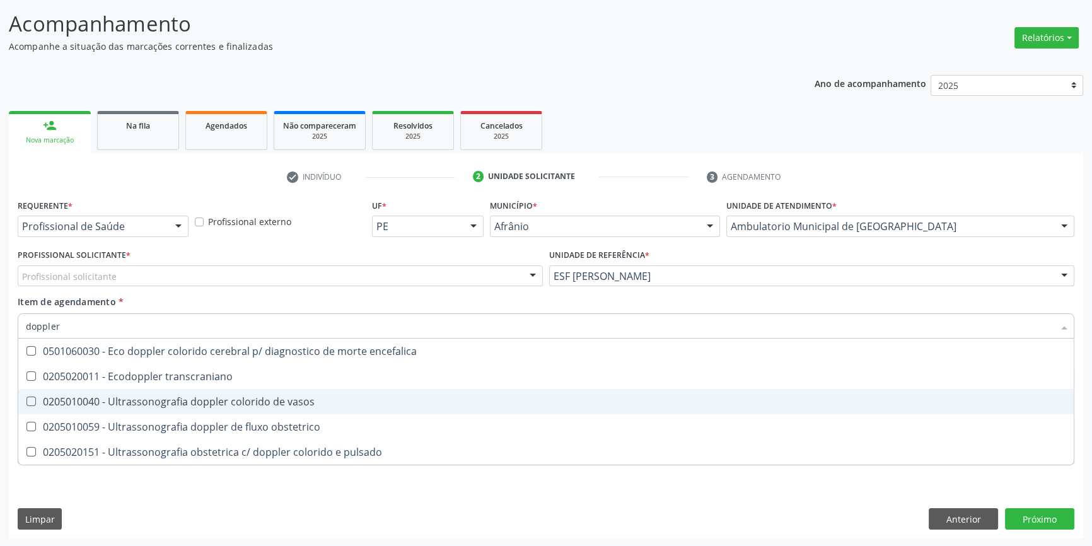
click at [277, 404] on div "0205010040 - Ultrassonografia doppler colorido de vasos" at bounding box center [546, 402] width 1040 height 10
checkbox vasos "true"
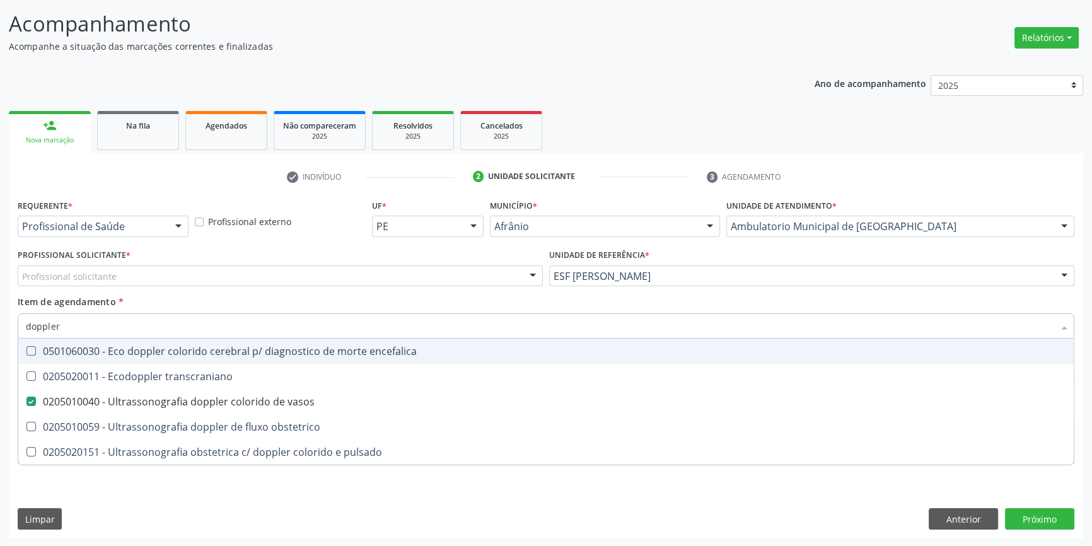
click at [177, 272] on div "Profissional solicitante" at bounding box center [280, 275] width 525 height 21
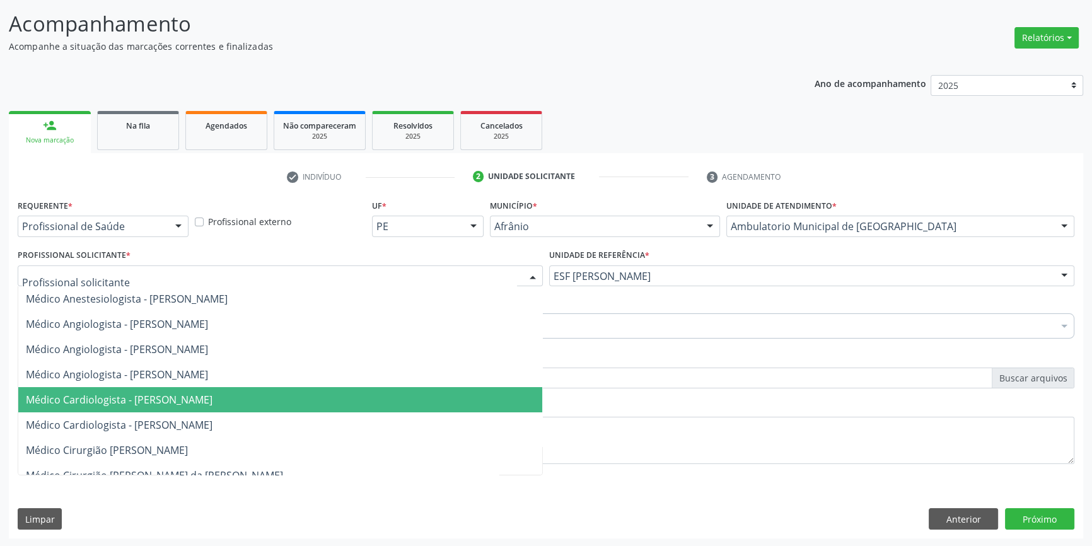
click at [178, 393] on span "Médico Cardiologista - [PERSON_NAME]" at bounding box center [119, 400] width 187 height 14
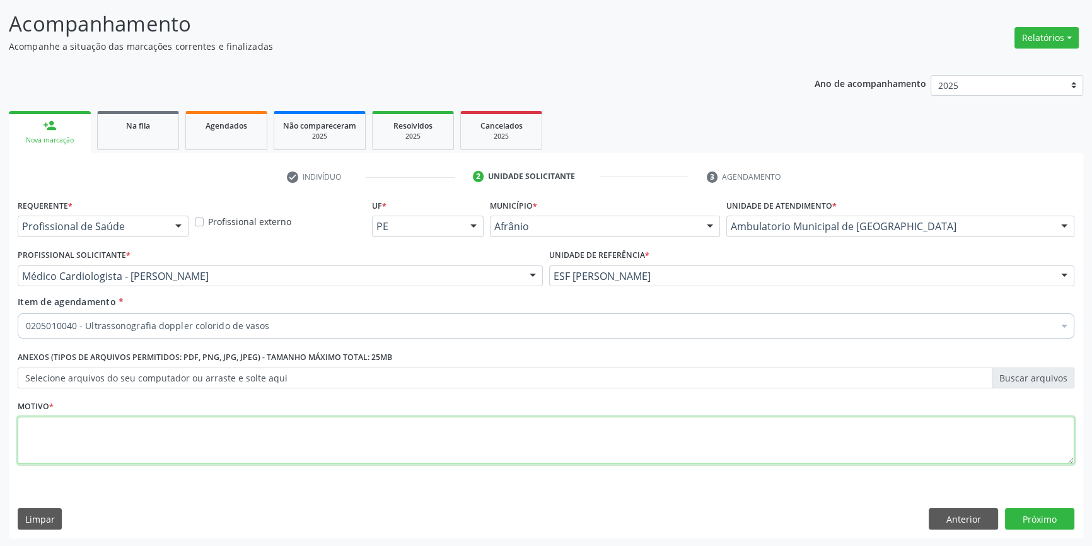
click at [126, 435] on textarea at bounding box center [546, 441] width 1057 height 48
type textarea "'"
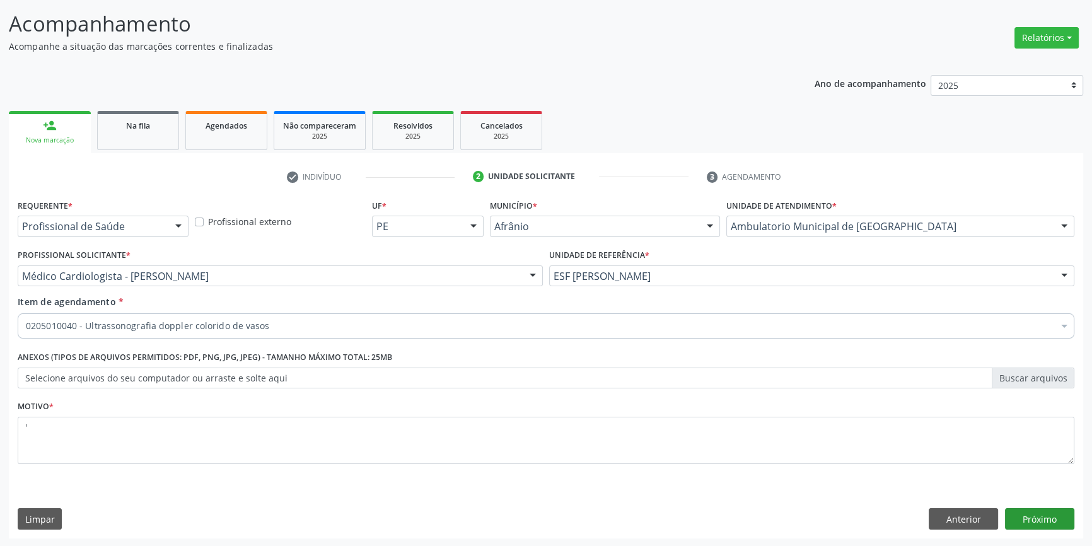
click at [1021, 509] on div "Requerente * Profissional de Saúde Profissional de Saúde Paciente Nenhum result…" at bounding box center [546, 367] width 1074 height 342
click at [1021, 511] on button "Próximo" at bounding box center [1039, 518] width 69 height 21
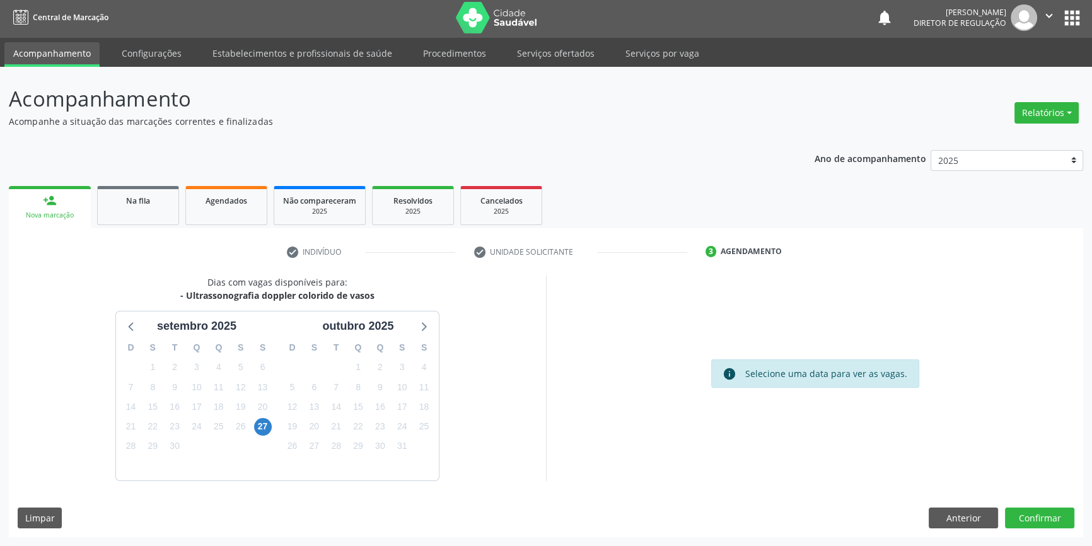
scroll to position [1, 0]
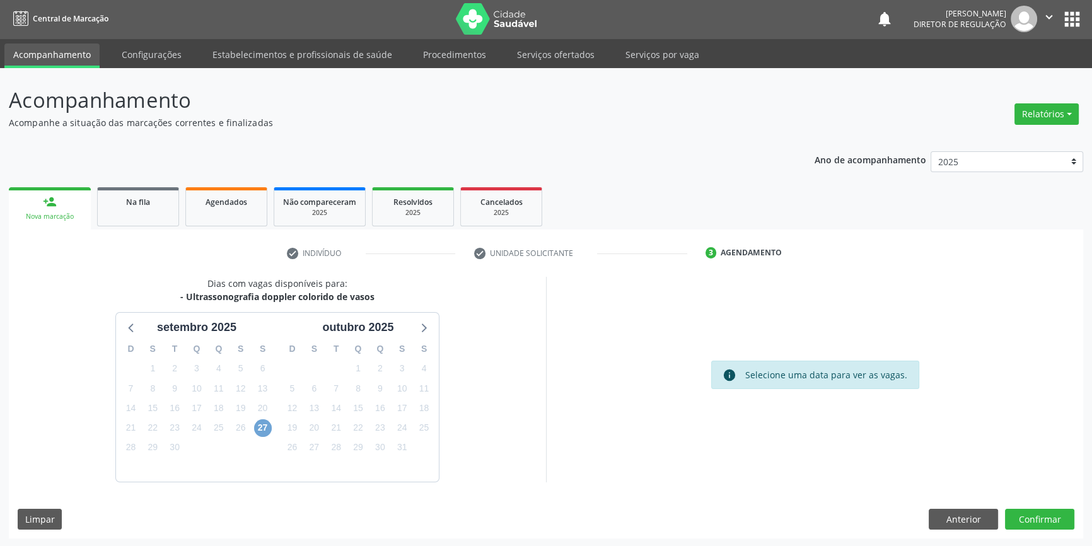
click at [267, 424] on span "27" at bounding box center [263, 428] width 18 height 18
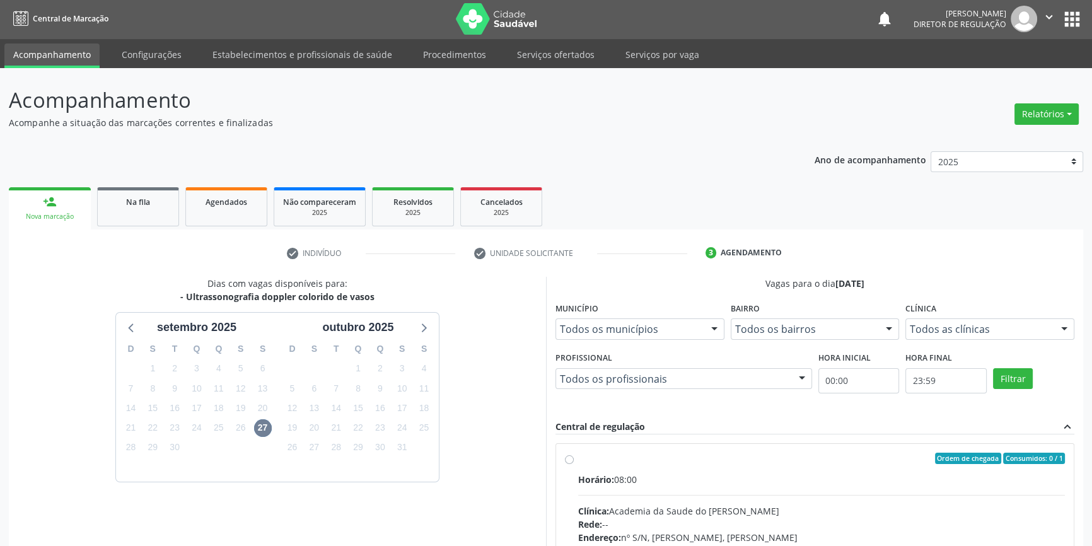
click at [574, 468] on div "Ordem de chegada Consumidos: 0 / 1 Horário: 08:00 Clínica: Academia da Saude do…" at bounding box center [815, 550] width 500 height 194
radio input "true"
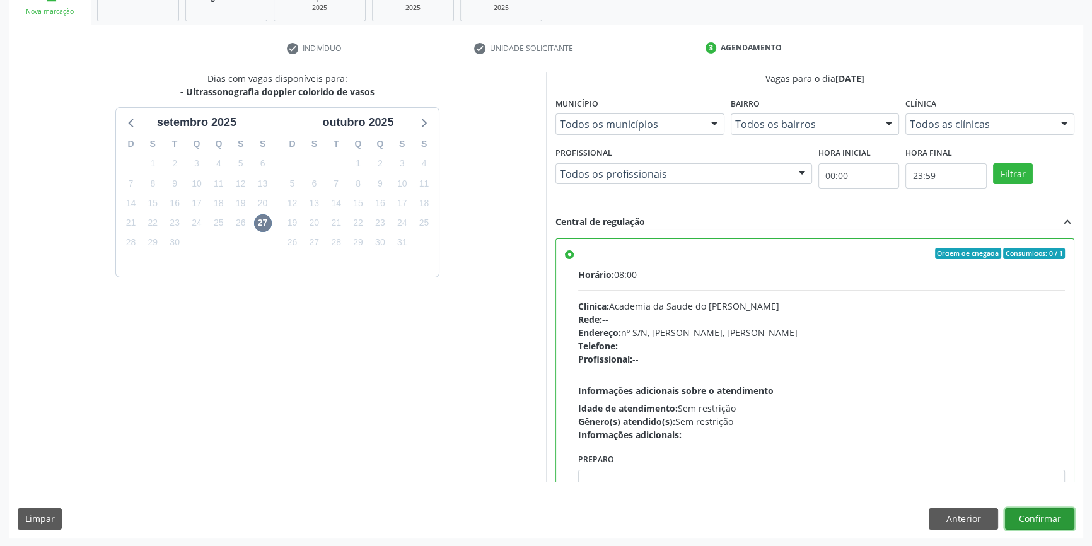
click at [1027, 518] on button "Confirmar" at bounding box center [1039, 518] width 69 height 21
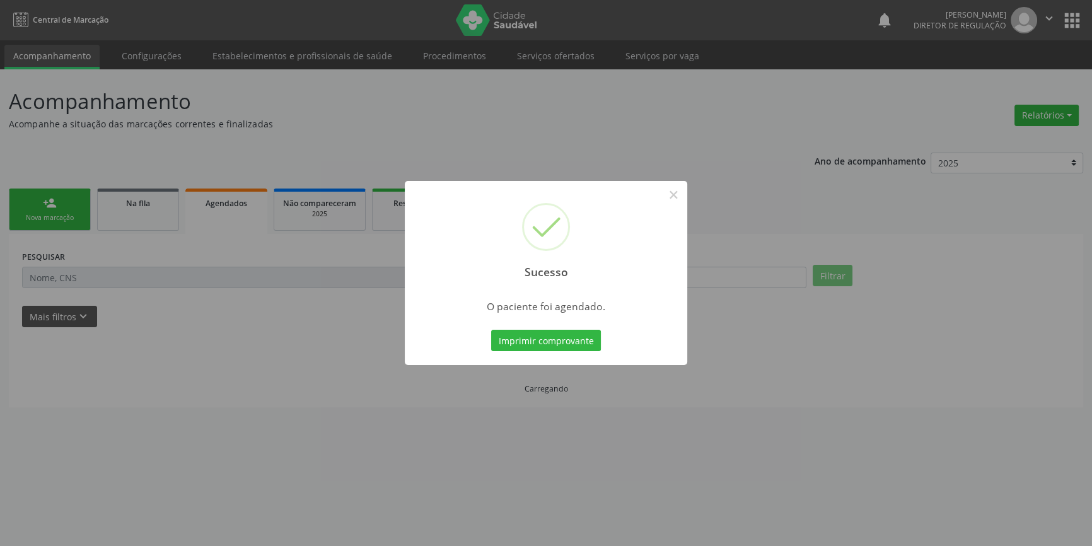
scroll to position [0, 0]
click at [589, 342] on button "Imprimir comprovante" at bounding box center [551, 340] width 110 height 21
